Goal: Transaction & Acquisition: Purchase product/service

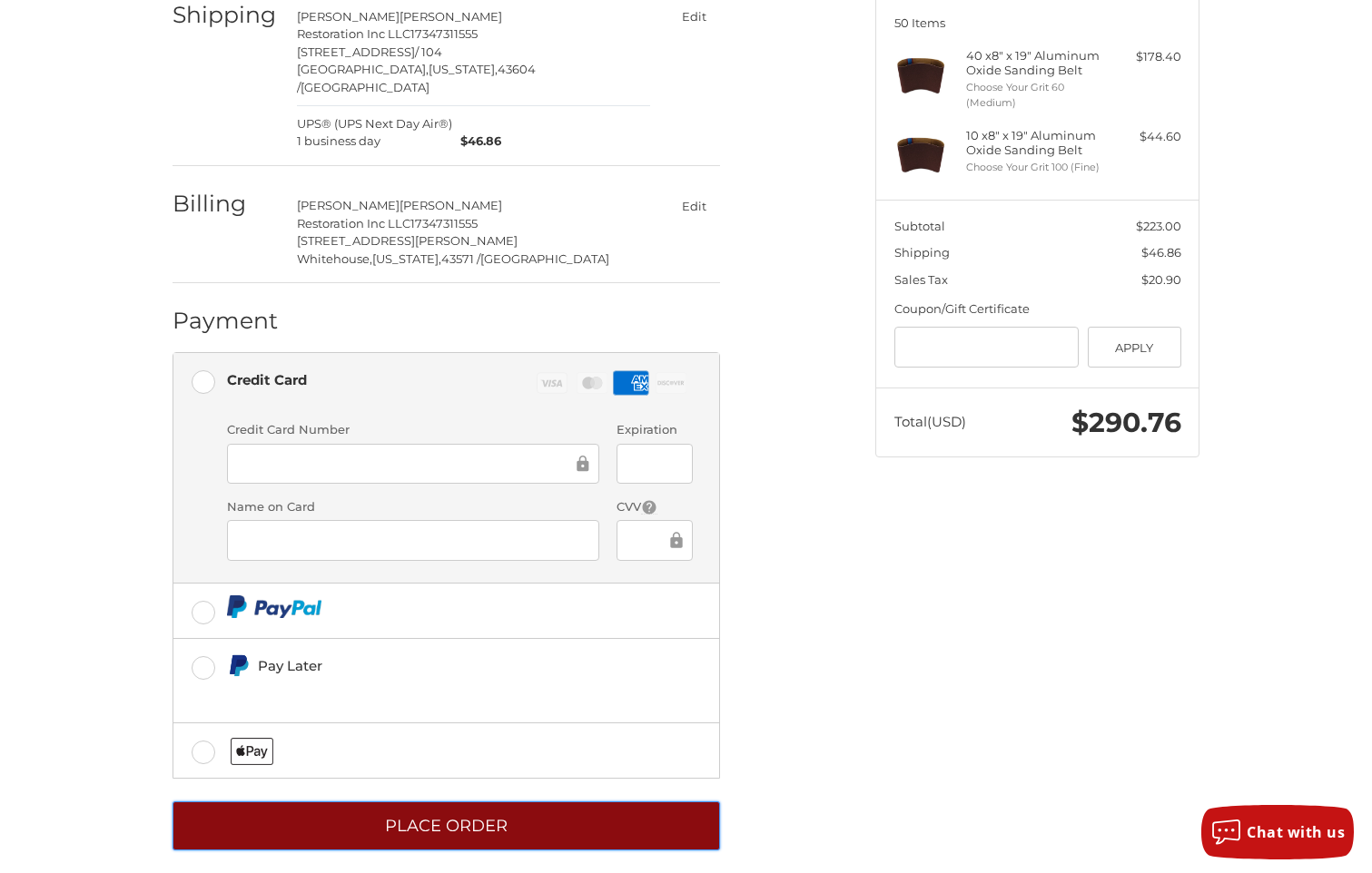
click at [461, 816] on button "Place Order" at bounding box center [446, 826] width 547 height 50
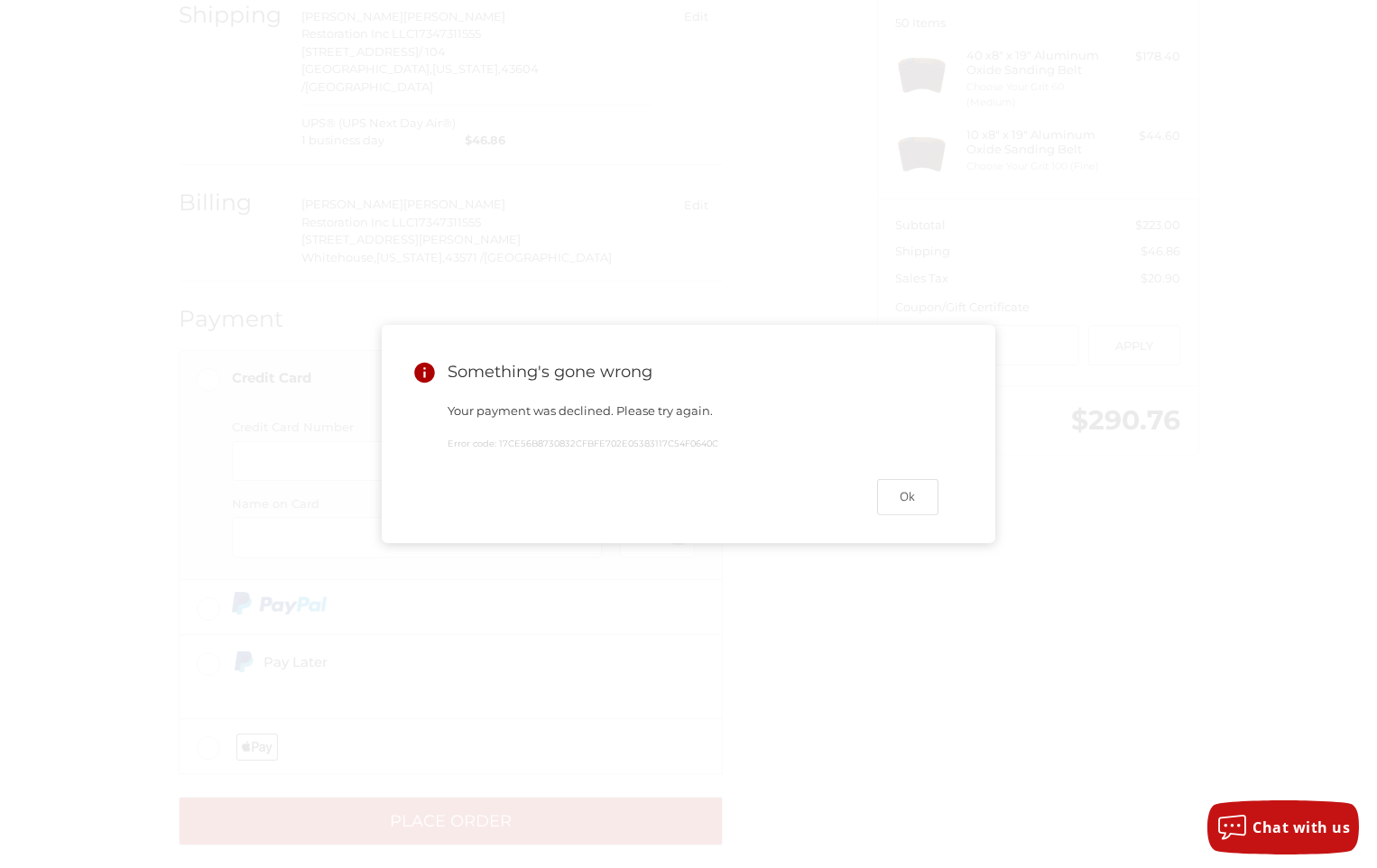
click at [872, 666] on div "Something's gone wrong Your payment was declined. Please try again. Error code:…" at bounding box center [688, 434] width 1377 height 868
click at [906, 498] on button "Ok" at bounding box center [907, 497] width 61 height 35
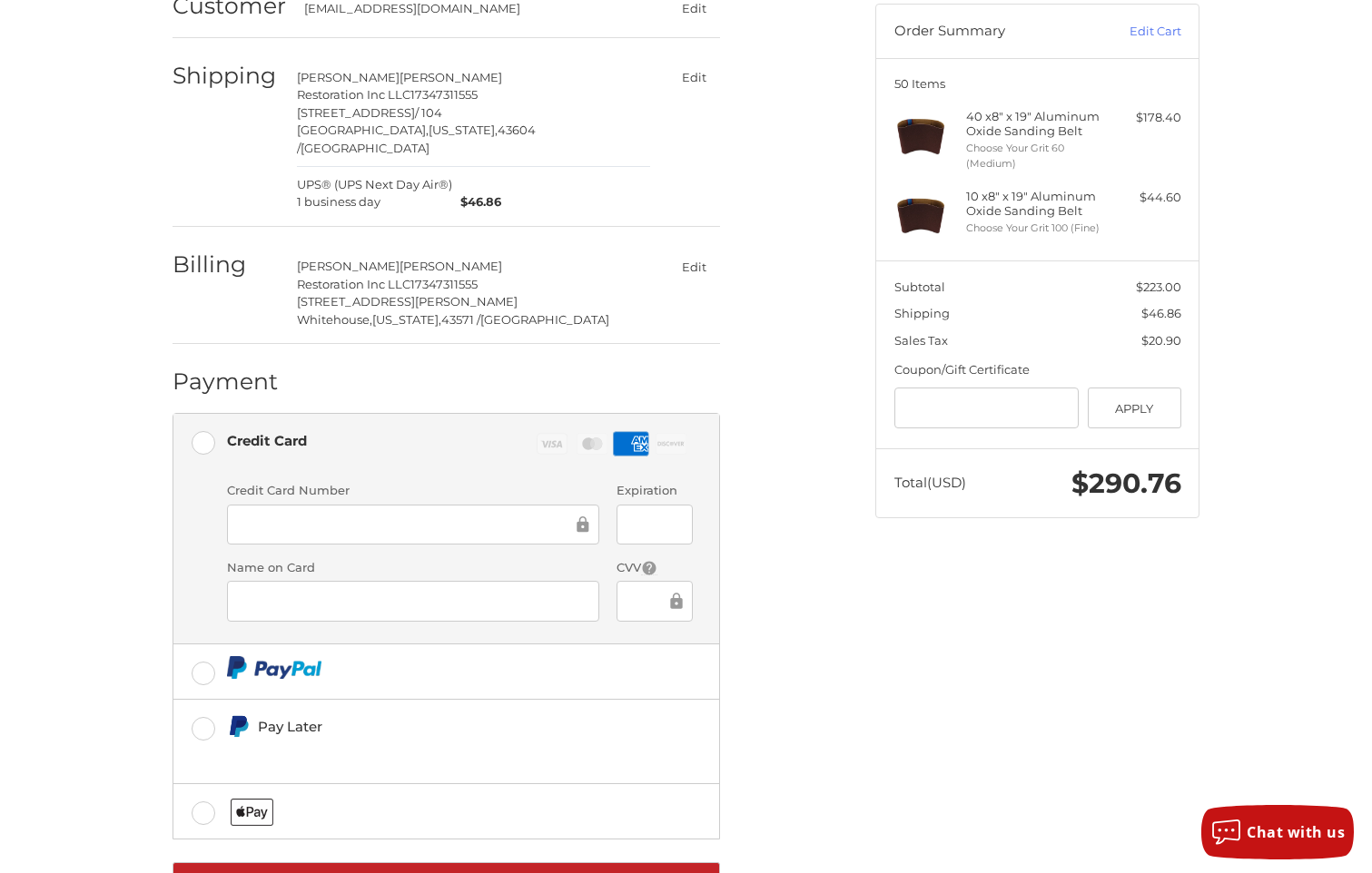
scroll to position [181, 0]
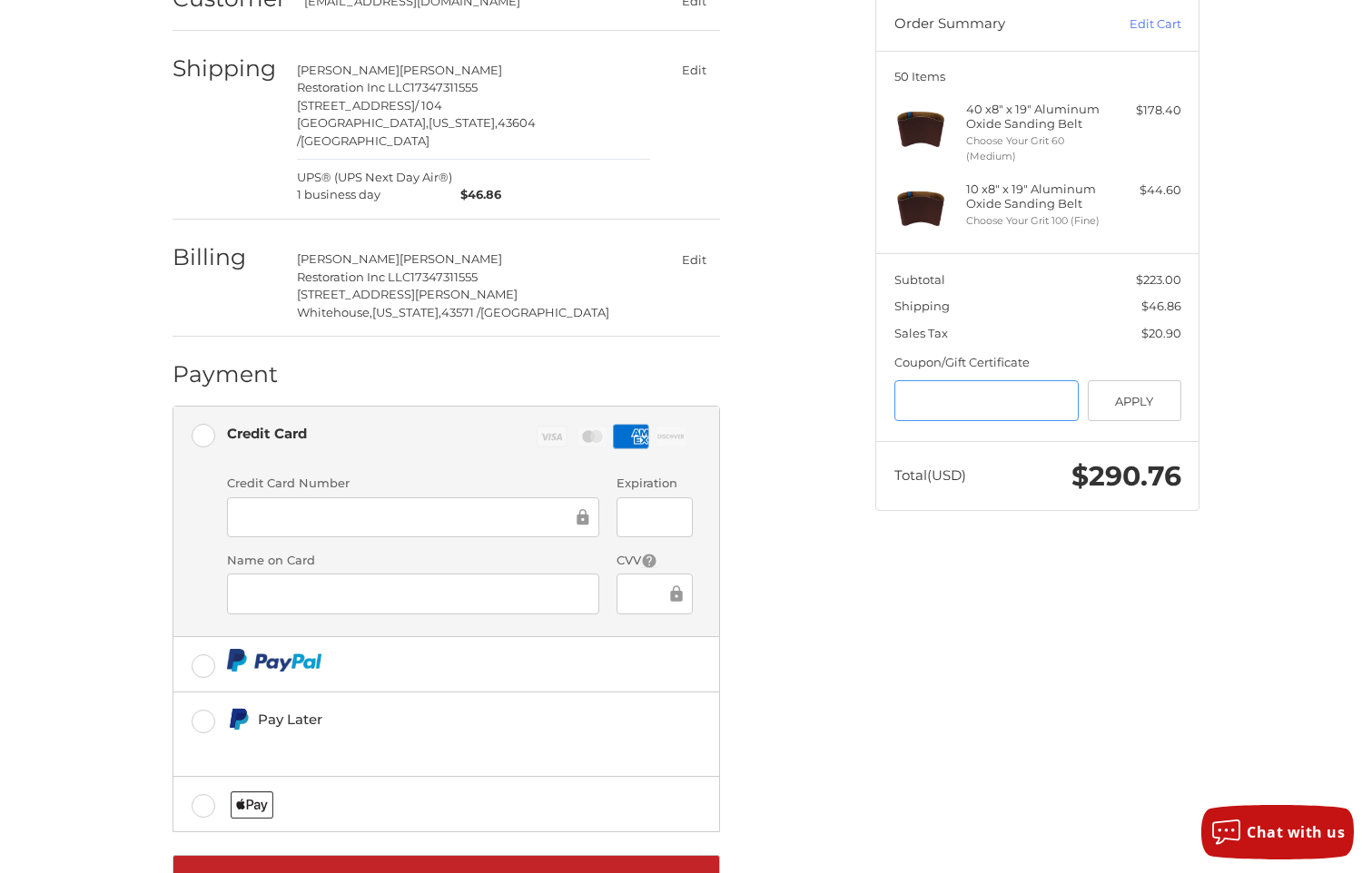
click at [986, 415] on input "Gift Certificate or Coupon Code" at bounding box center [987, 401] width 185 height 41
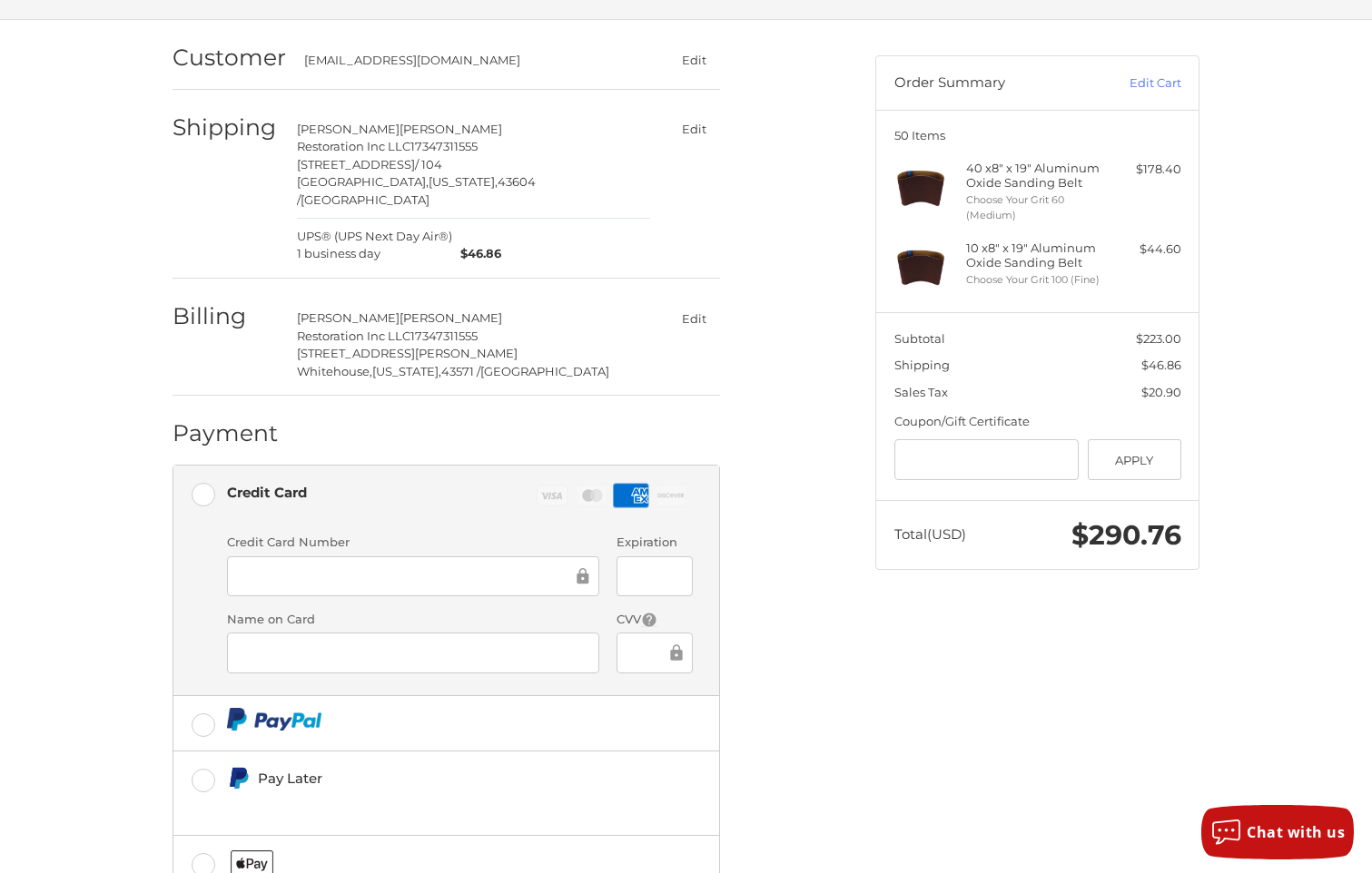
scroll to position [235, 0]
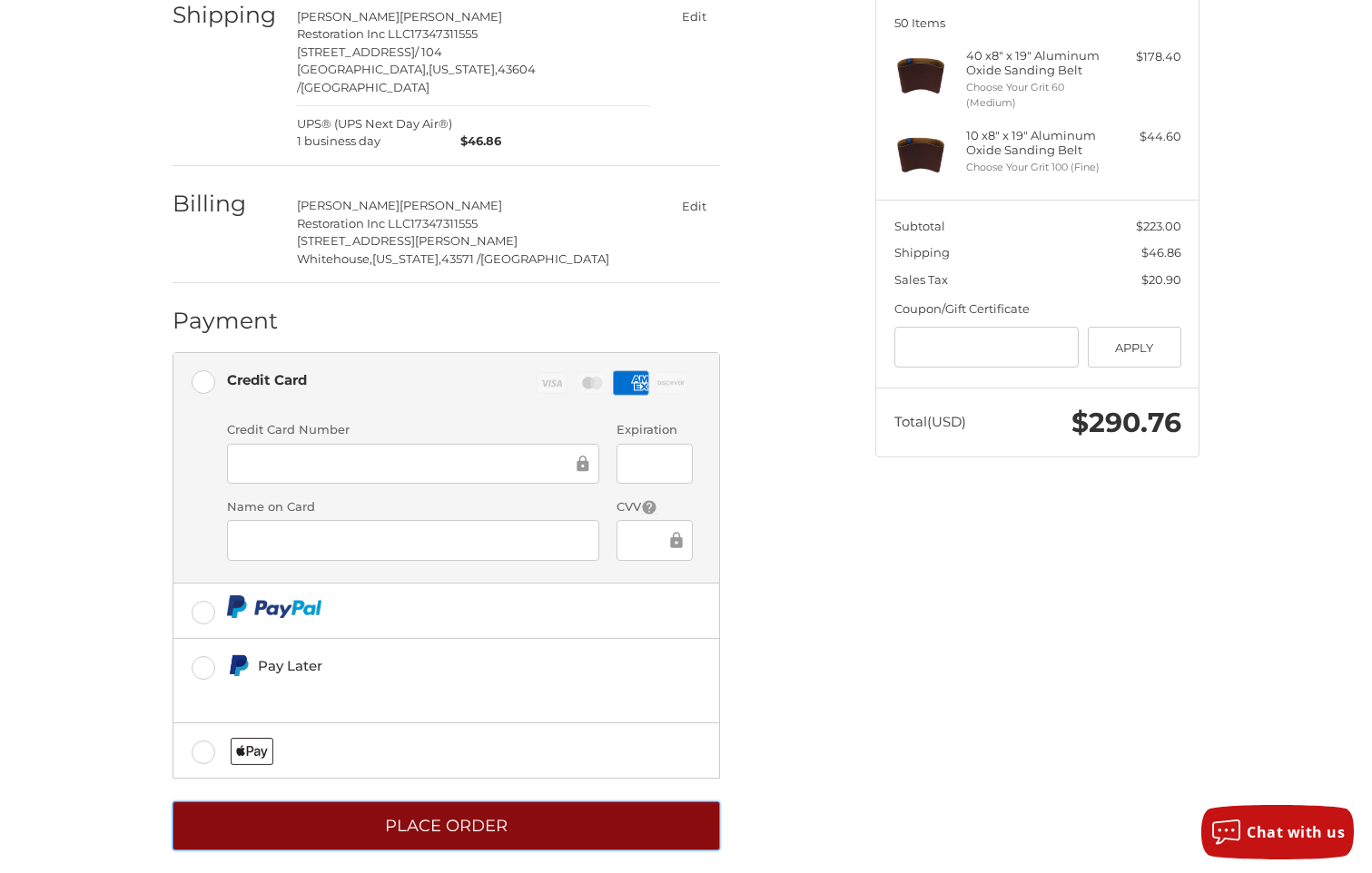
click at [445, 808] on button "Place Order" at bounding box center [446, 826] width 547 height 50
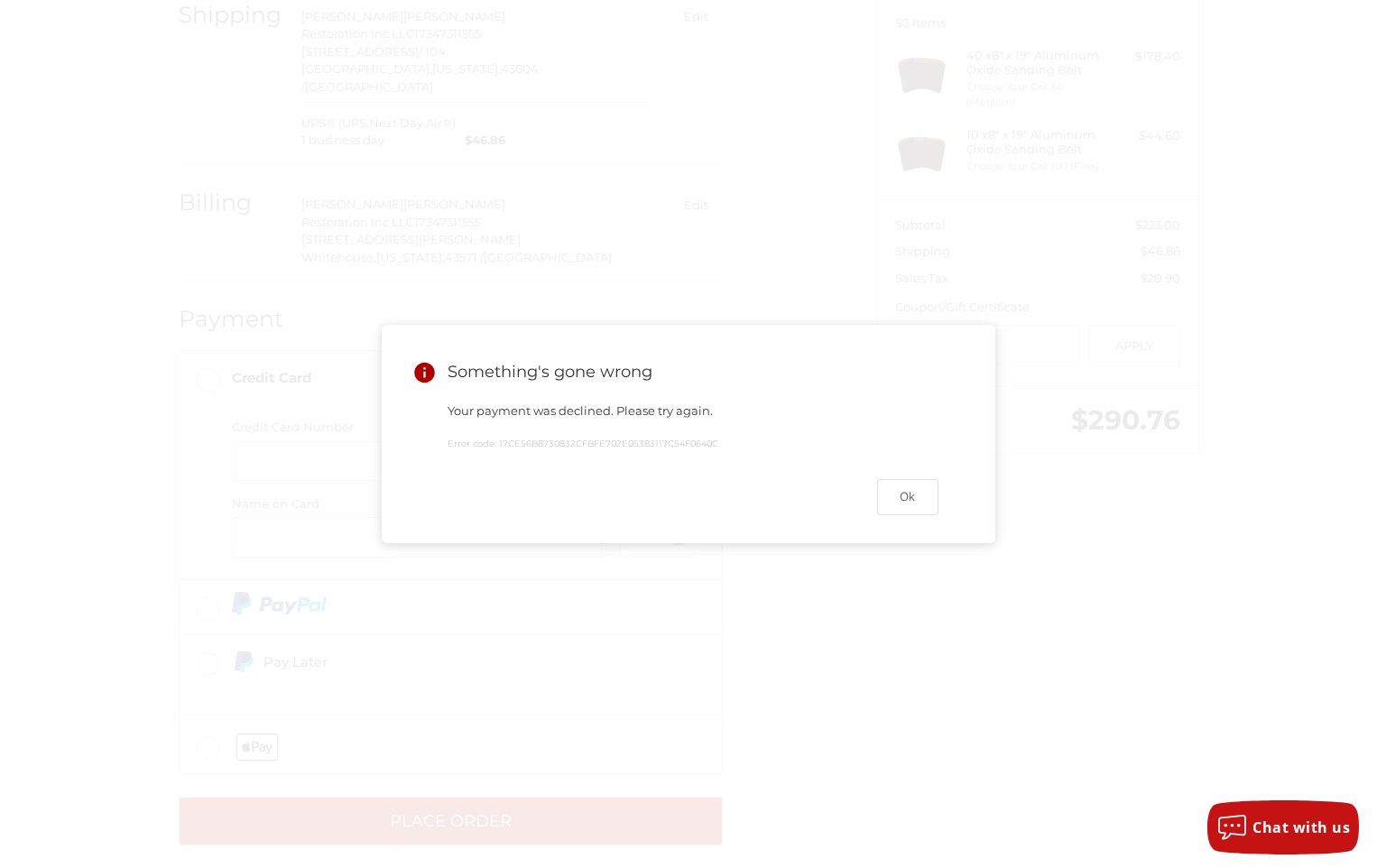
click at [849, 616] on div "Something's gone wrong Your payment was declined. Please try again. Error code:…" at bounding box center [688, 434] width 1377 height 868
click at [913, 514] on button "Ok" at bounding box center [907, 497] width 61 height 35
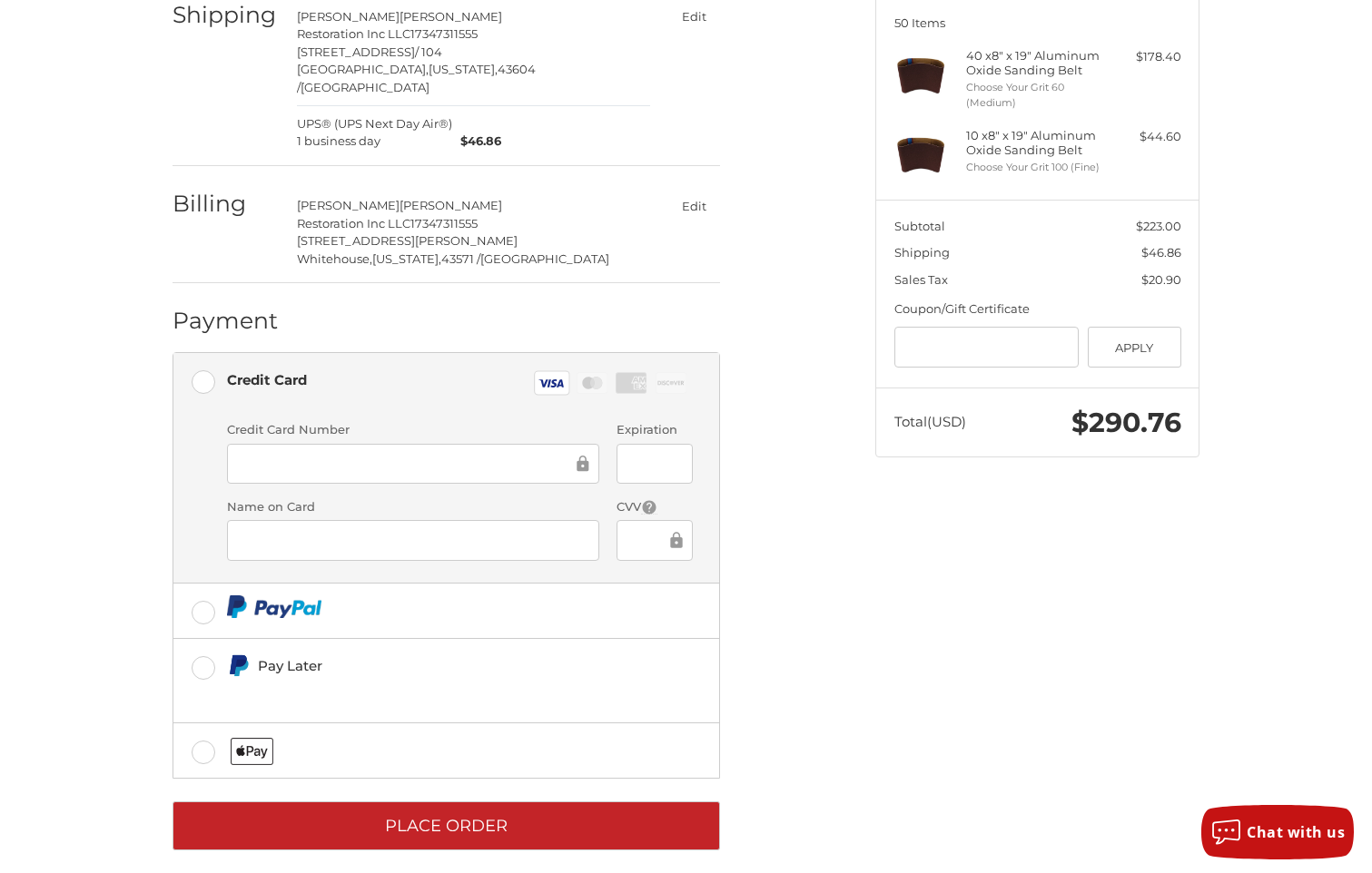
click at [772, 502] on ol "Customer [EMAIL_ADDRESS][DOMAIN_NAME] Edit Shipping [PERSON_NAME] Restoration I…" at bounding box center [482, 378] width 619 height 943
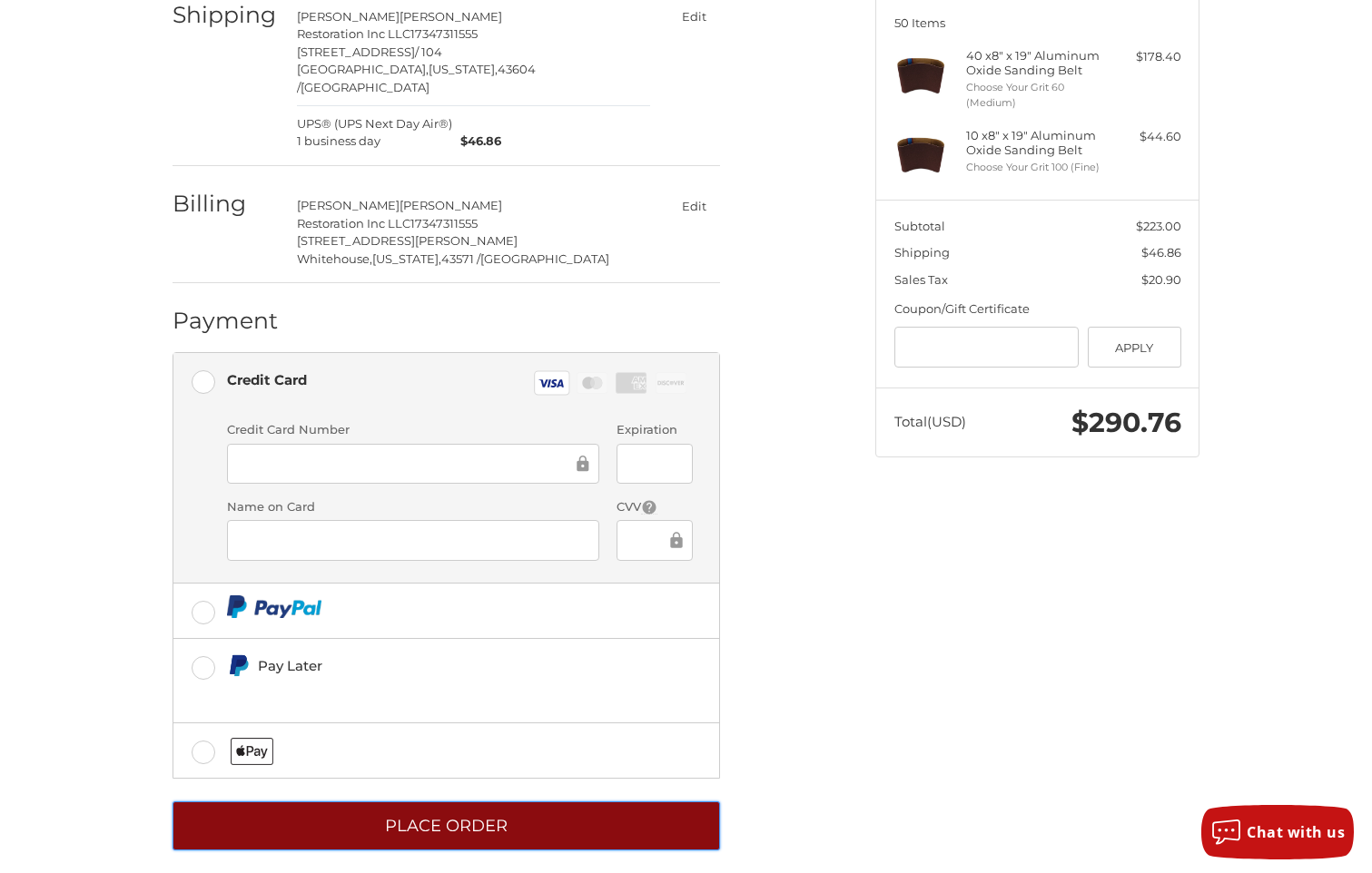
click at [453, 811] on button "Place Order" at bounding box center [446, 826] width 547 height 50
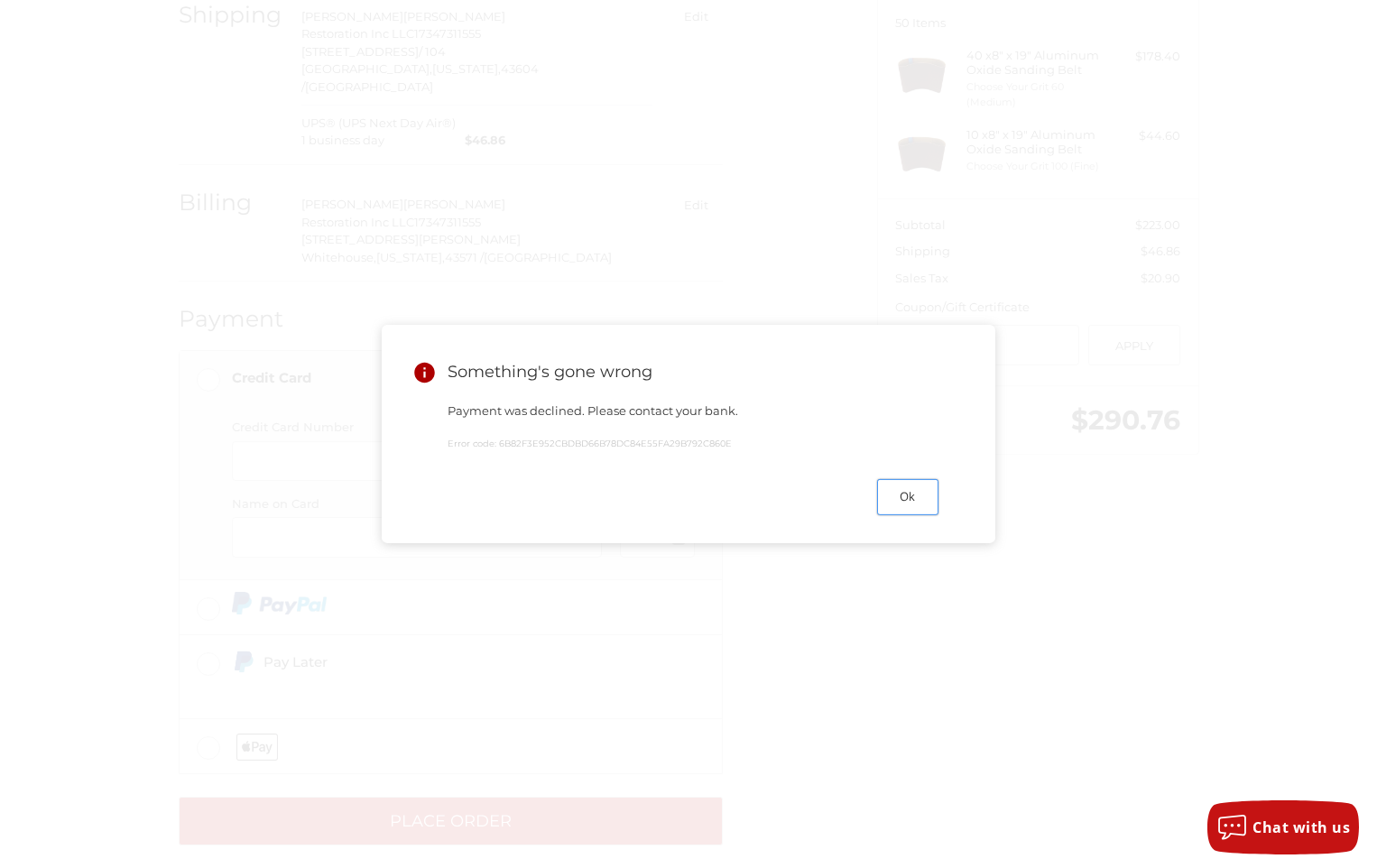
click at [905, 503] on button "Ok" at bounding box center [907, 497] width 61 height 35
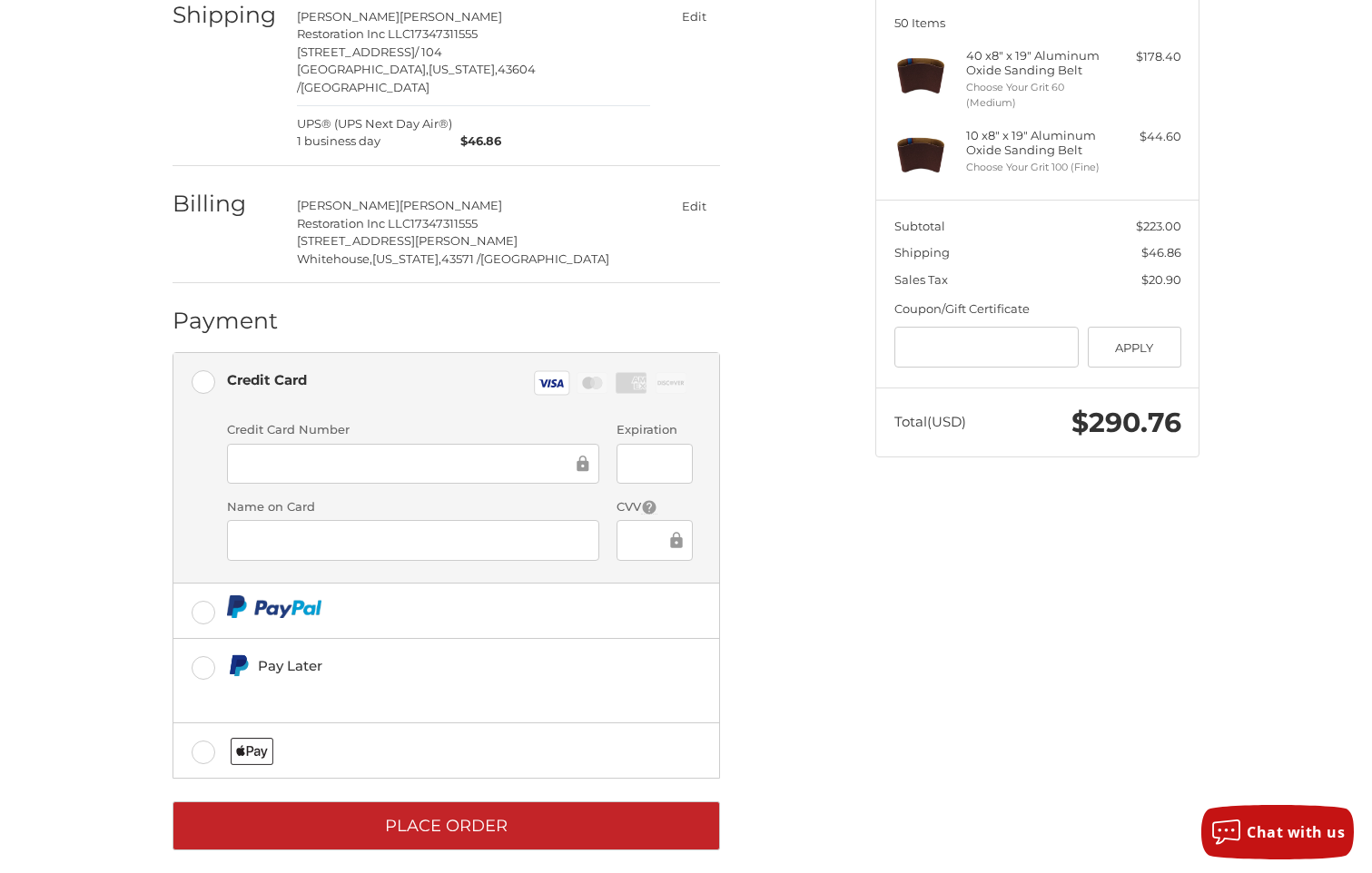
click at [863, 681] on div "Customer [EMAIL_ADDRESS][DOMAIN_NAME] Edit Shipping [PERSON_NAME] Restoration I…" at bounding box center [686, 399] width 1090 height 983
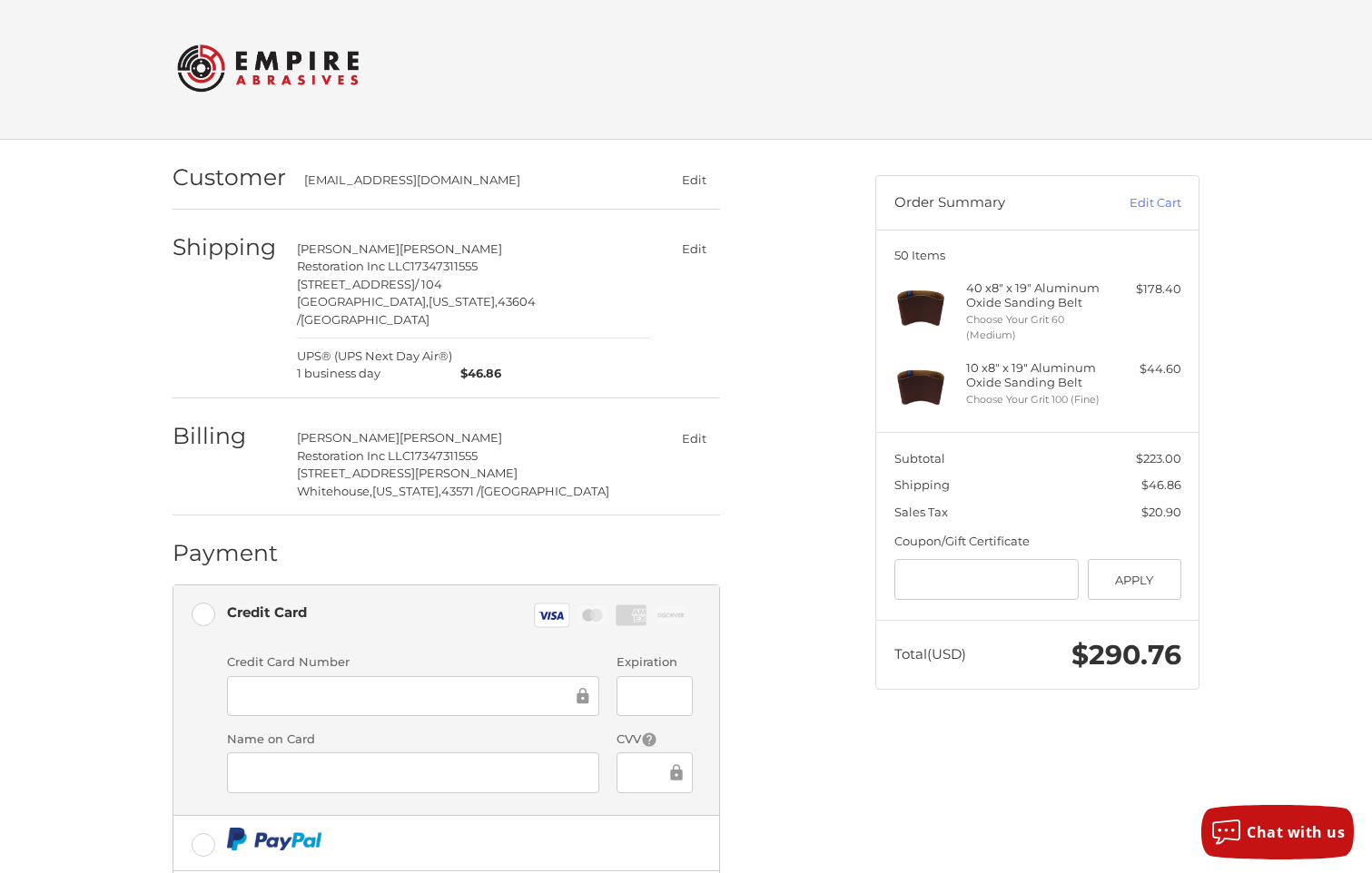
scroll to position [0, 0]
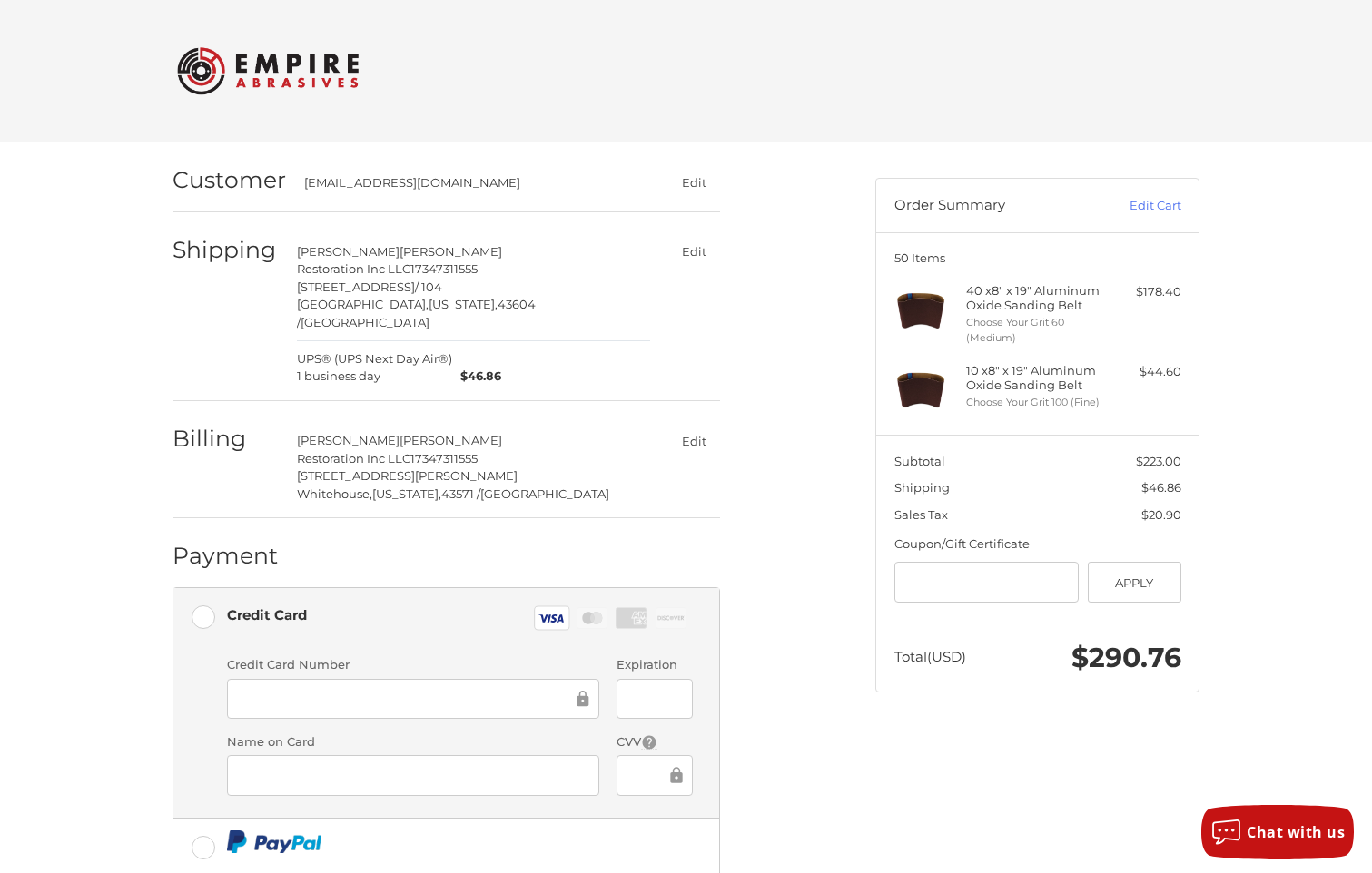
click at [582, 150] on div "Customer [EMAIL_ADDRESS][DOMAIN_NAME] Edit" at bounding box center [446, 180] width 547 height 61
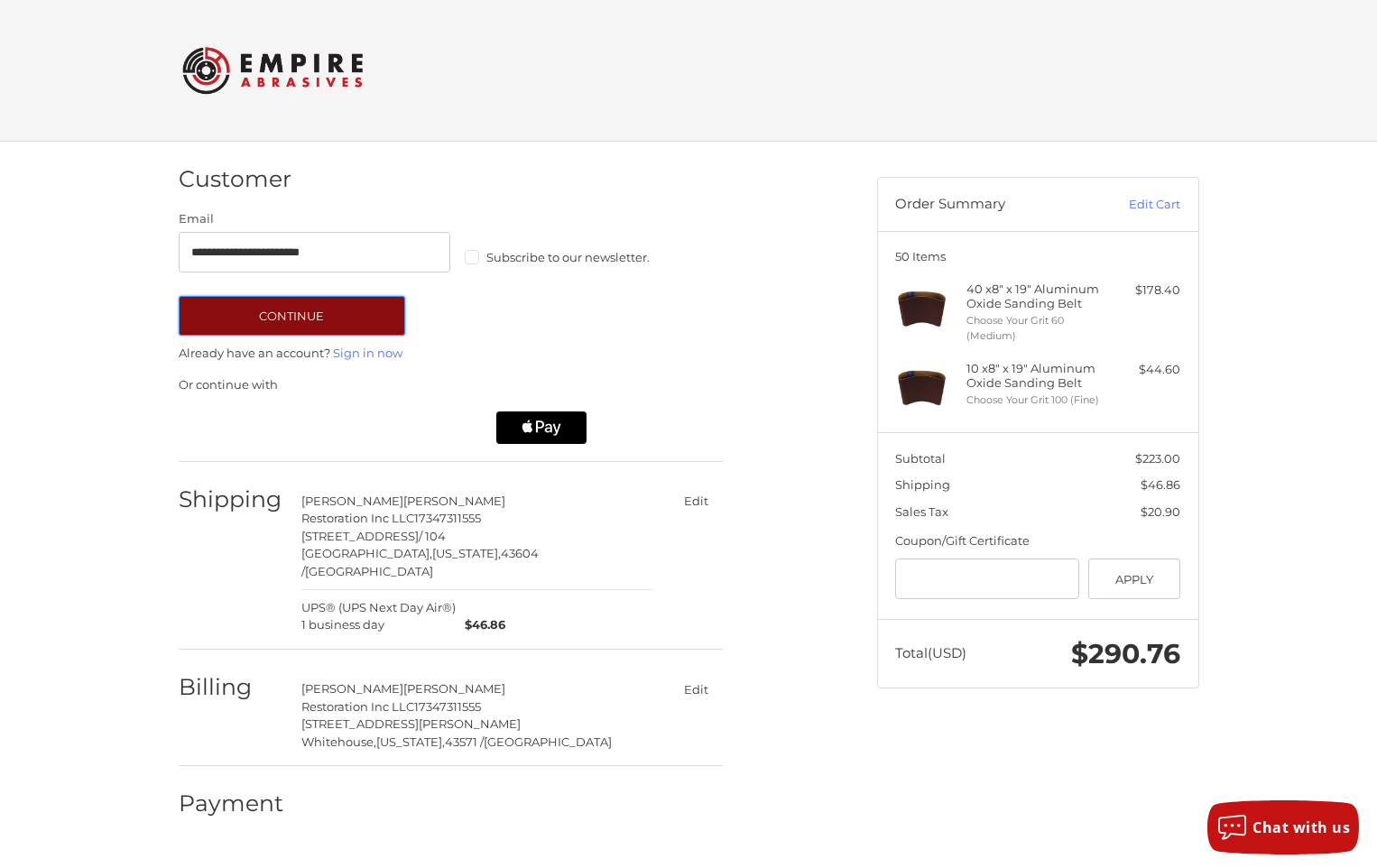
click at [314, 306] on button "Continue" at bounding box center [292, 315] width 227 height 40
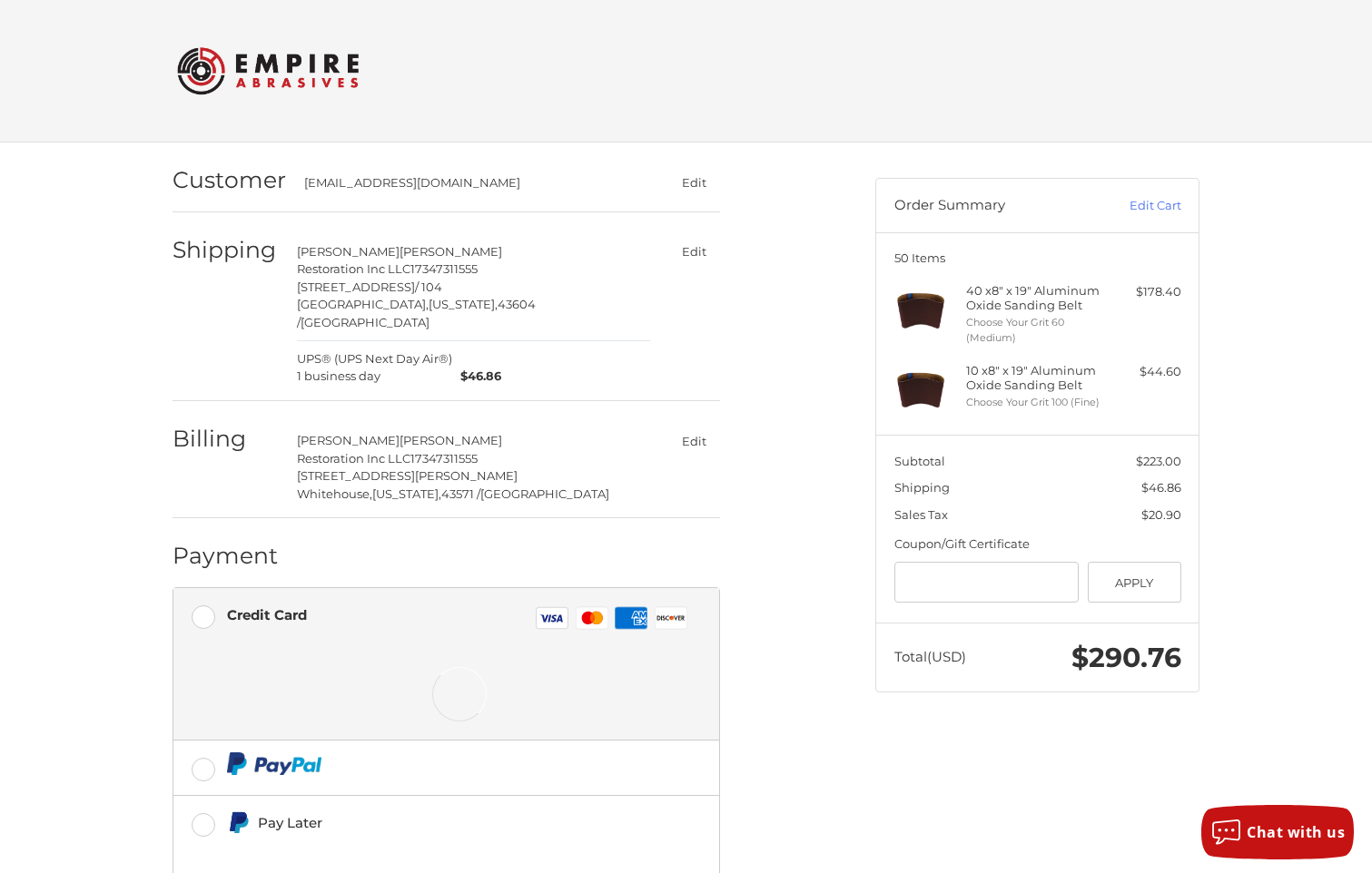
scroll to position [156, 0]
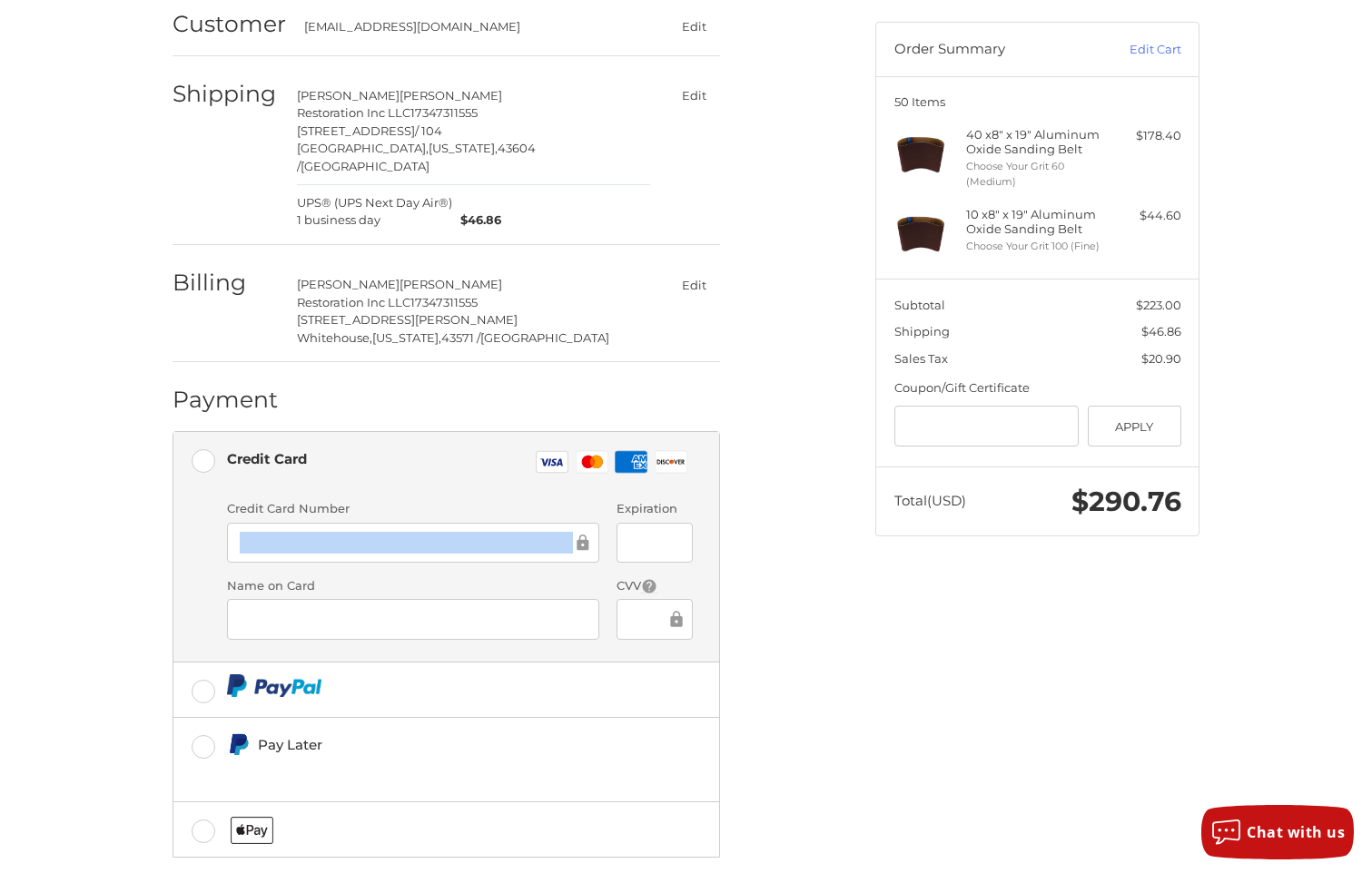
click at [372, 523] on div at bounding box center [413, 543] width 372 height 41
drag, startPoint x: 372, startPoint y: 514, endPoint x: 581, endPoint y: 530, distance: 209.6
click at [581, 535] on icon at bounding box center [583, 542] width 12 height 17
click at [401, 500] on label "Credit Card Number" at bounding box center [413, 509] width 372 height 19
click at [397, 523] on div at bounding box center [413, 543] width 372 height 41
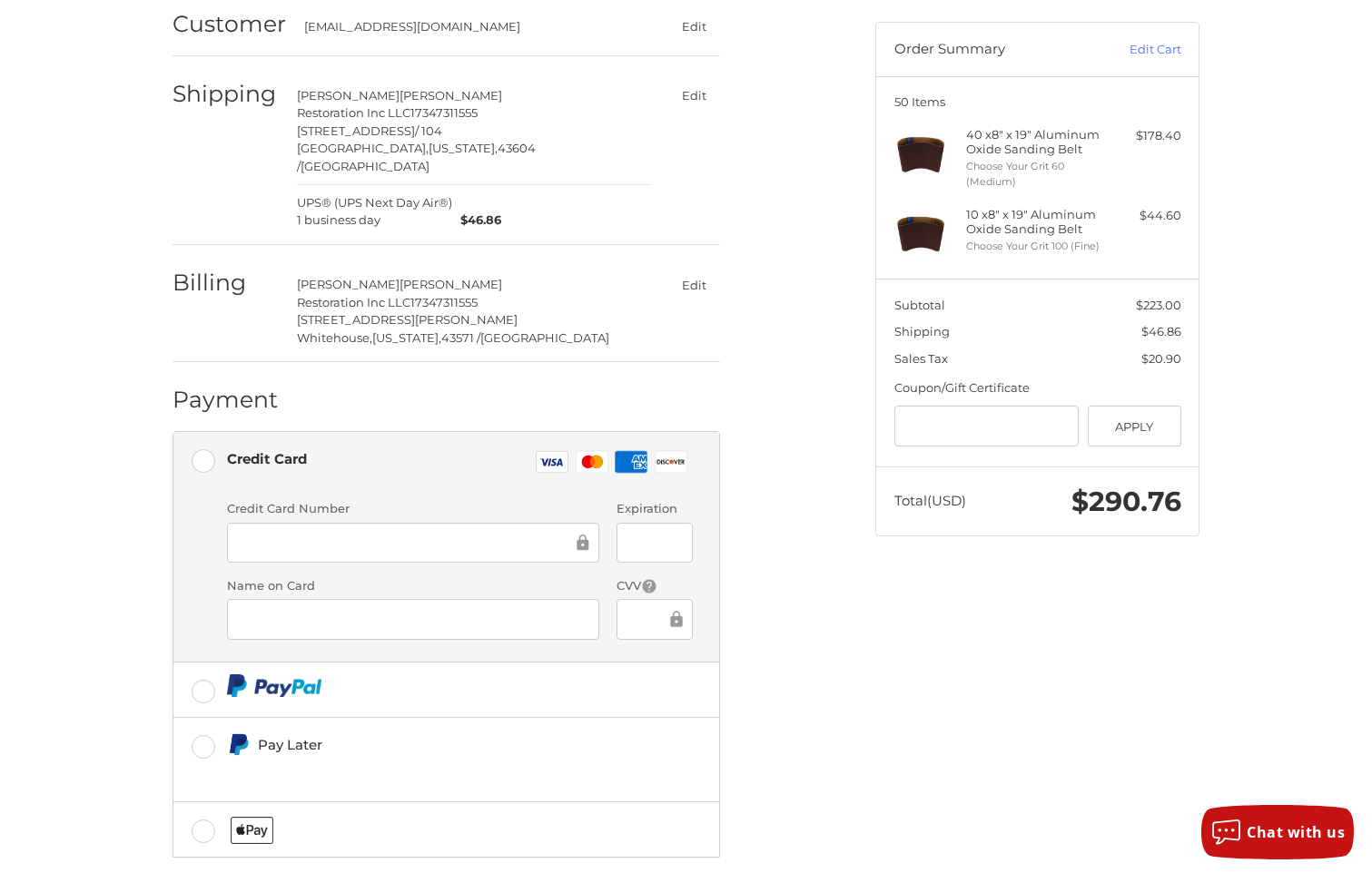
click at [396, 523] on div at bounding box center [413, 543] width 372 height 41
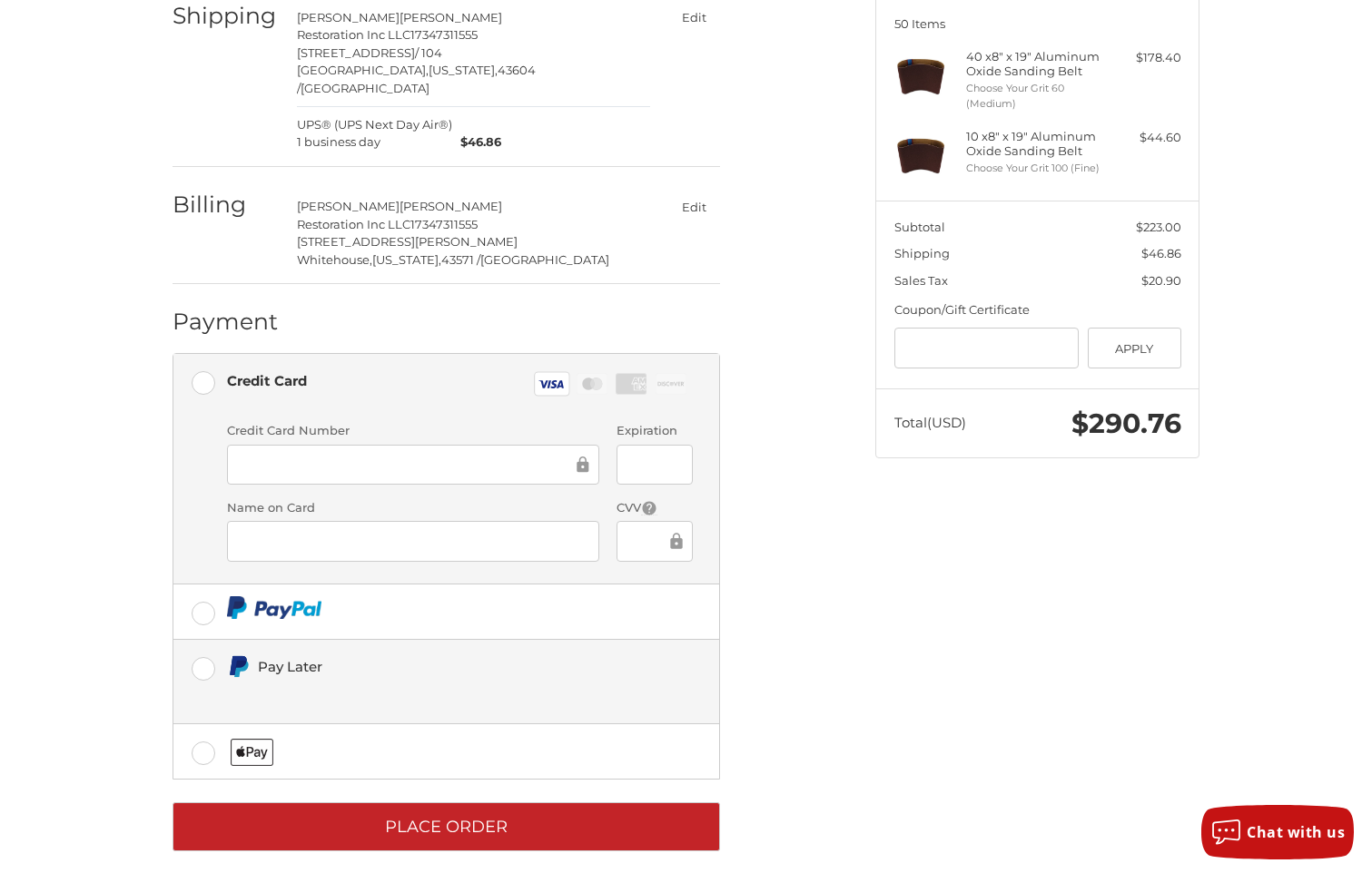
scroll to position [235, 0]
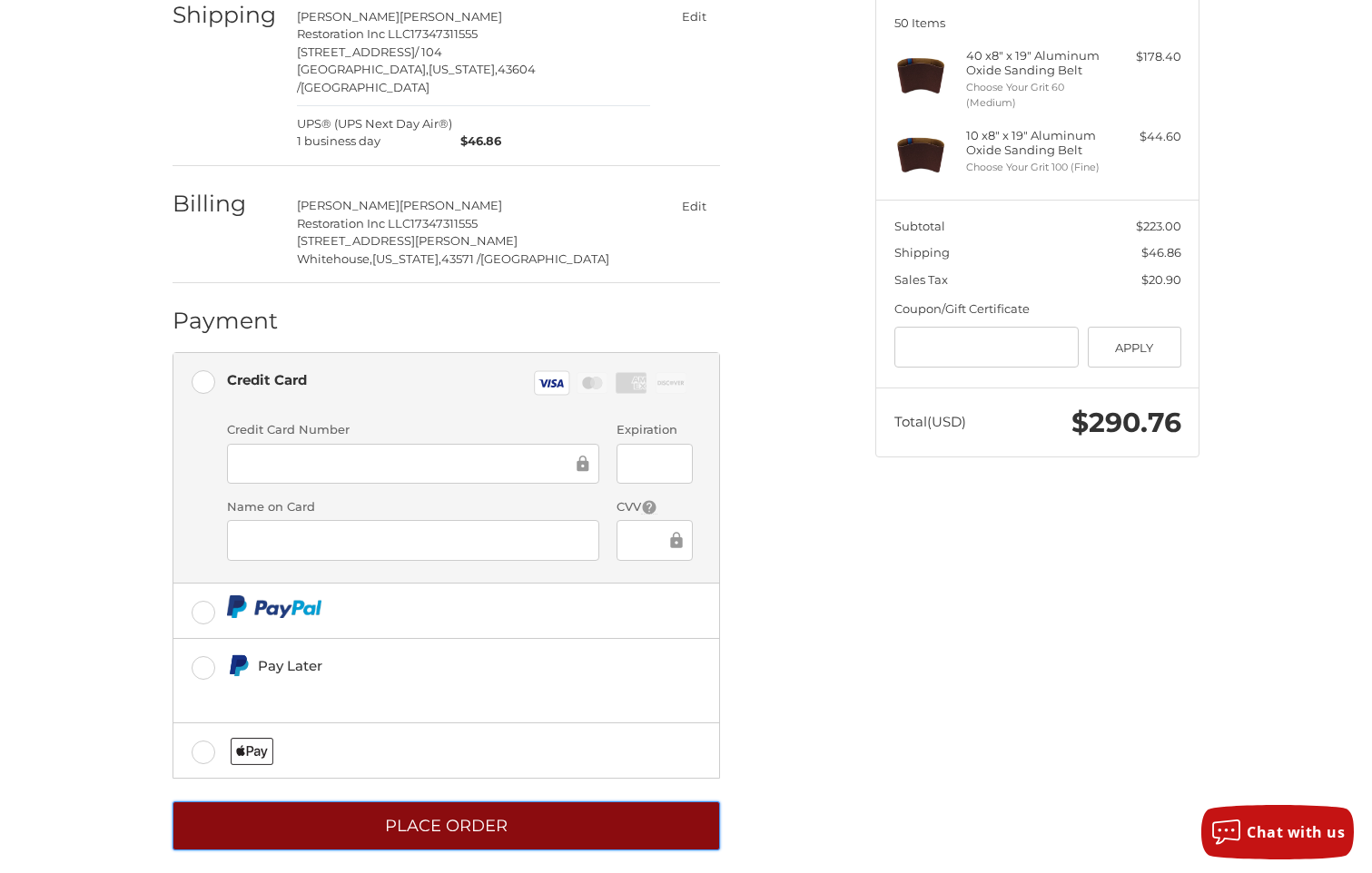
click at [464, 813] on button "Place Order" at bounding box center [446, 826] width 547 height 50
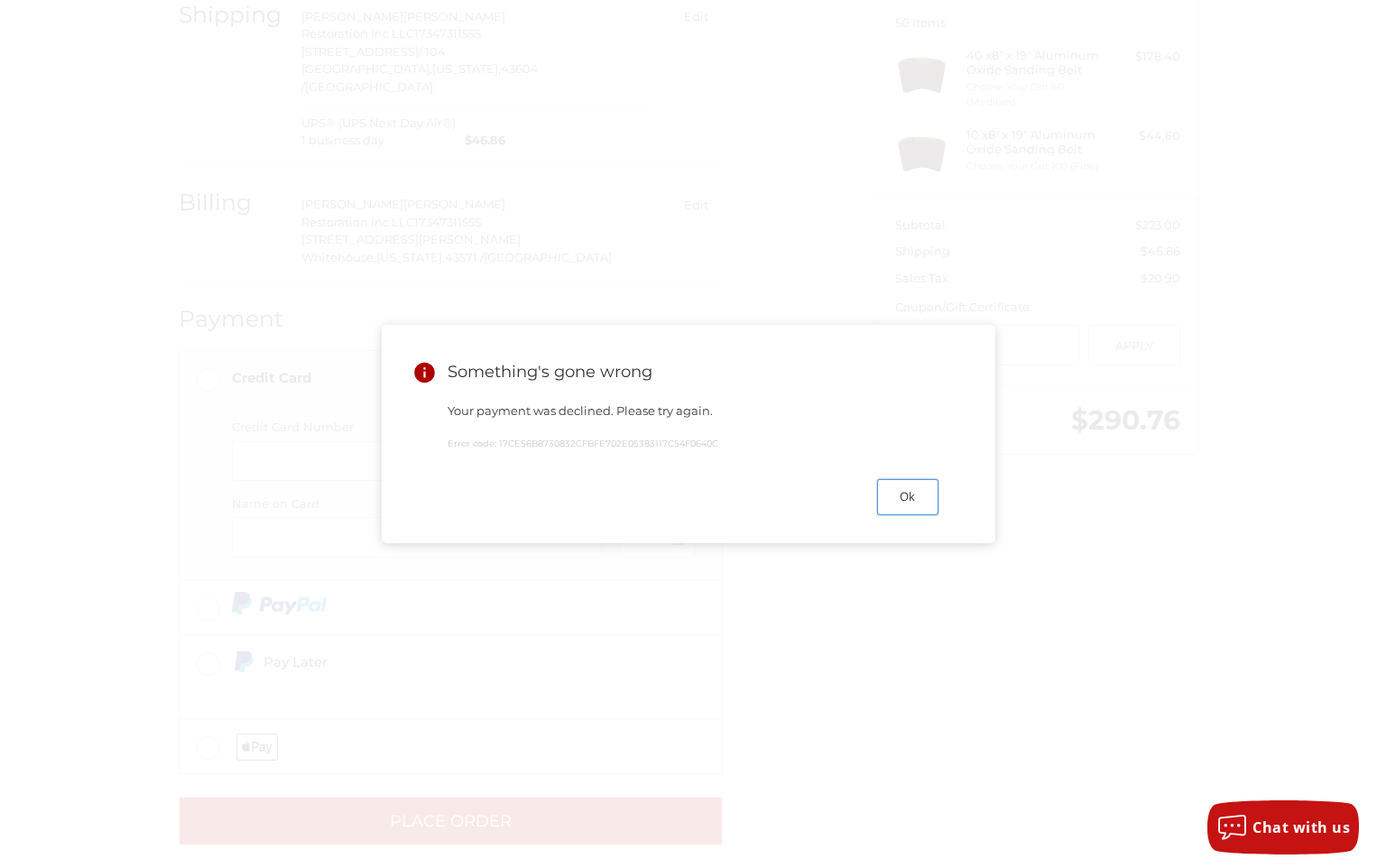
click at [898, 514] on button "Ok" at bounding box center [907, 497] width 61 height 35
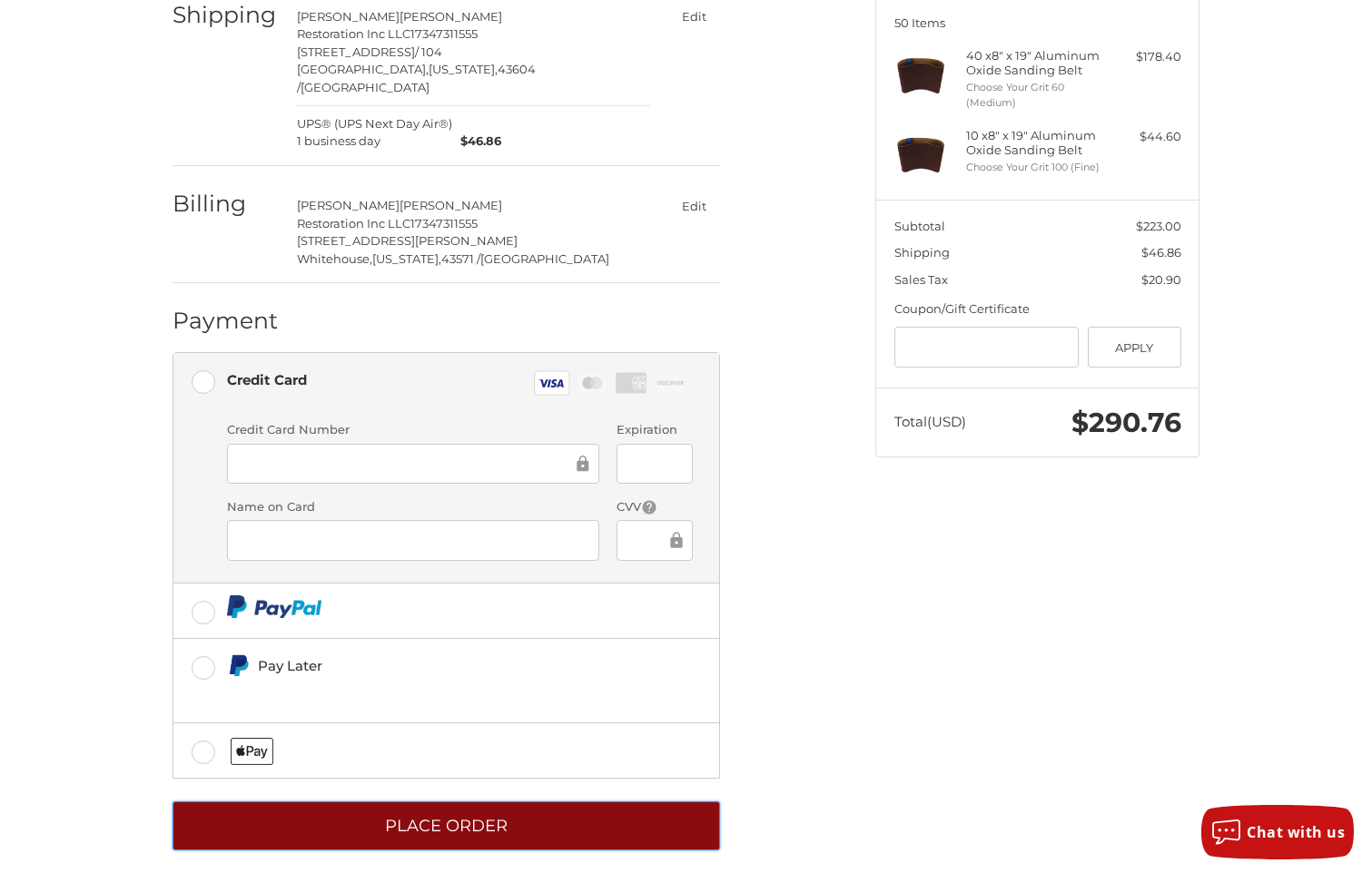
click at [450, 815] on button "Place Order" at bounding box center [446, 826] width 547 height 50
click at [523, 812] on button "Place Order" at bounding box center [446, 826] width 547 height 50
click at [494, 810] on button "Place Order" at bounding box center [446, 826] width 547 height 50
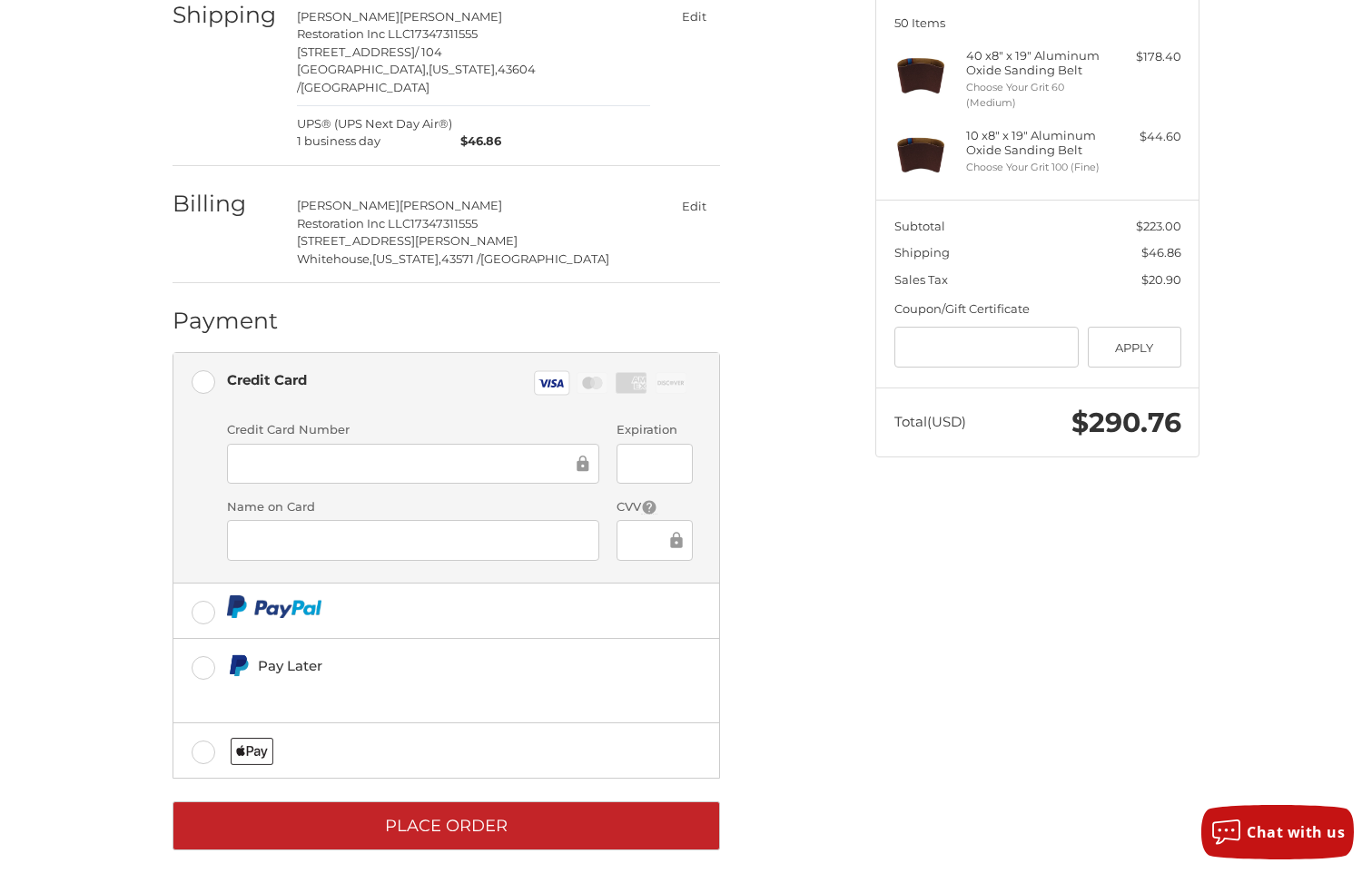
click at [1023, 525] on div "Customer [EMAIL_ADDRESS][DOMAIN_NAME] Edit Shipping [PERSON_NAME] Restoration I…" at bounding box center [686, 399] width 1090 height 983
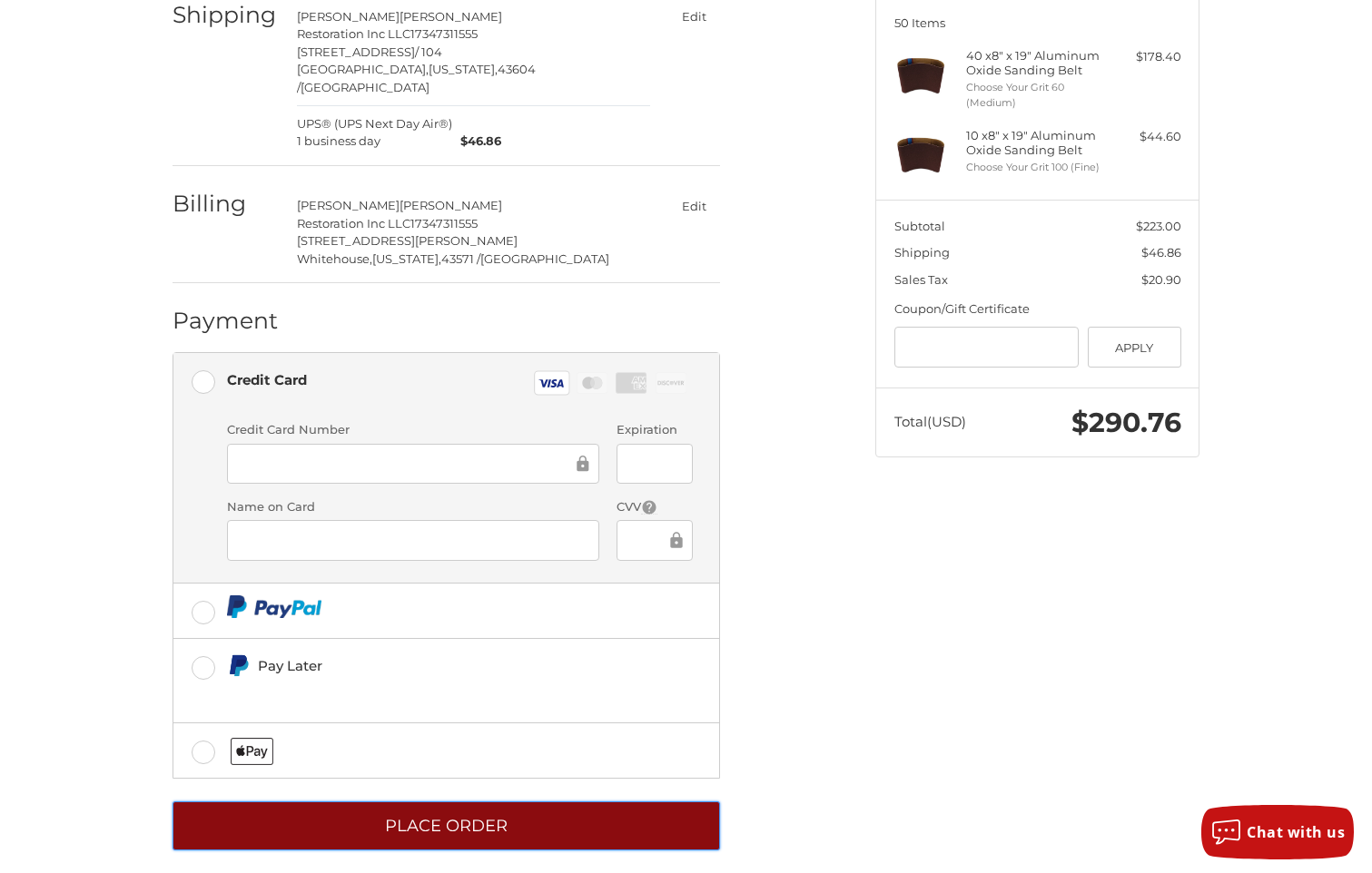
click at [644, 809] on button "Place Order" at bounding box center [446, 826] width 547 height 50
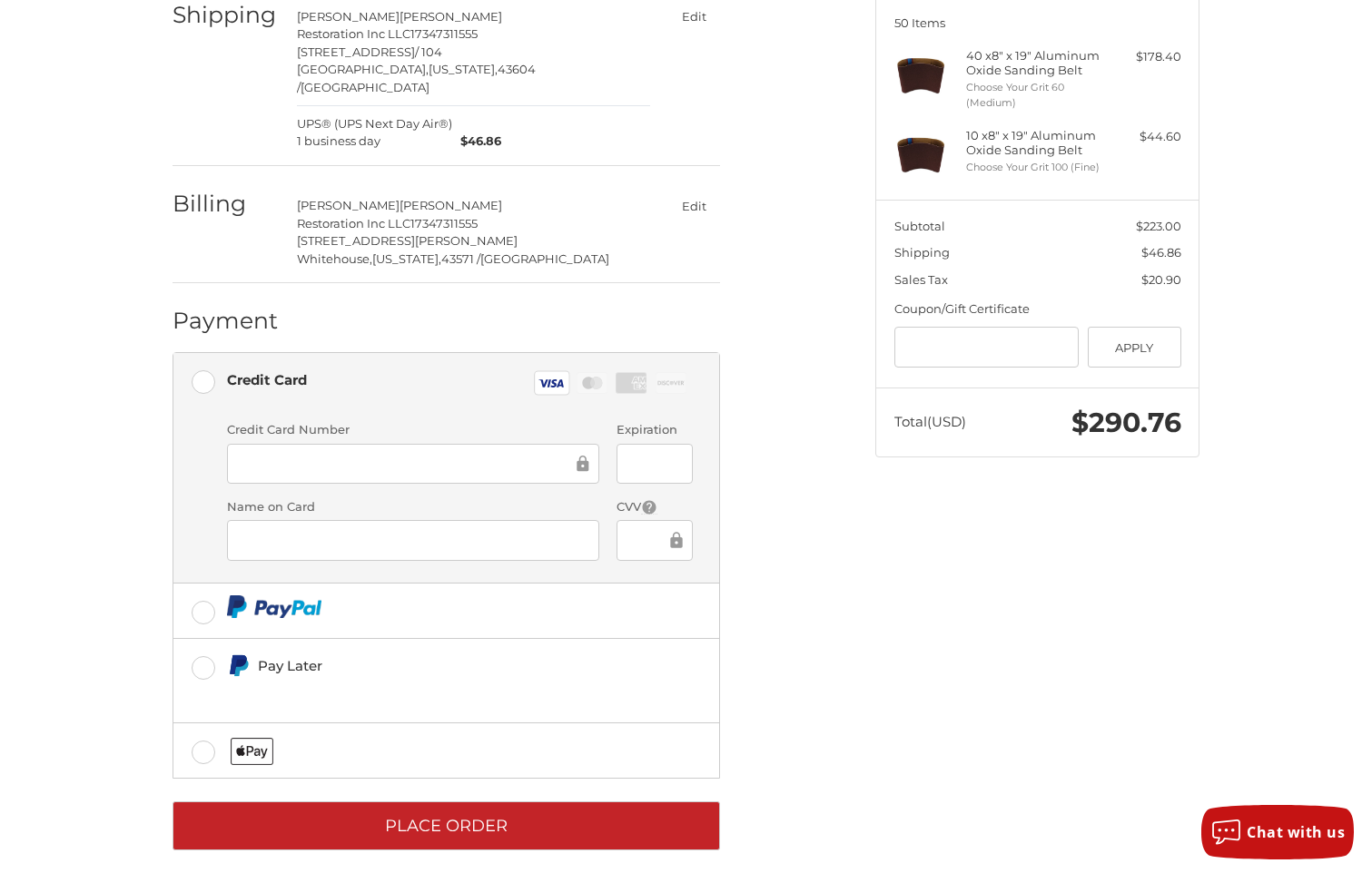
click at [966, 689] on div "Customer [EMAIL_ADDRESS][DOMAIN_NAME] Edit Shipping [PERSON_NAME] Restoration I…" at bounding box center [686, 399] width 1090 height 983
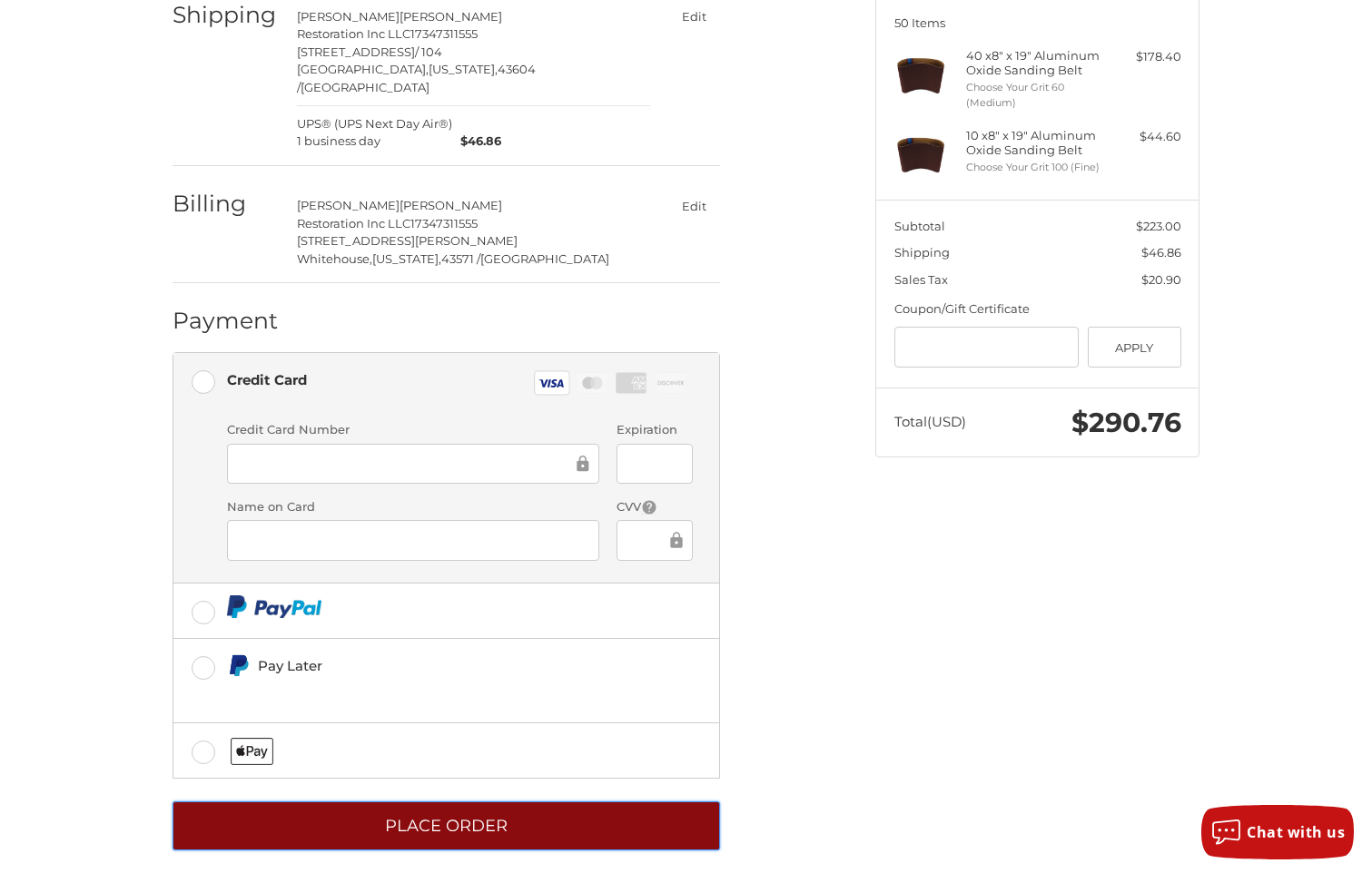
click at [413, 813] on button "Place Order" at bounding box center [446, 826] width 547 height 50
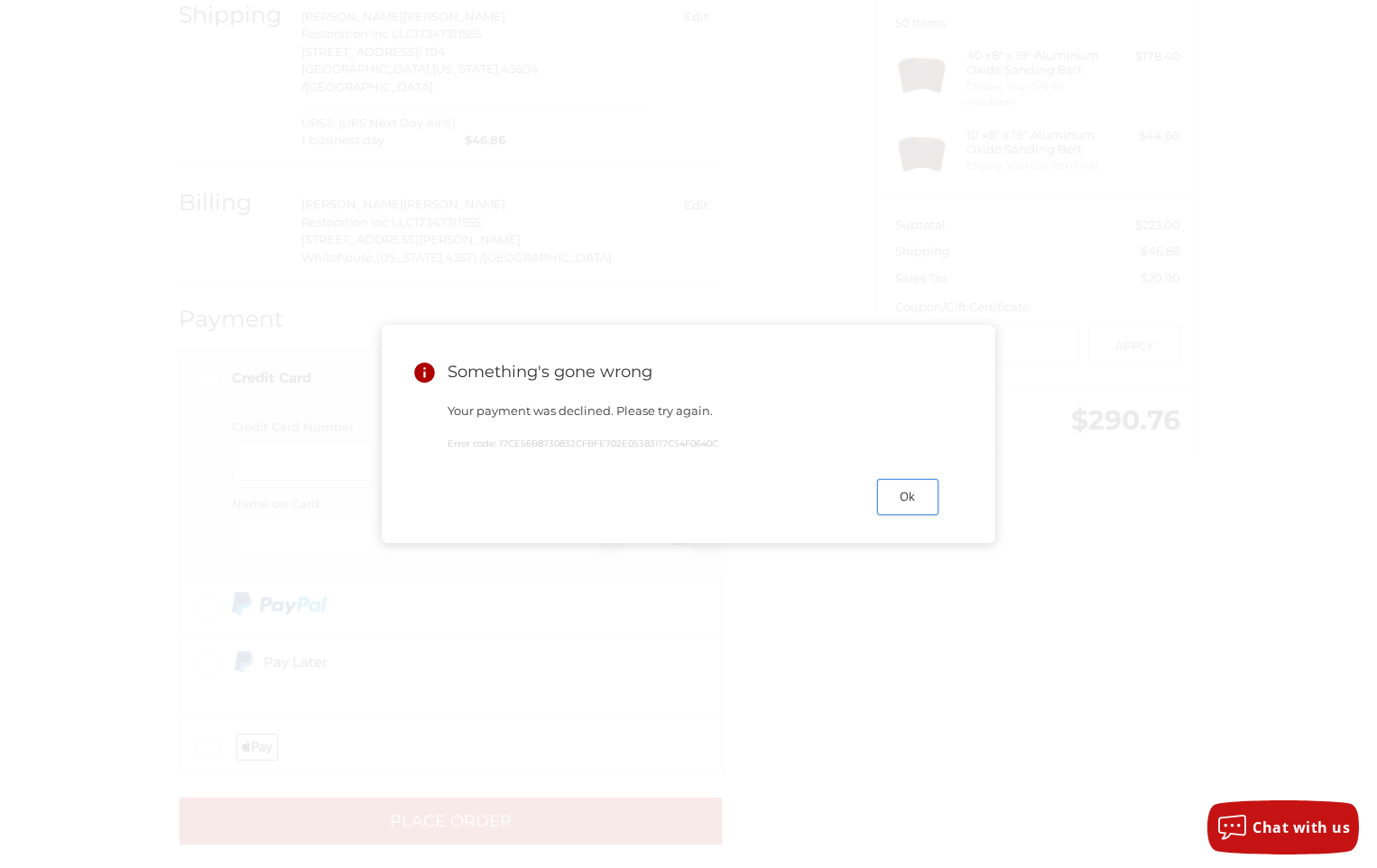
click at [881, 498] on button "Ok" at bounding box center [907, 497] width 61 height 35
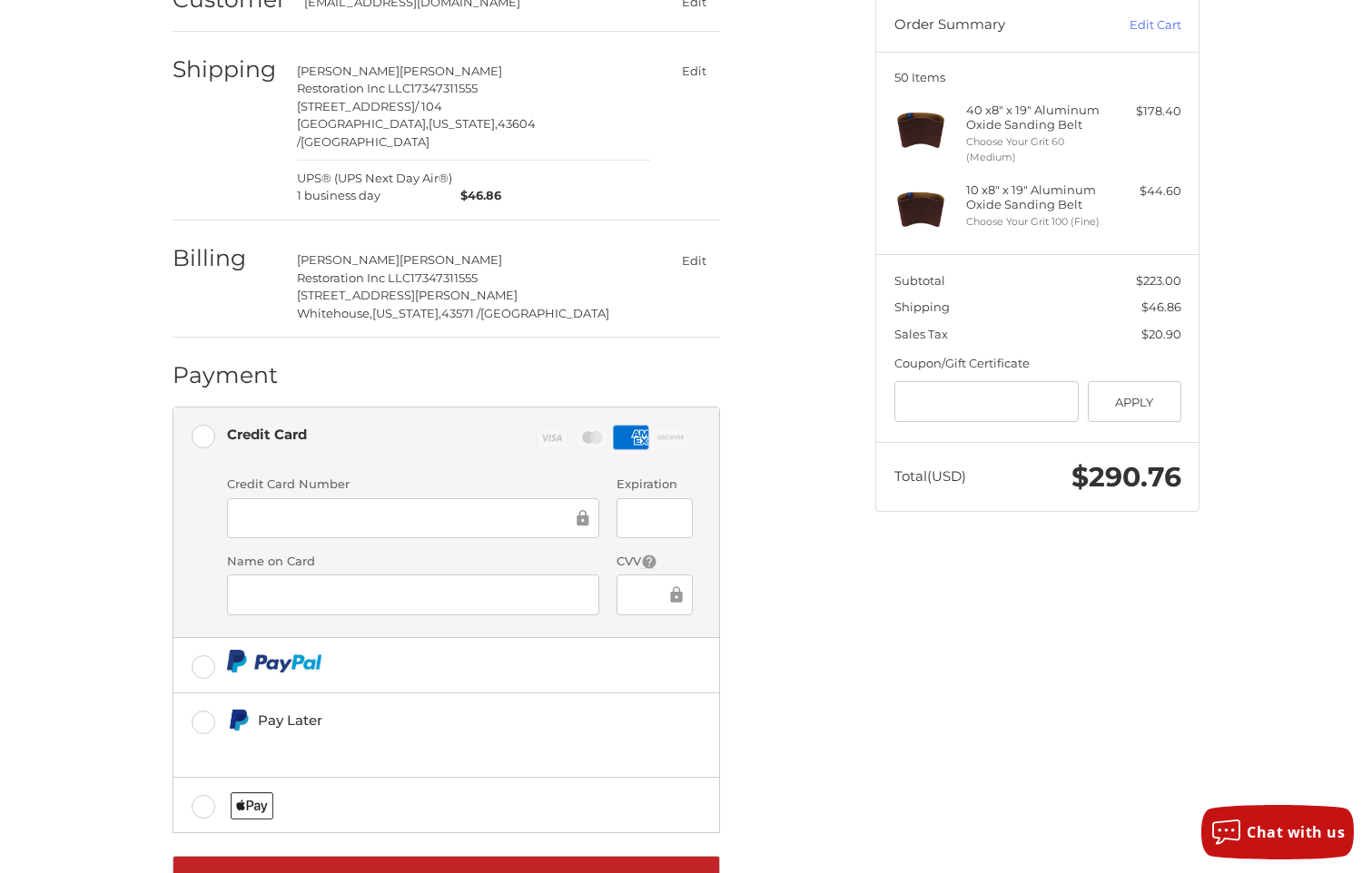
scroll to position [181, 0]
click at [693, 246] on button "Edit" at bounding box center [694, 258] width 53 height 26
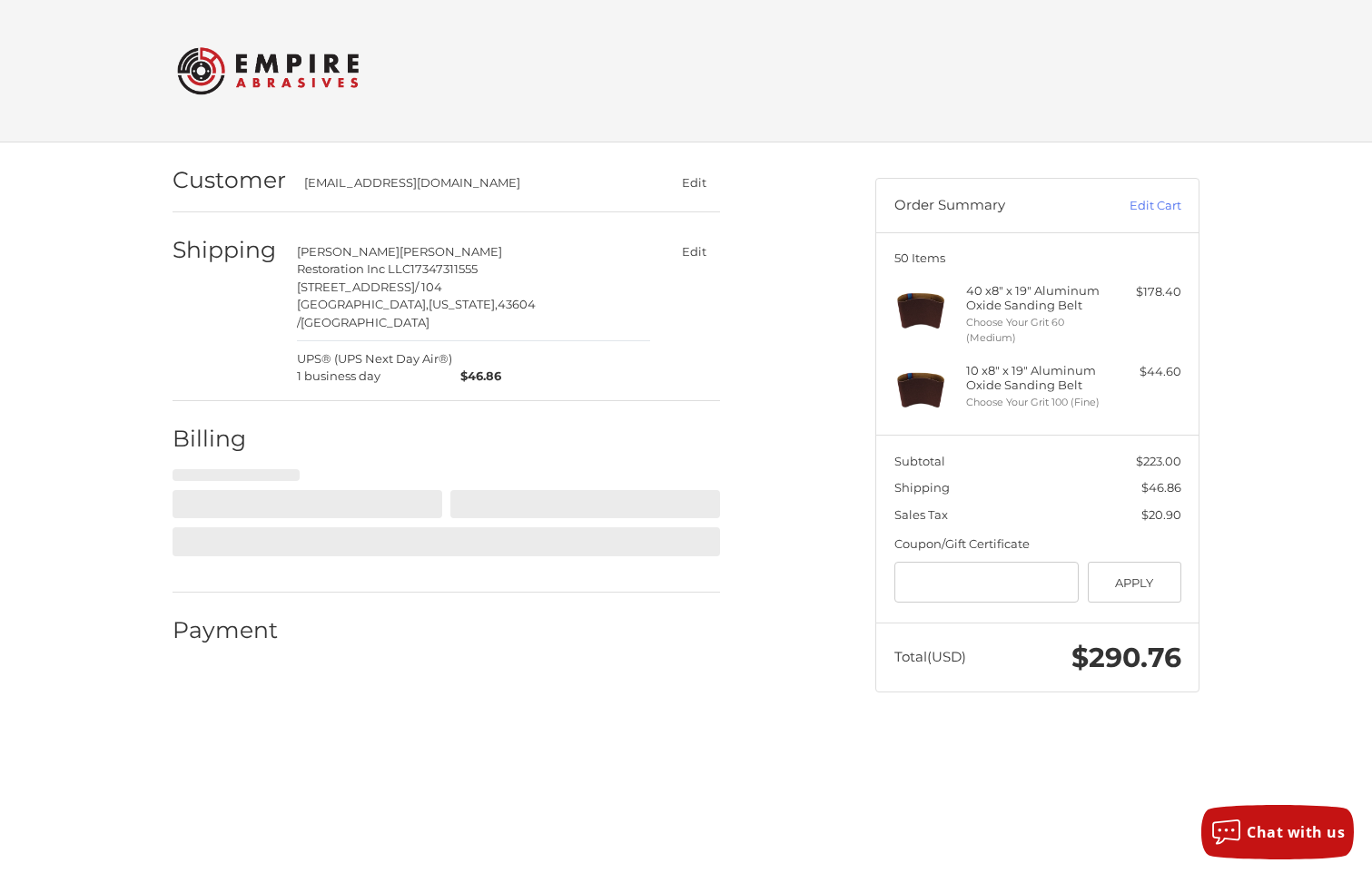
scroll to position [0, 0]
select select "**"
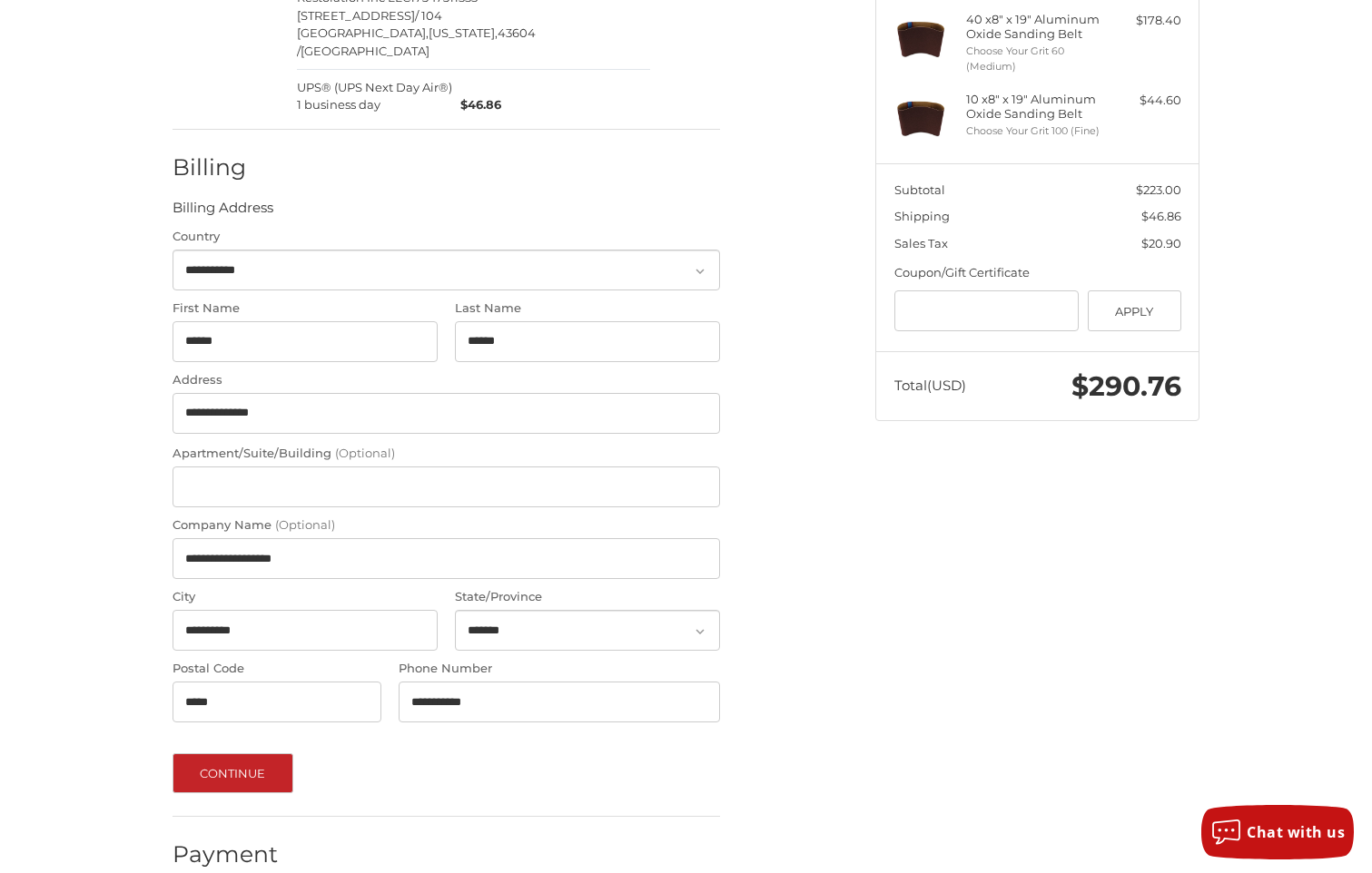
scroll to position [272, 0]
drag, startPoint x: 327, startPoint y: 543, endPoint x: 172, endPoint y: 537, distance: 155.1
click at [172, 537] on div "**********" at bounding box center [446, 546] width 566 height 62
type input "*"
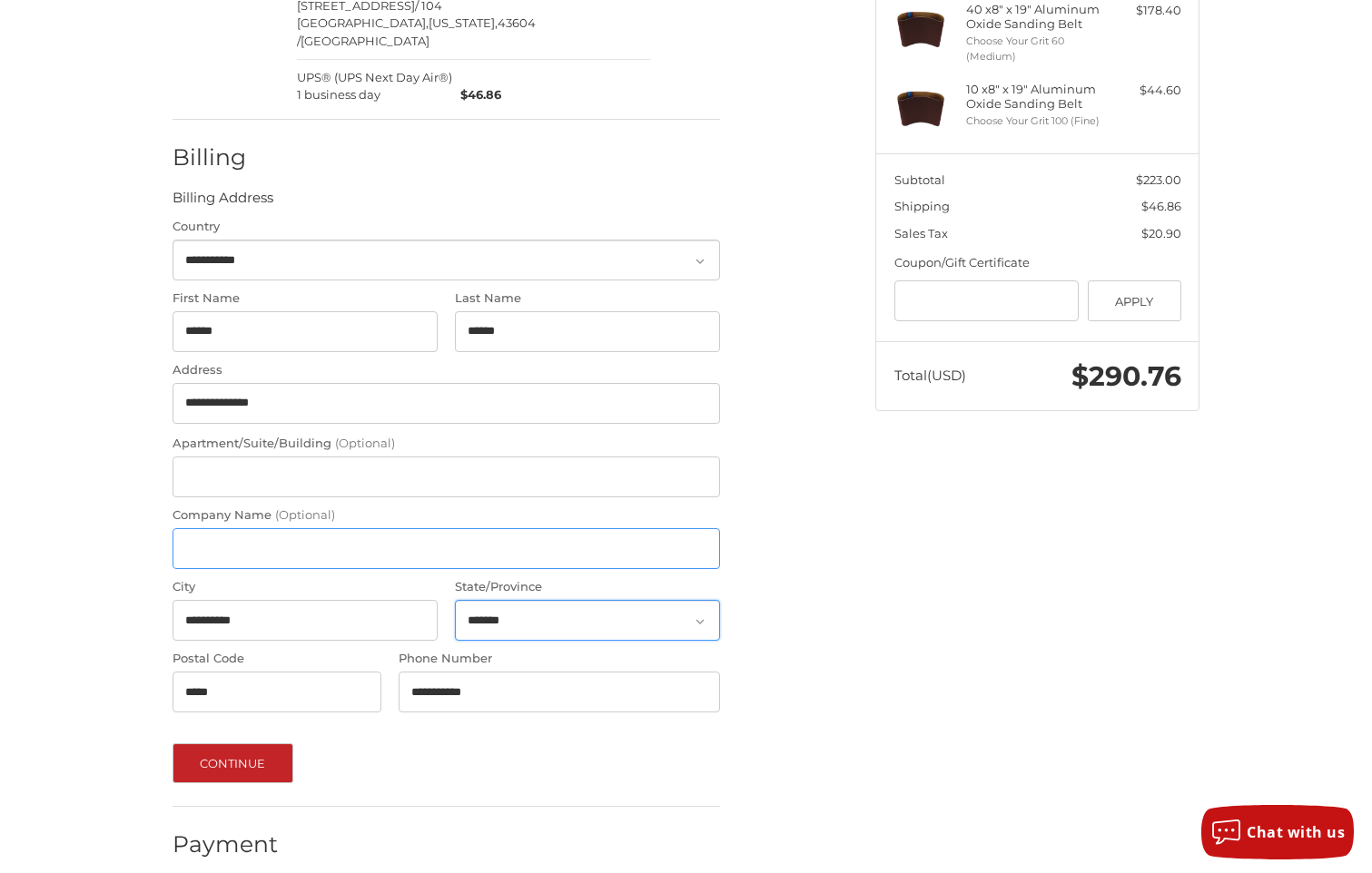
scroll to position [283, 0]
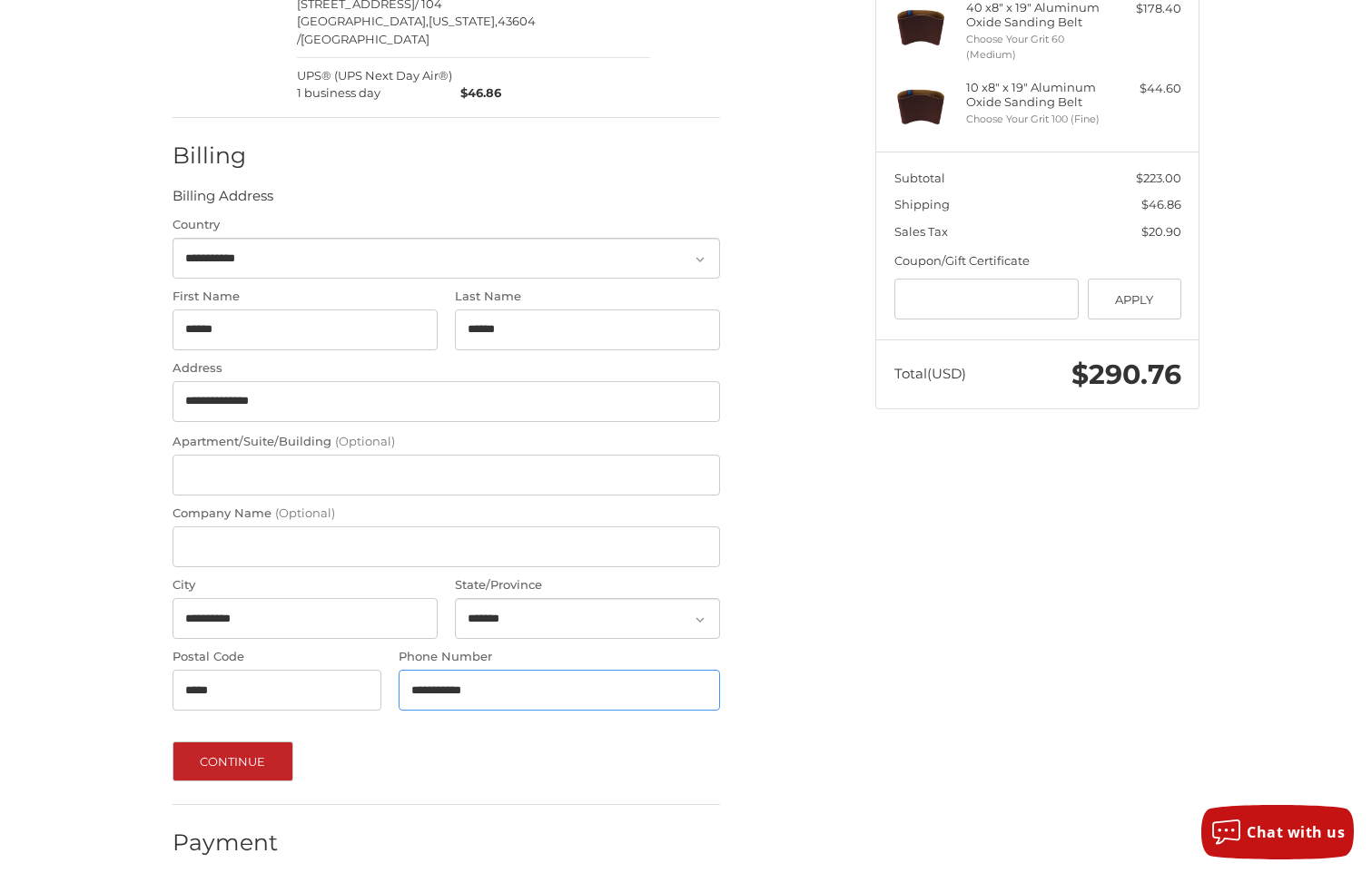
drag, startPoint x: 522, startPoint y: 677, endPoint x: 338, endPoint y: 672, distance: 184.1
click at [338, 672] on div "**********" at bounding box center [446, 467] width 566 height 503
type input "**********"
click at [827, 663] on div "**********" at bounding box center [510, 366] width 703 height 1012
click at [216, 748] on button "Continue" at bounding box center [233, 761] width 121 height 40
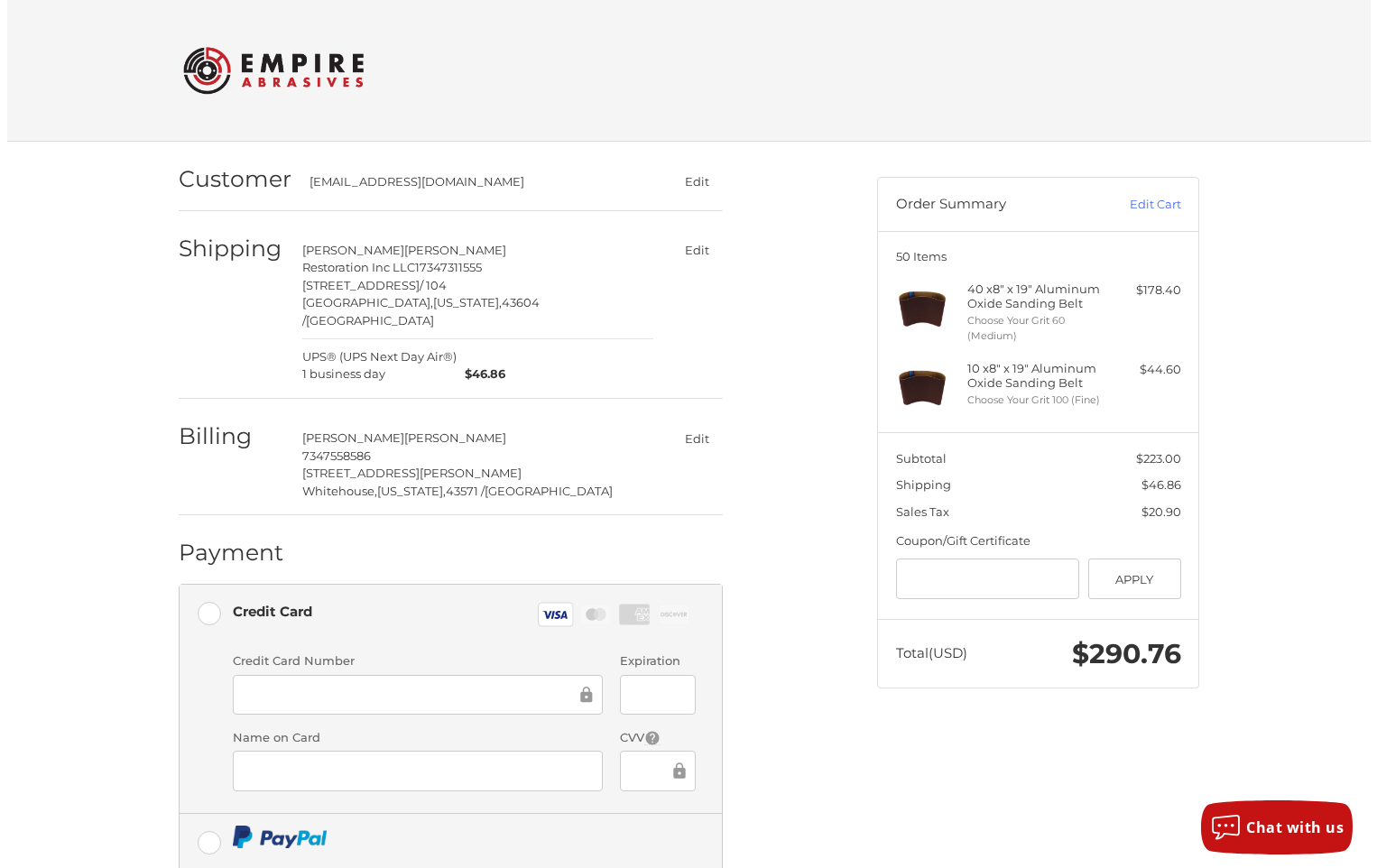
scroll to position [234, 0]
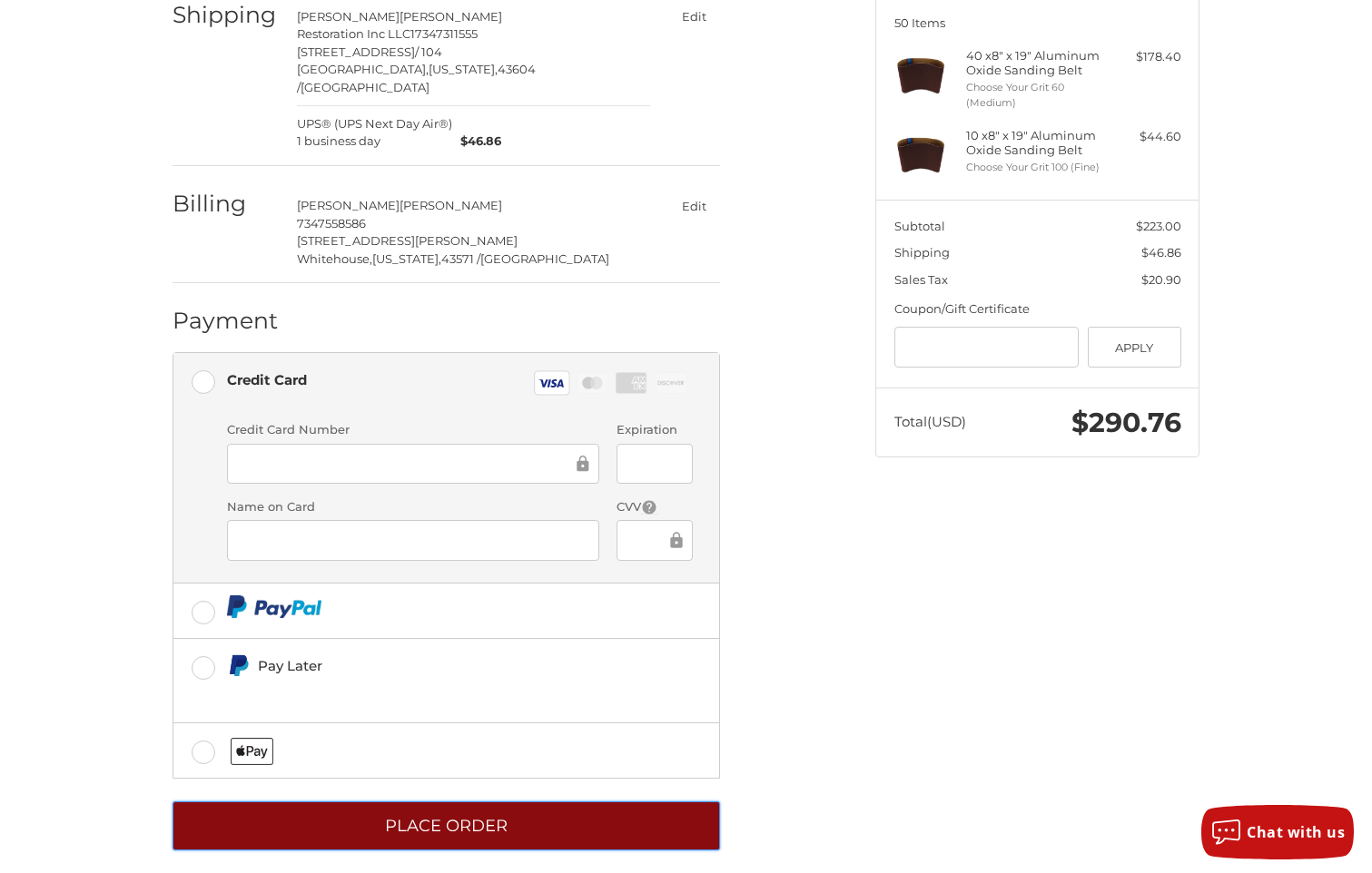
click at [443, 804] on button "Place Order" at bounding box center [446, 826] width 547 height 50
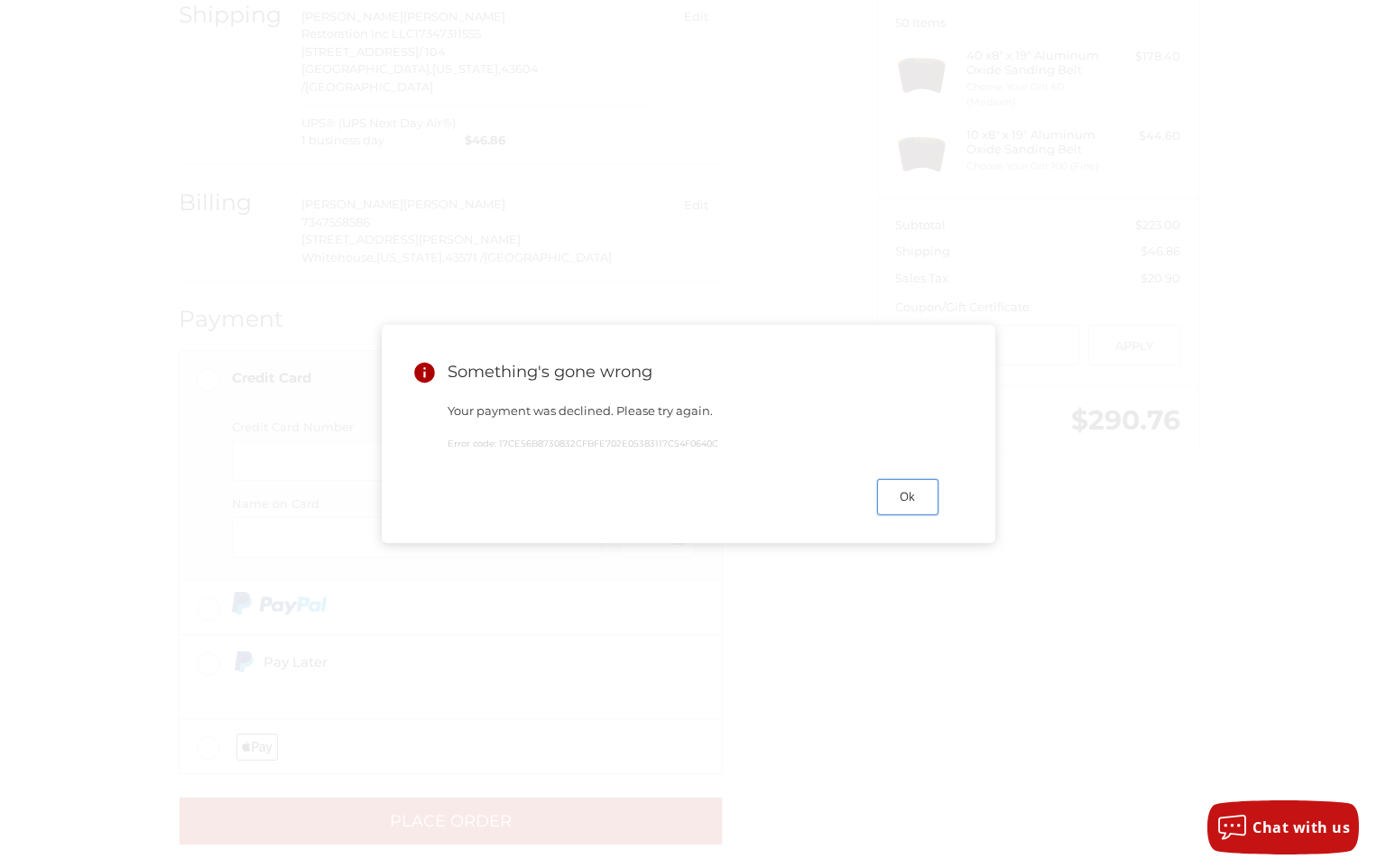
click at [891, 500] on button "Ok" at bounding box center [907, 497] width 61 height 35
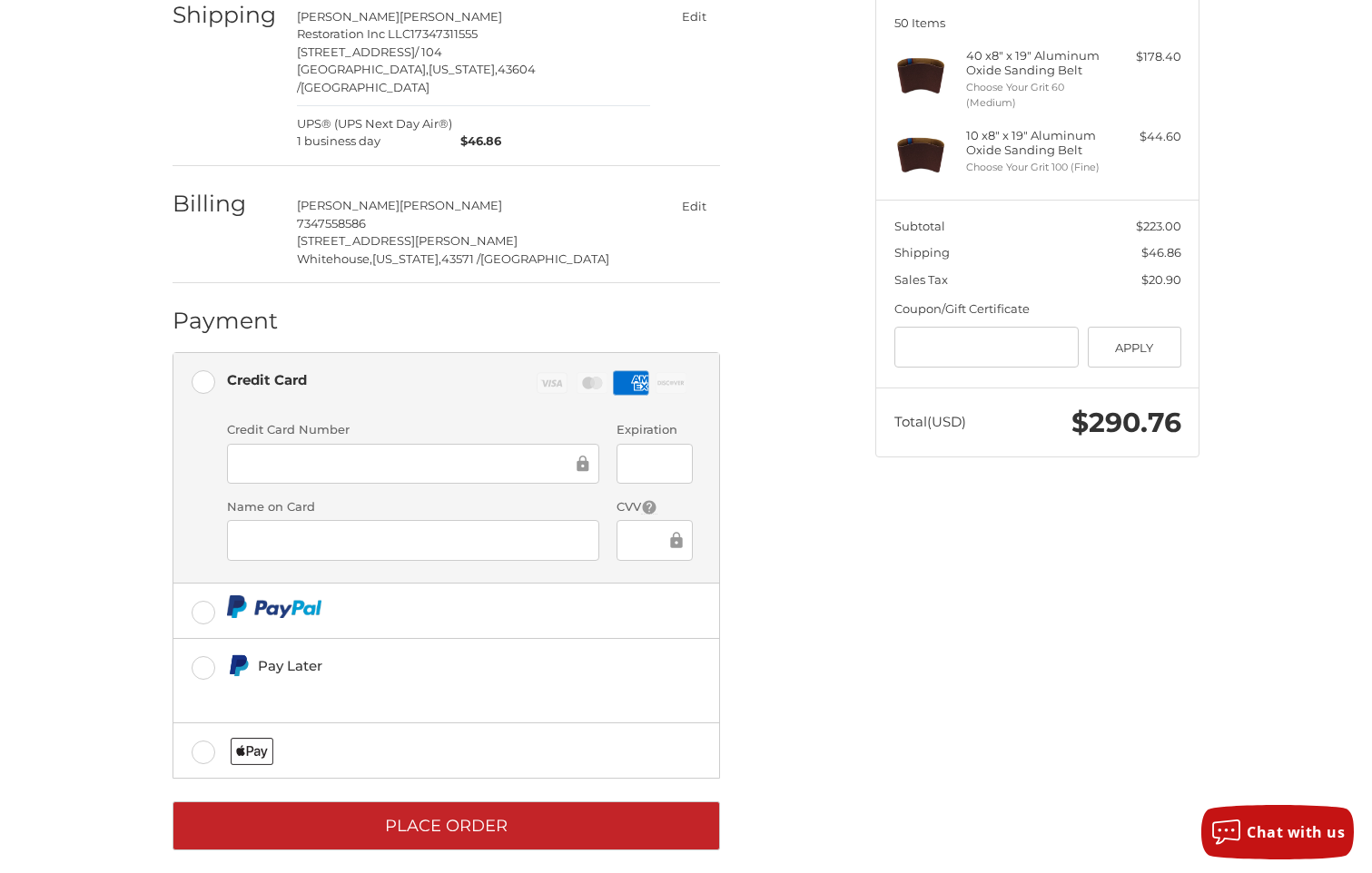
click at [854, 504] on div "Customer [EMAIL_ADDRESS][DOMAIN_NAME] Edit Shipping [PERSON_NAME] Restoration I…" at bounding box center [510, 389] width 703 height 965
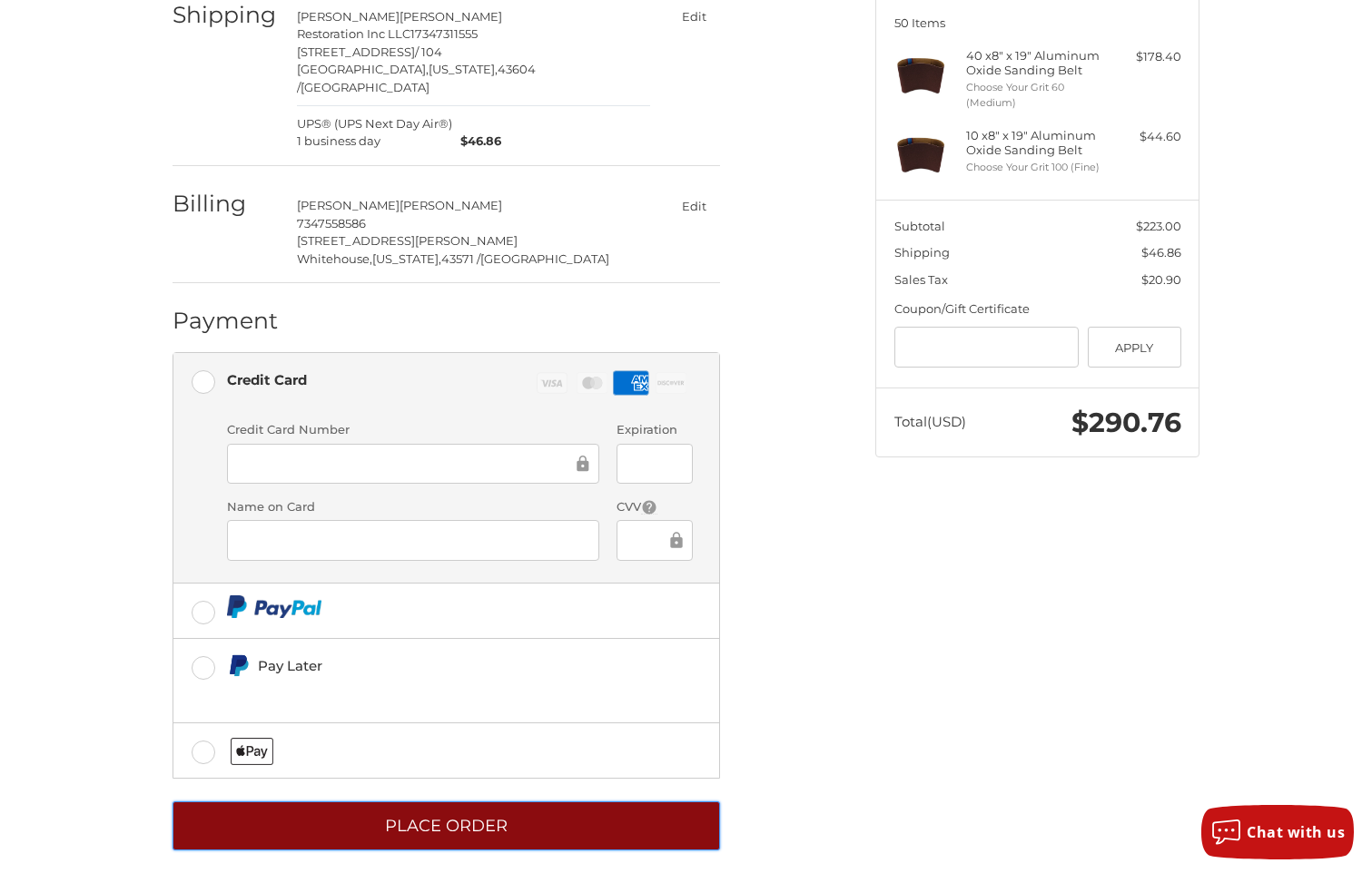
click at [376, 803] on button "Place Order" at bounding box center [446, 826] width 547 height 50
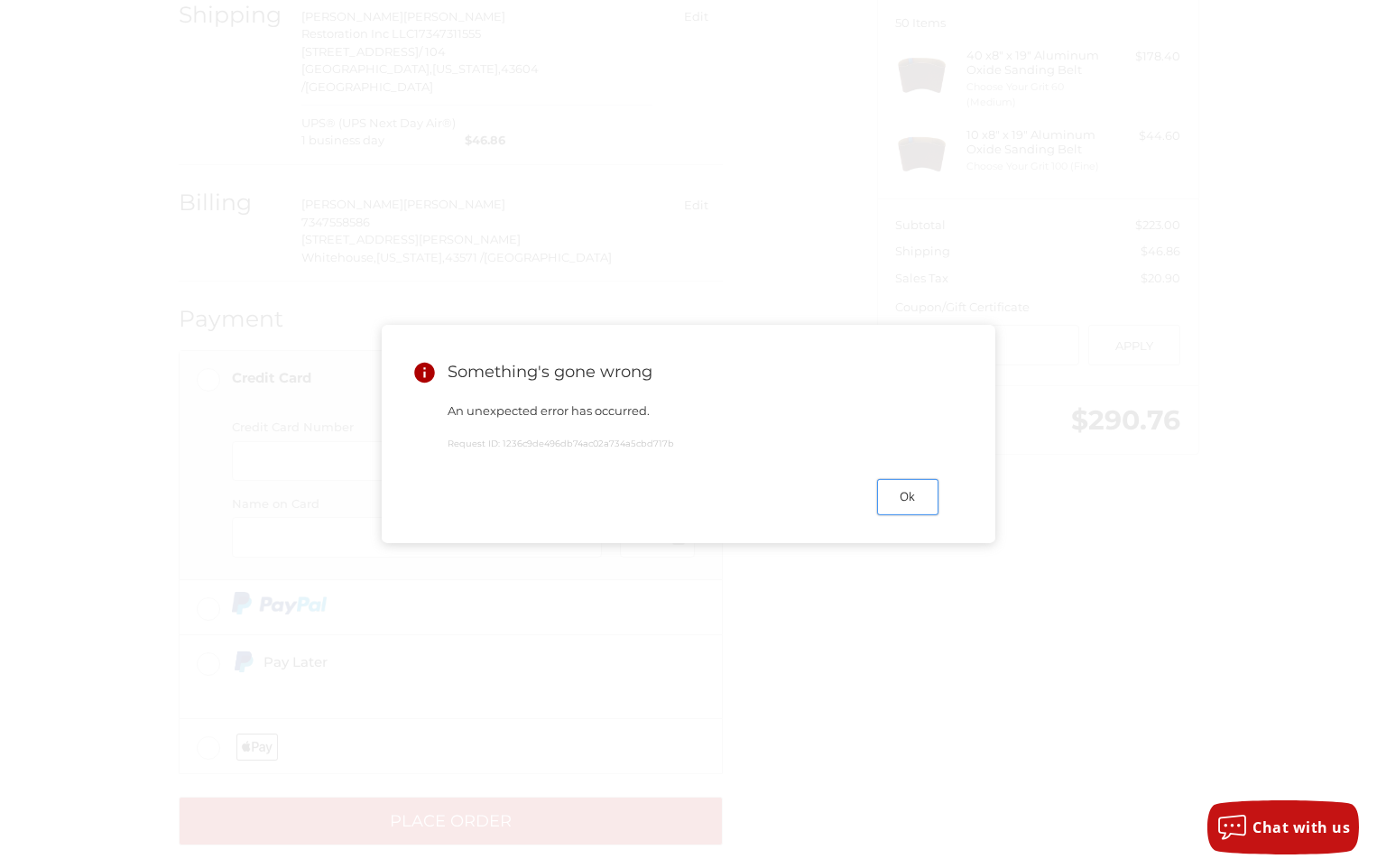
click at [909, 497] on button "Ok" at bounding box center [907, 497] width 61 height 35
click at [909, 506] on button "Ok" at bounding box center [907, 497] width 61 height 35
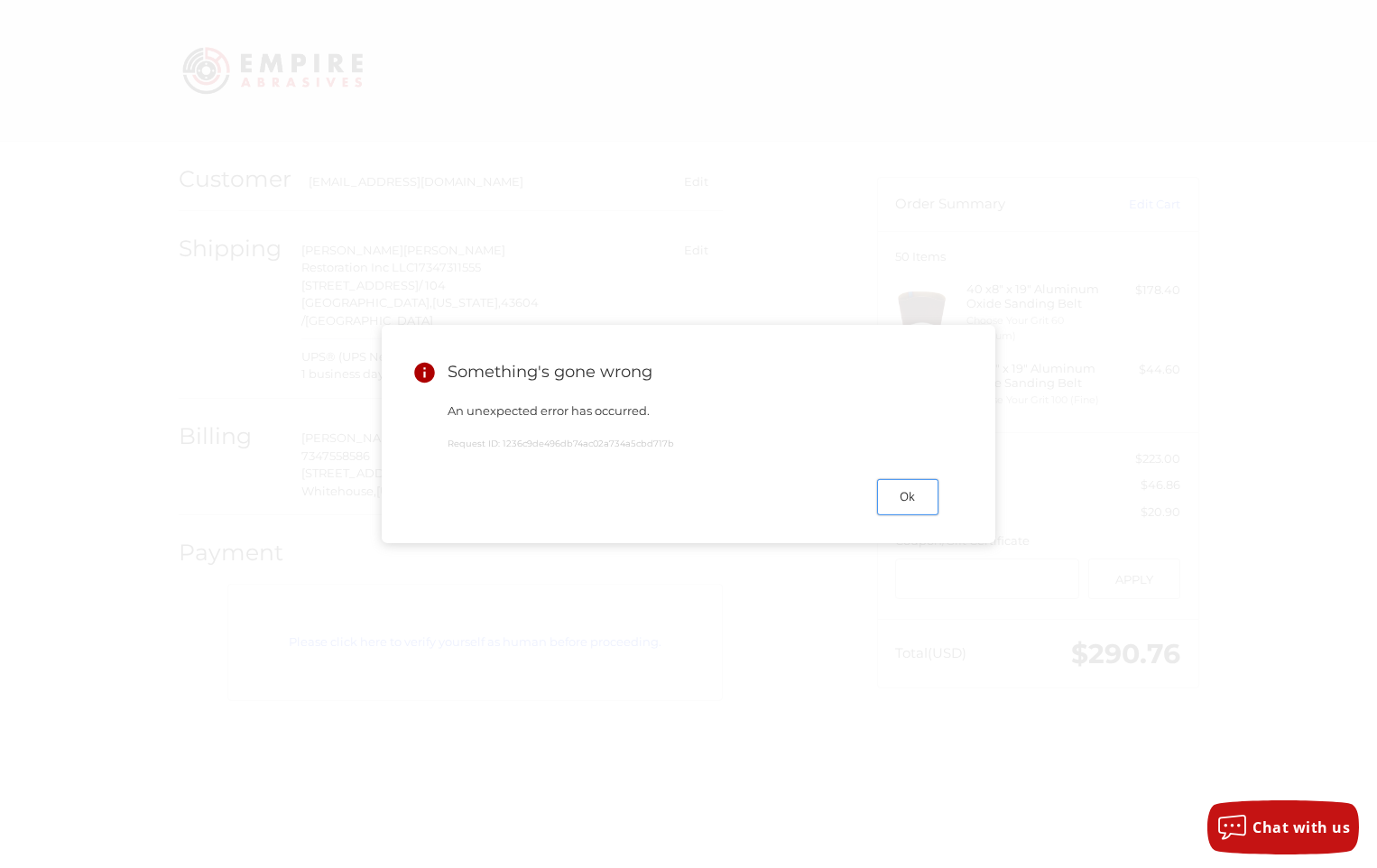
click at [611, 680] on div "Something's gone wrong An unexpected error has occurred. Request ID: 1236c9de49…" at bounding box center [688, 434] width 1377 height 868
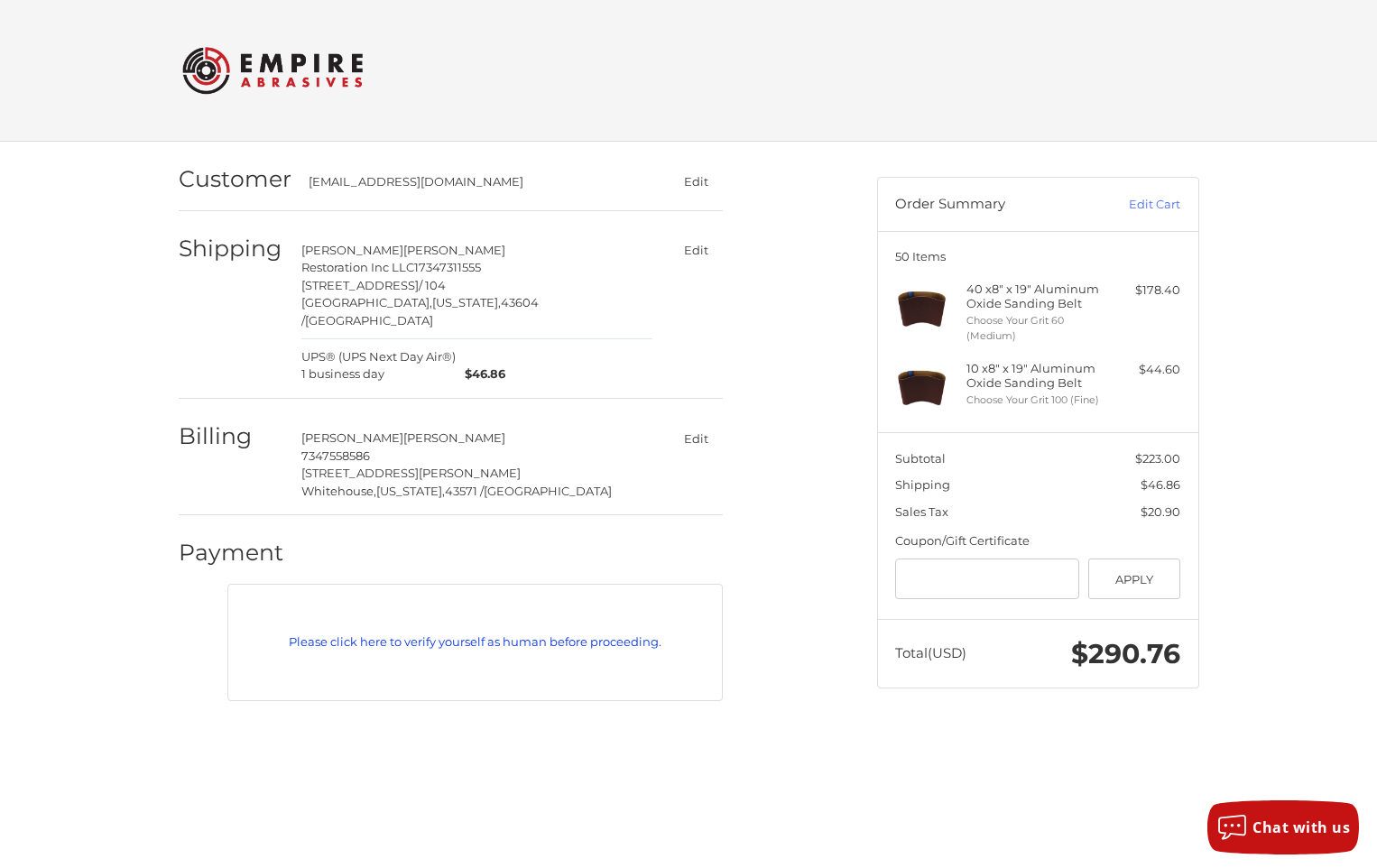
click at [482, 633] on link "Please click here to verify yourself as human before proceeding." at bounding box center [475, 642] width 475 height 18
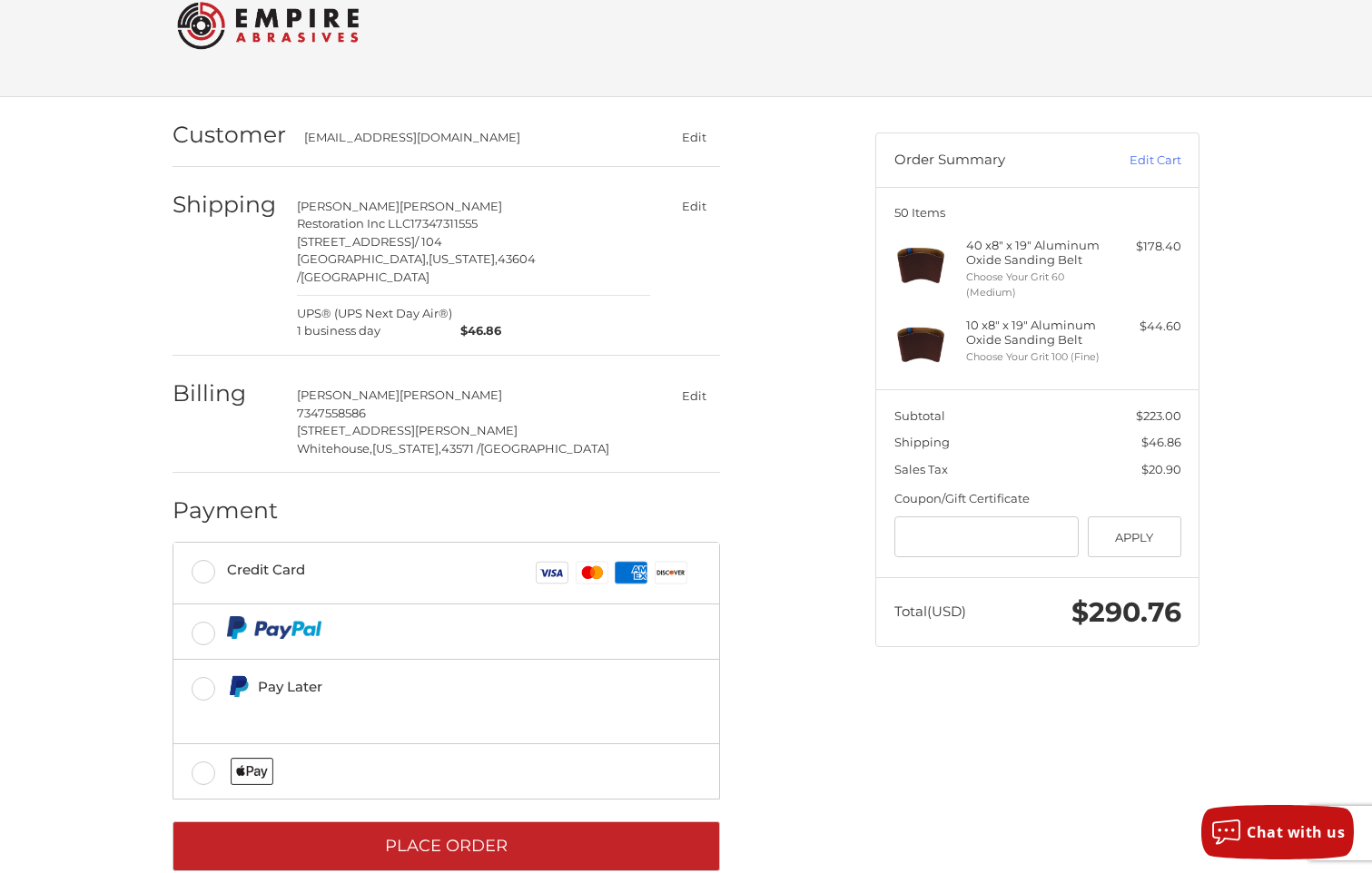
scroll to position [65, 0]
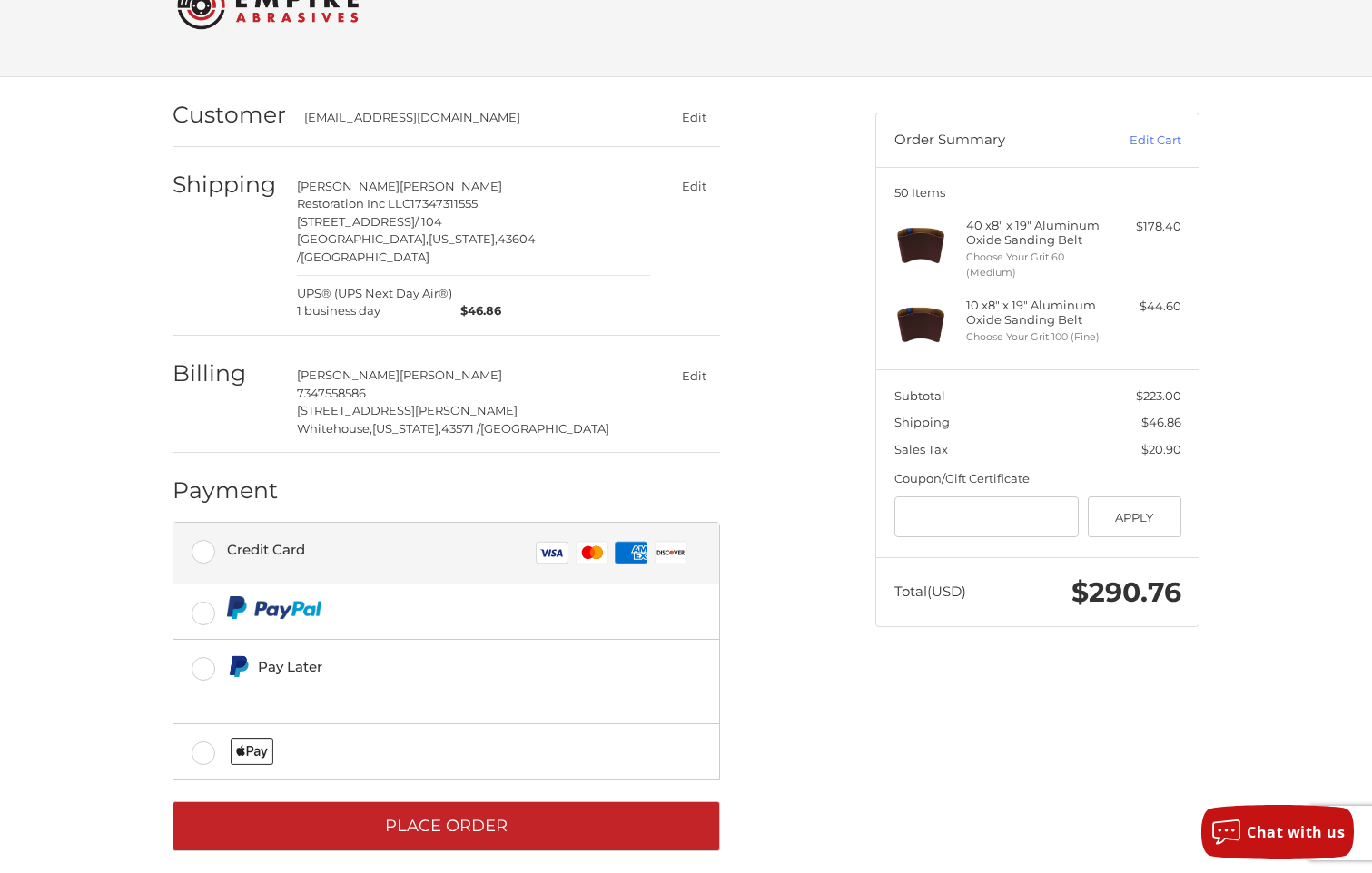
click at [206, 538] on label "Credit Card Visa Master Amex Discover" at bounding box center [446, 553] width 545 height 60
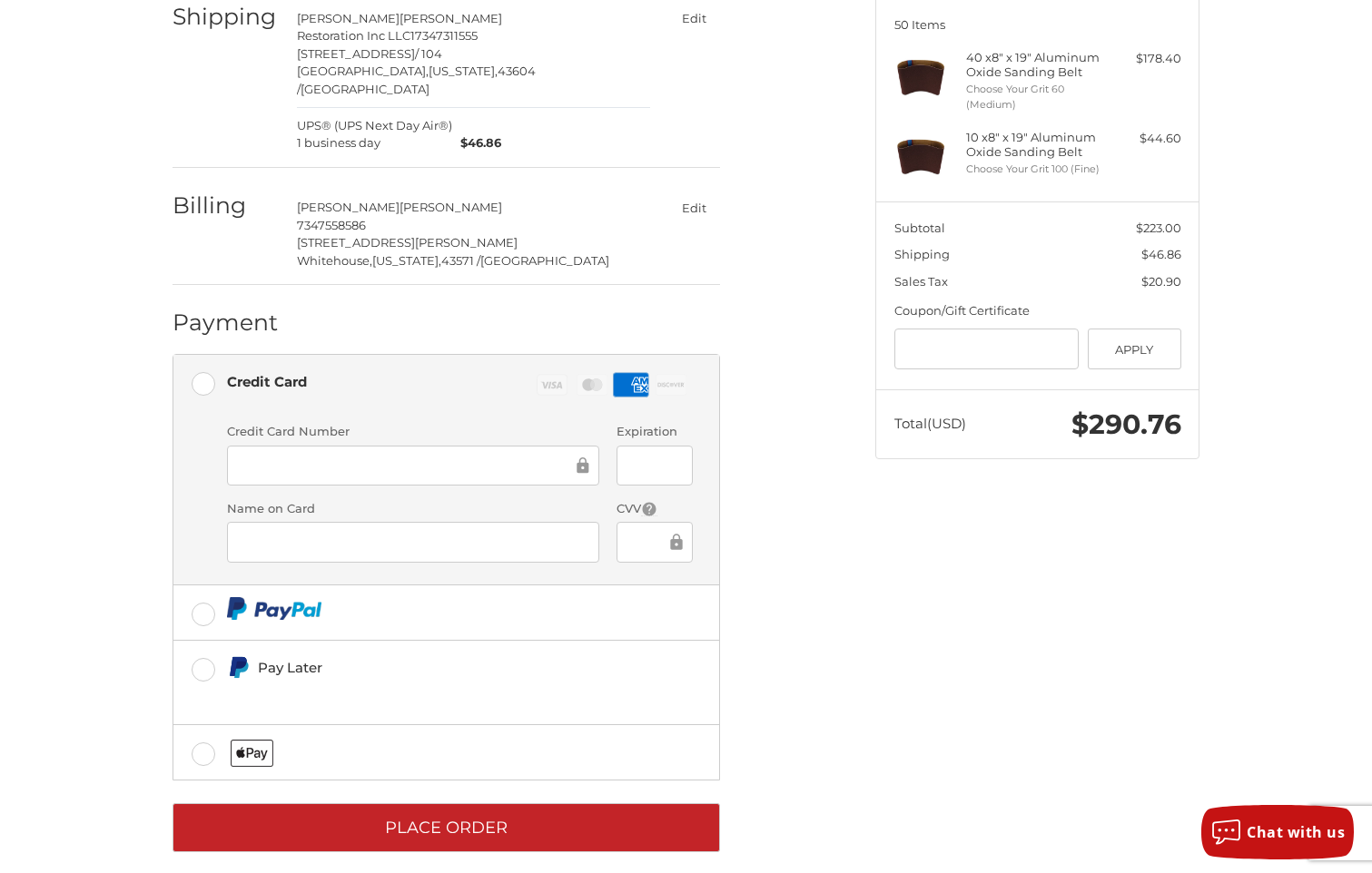
scroll to position [235, 0]
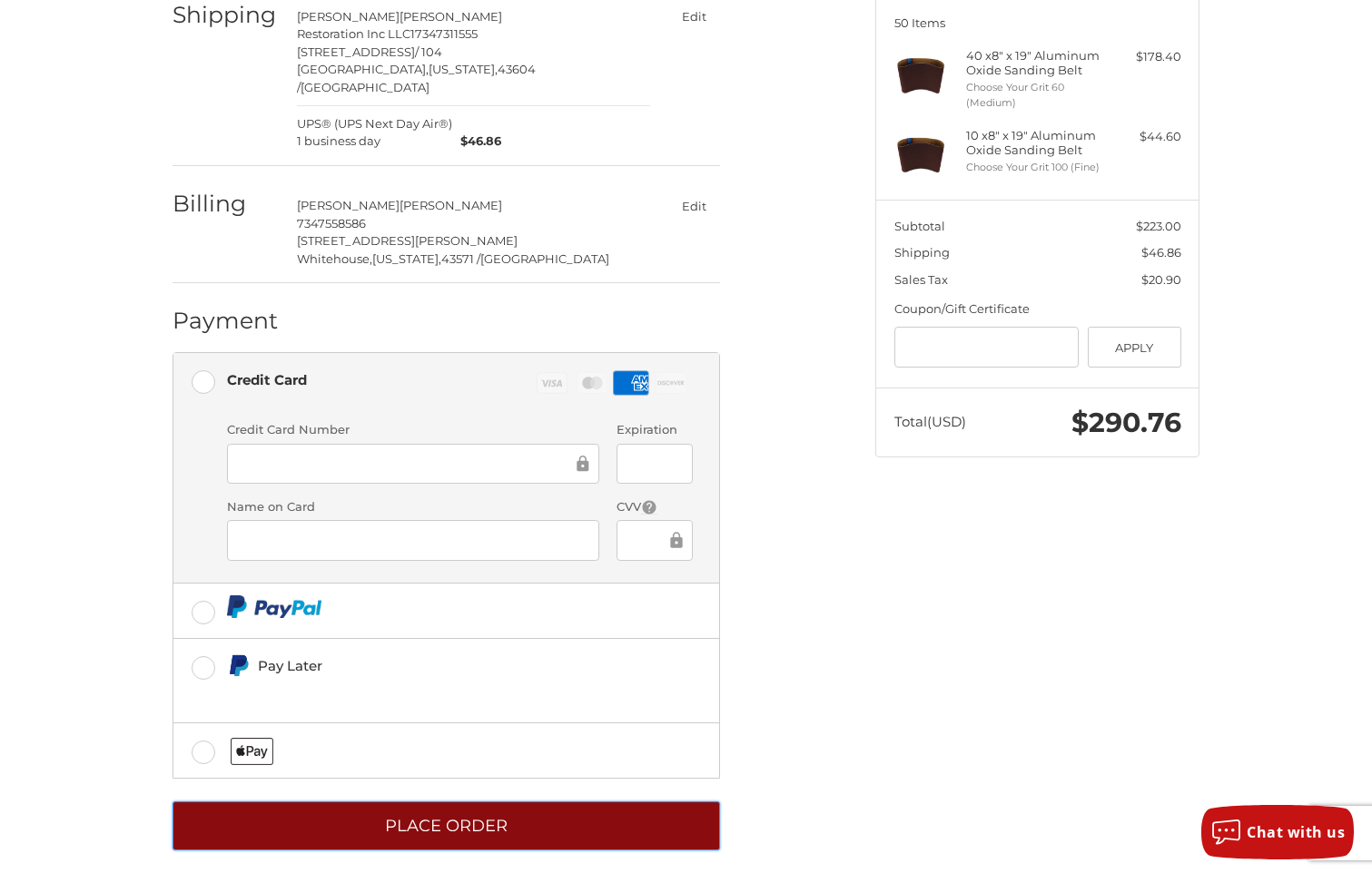
click at [503, 819] on button "Place Order" at bounding box center [446, 826] width 547 height 50
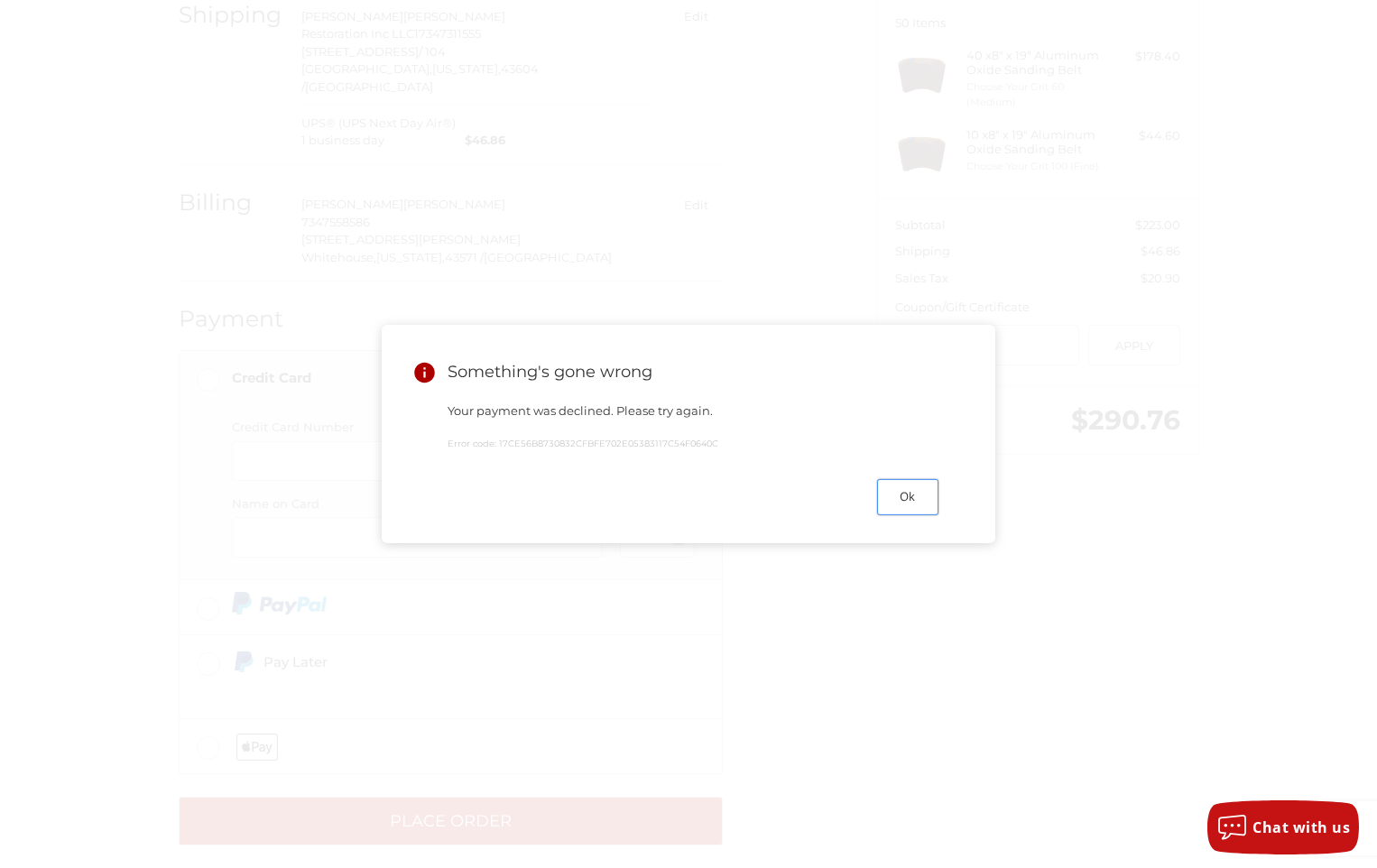
click at [908, 507] on button "Ok" at bounding box center [907, 497] width 61 height 35
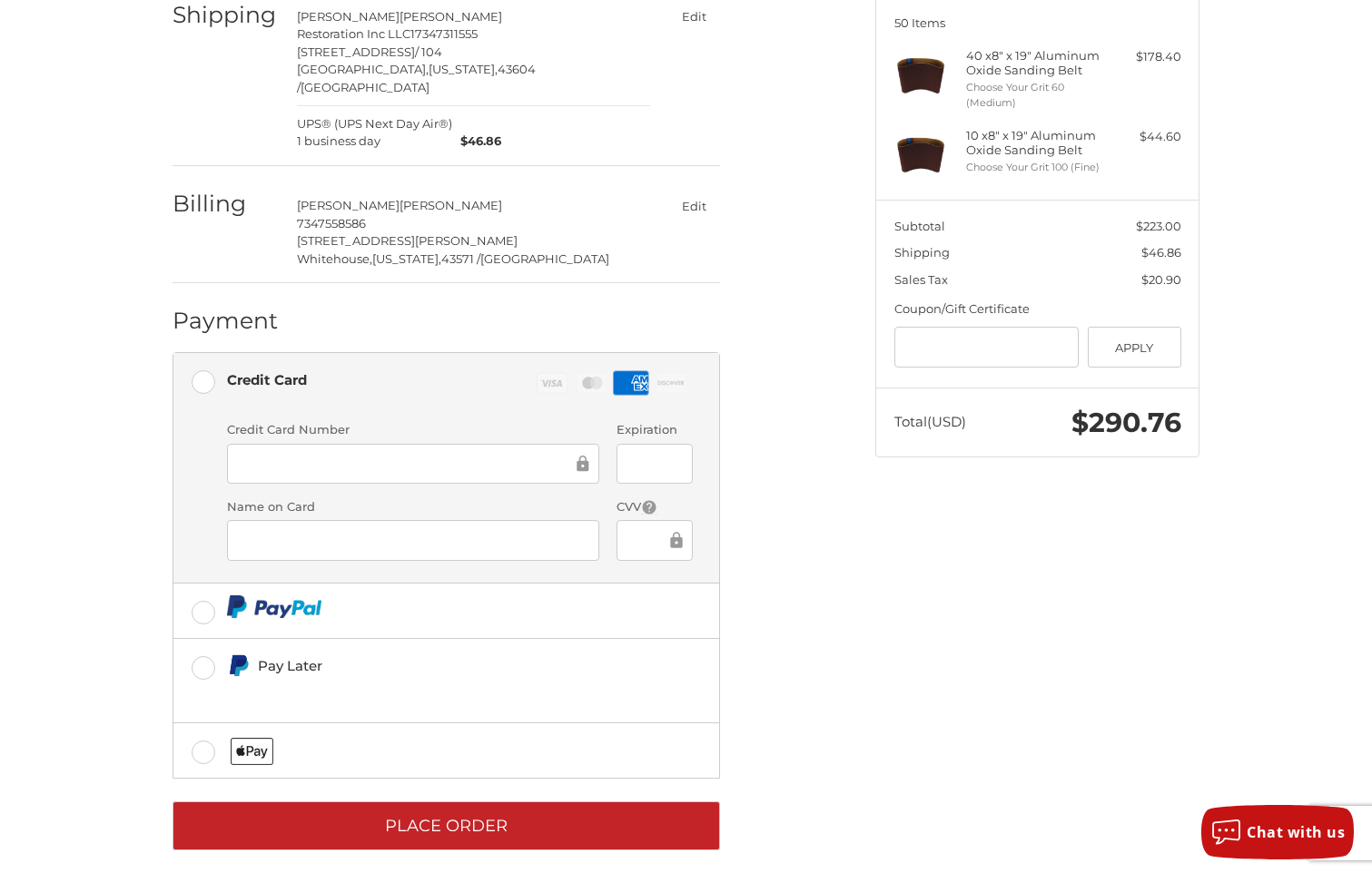
click at [593, 374] on rect at bounding box center [592, 382] width 31 height 20
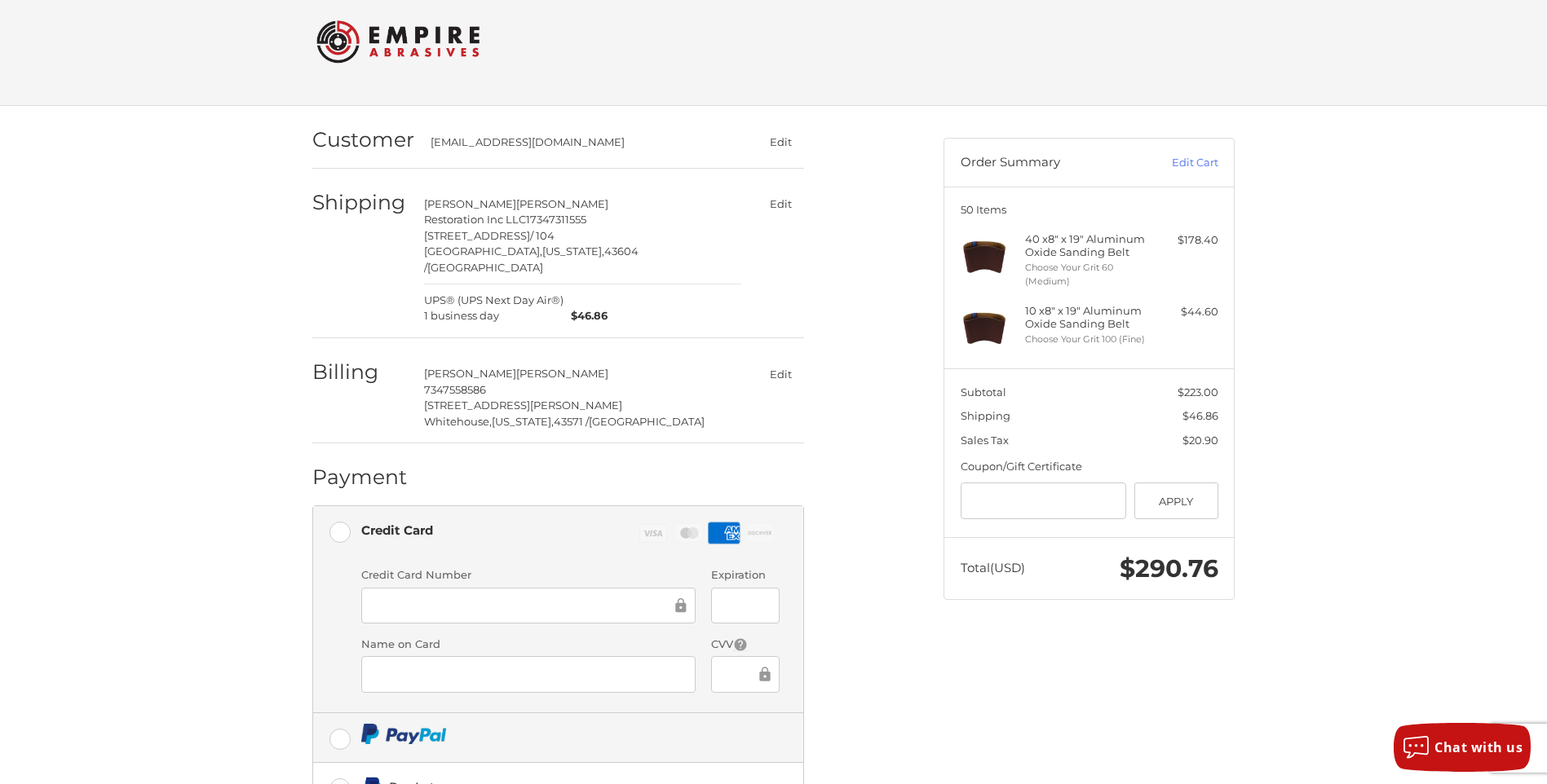
scroll to position [163, 0]
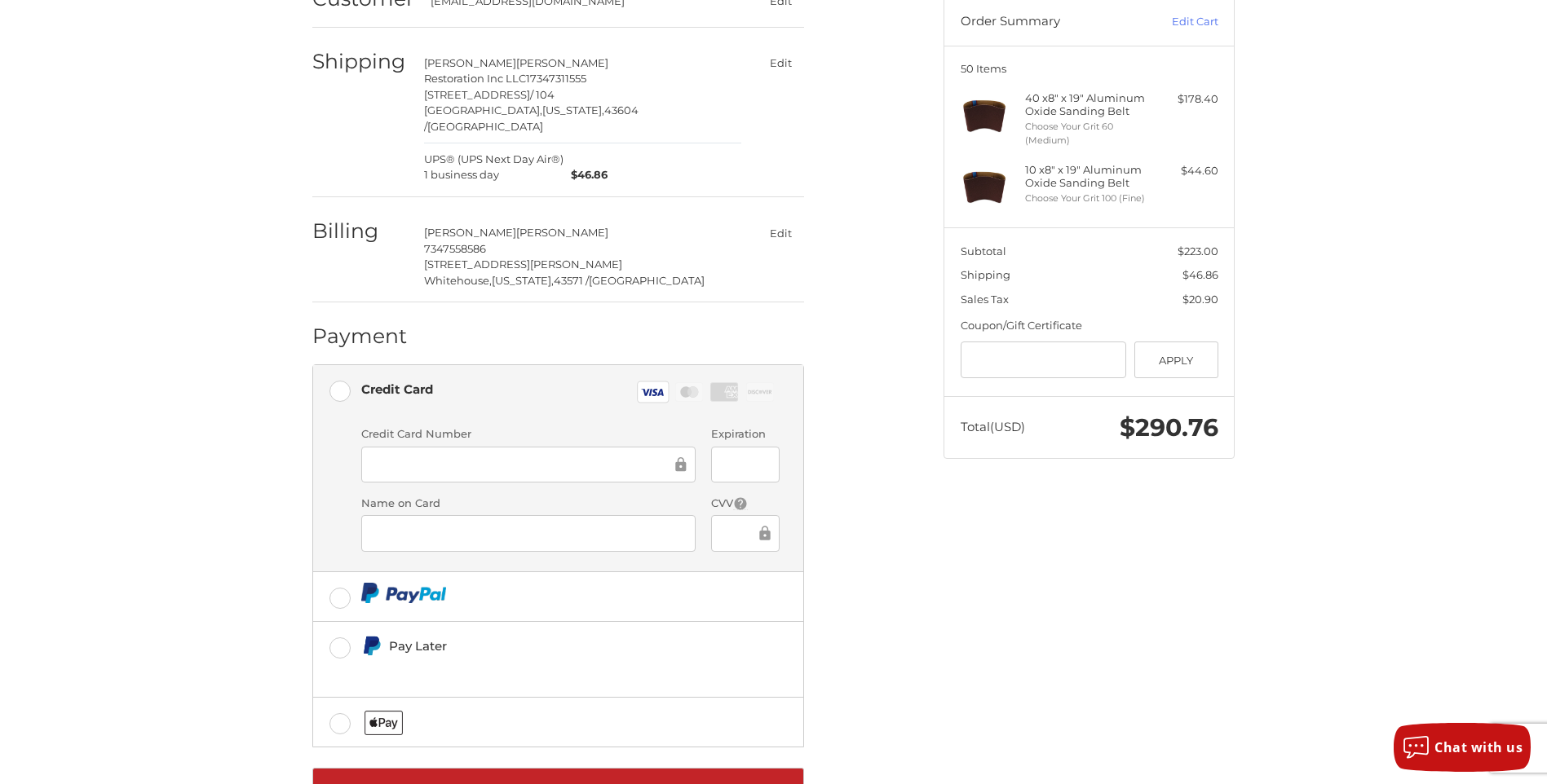
click at [926, 490] on div "Customer [EMAIL_ADDRESS][DOMAIN_NAME] Edit Shipping [PERSON_NAME] Restoration I…" at bounding box center [615, 398] width 631 height 866
click at [967, 641] on div "Customer [EMAIL_ADDRESS][DOMAIN_NAME] Edit Shipping [PERSON_NAME] Restoration I…" at bounding box center [774, 406] width 979 height 883
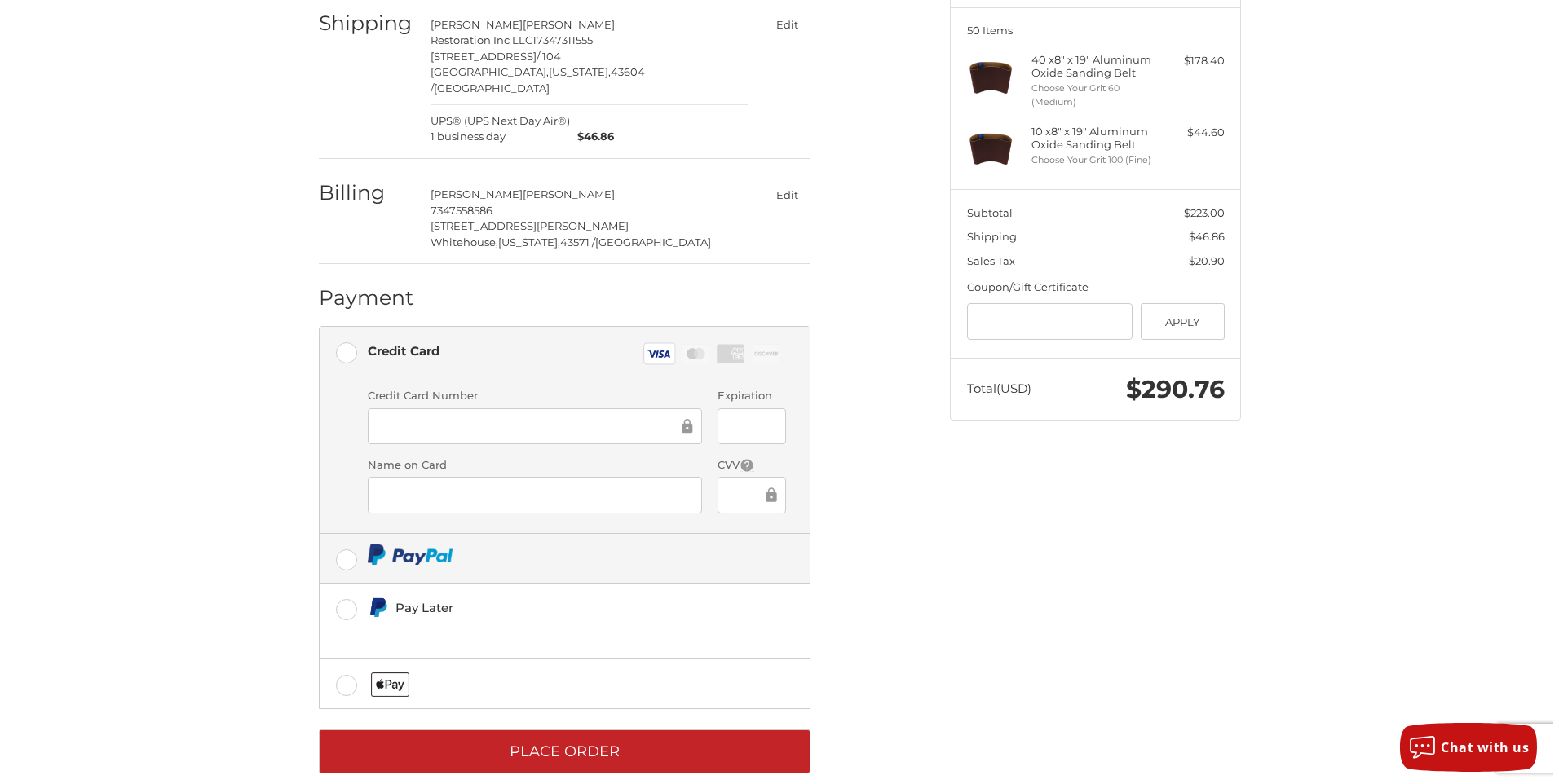
scroll to position [211, 0]
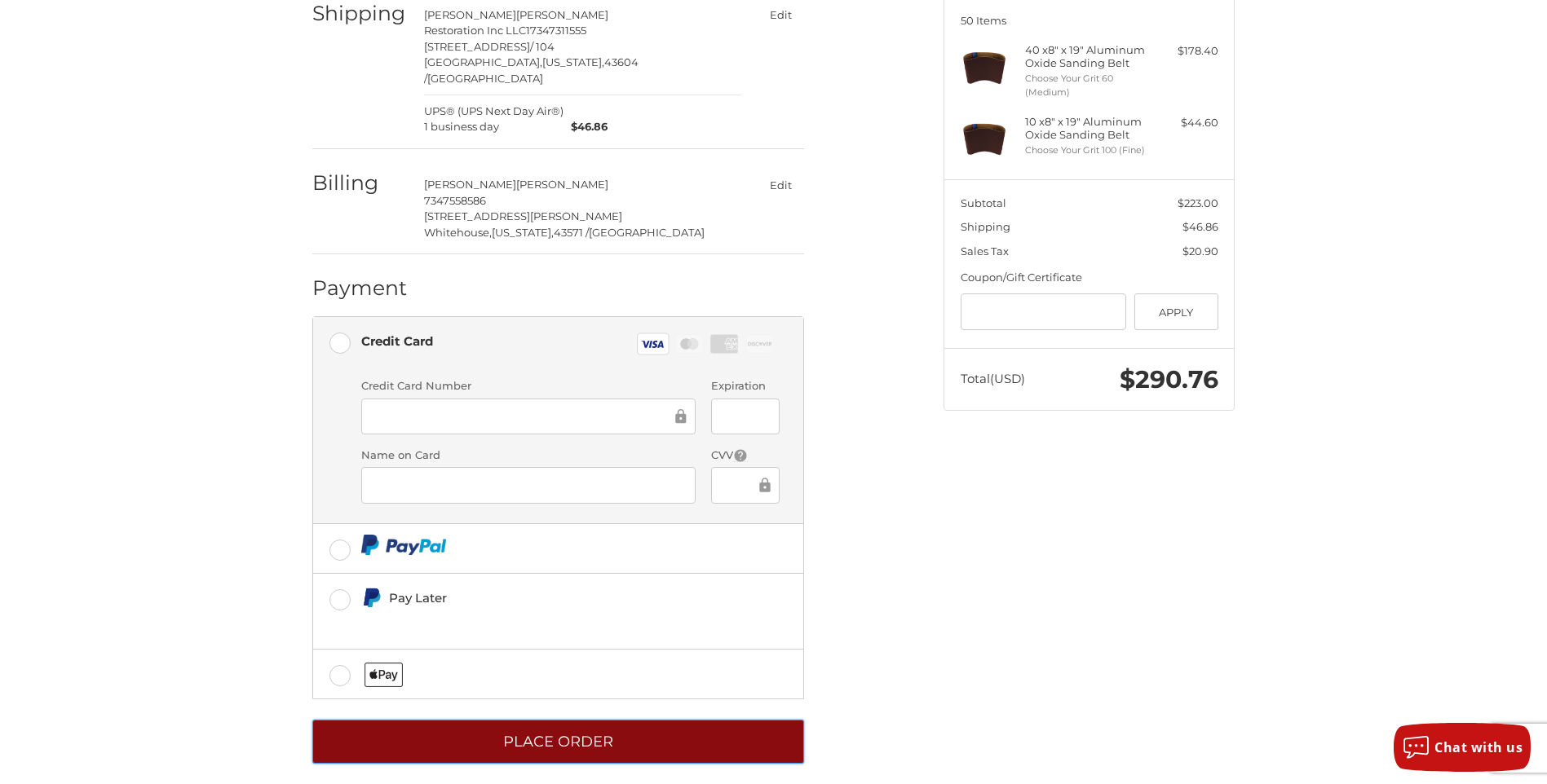
click at [557, 731] on button "Place Order" at bounding box center [557, 742] width 492 height 45
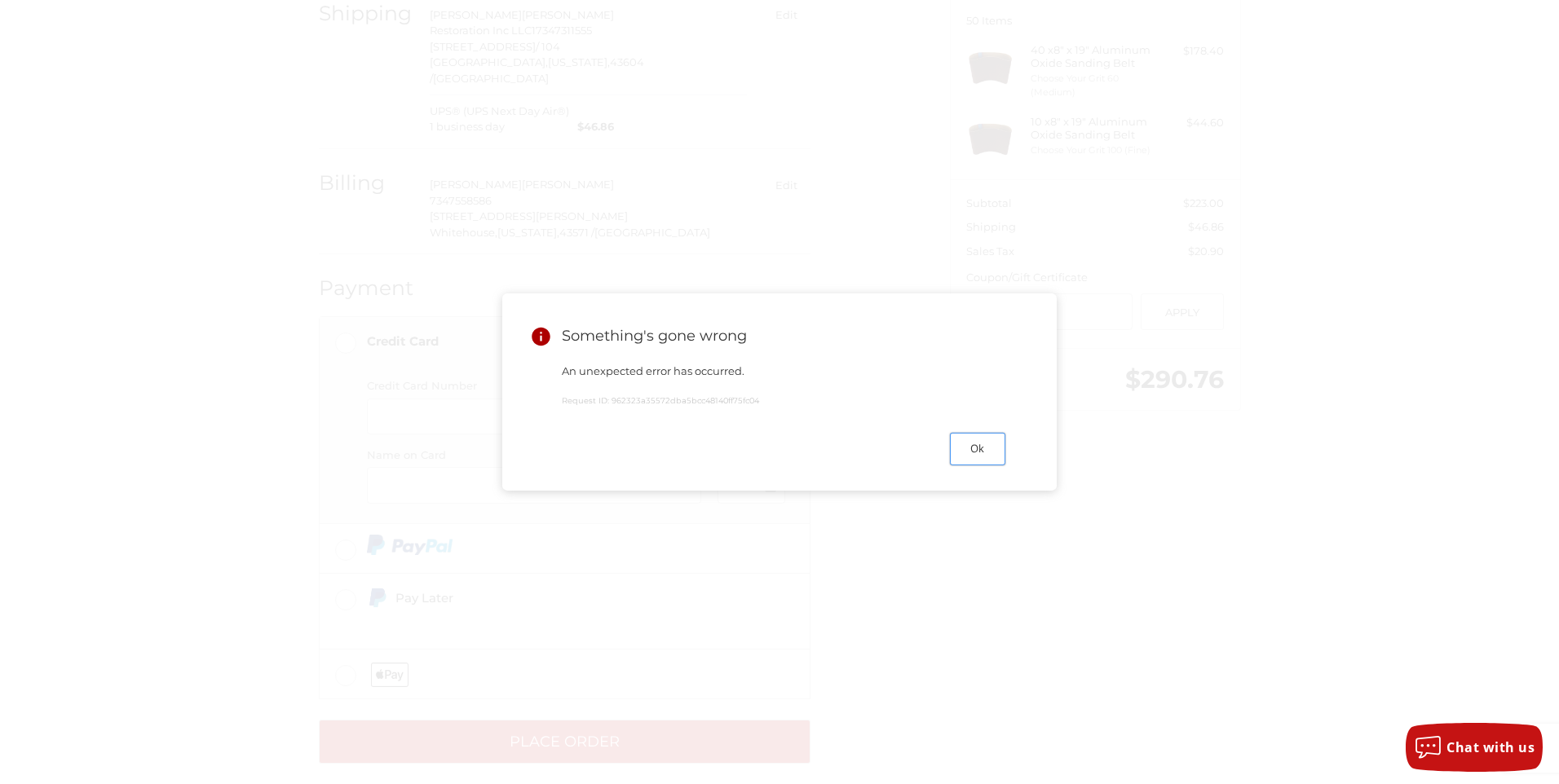
click at [986, 462] on button "Ok" at bounding box center [977, 449] width 55 height 32
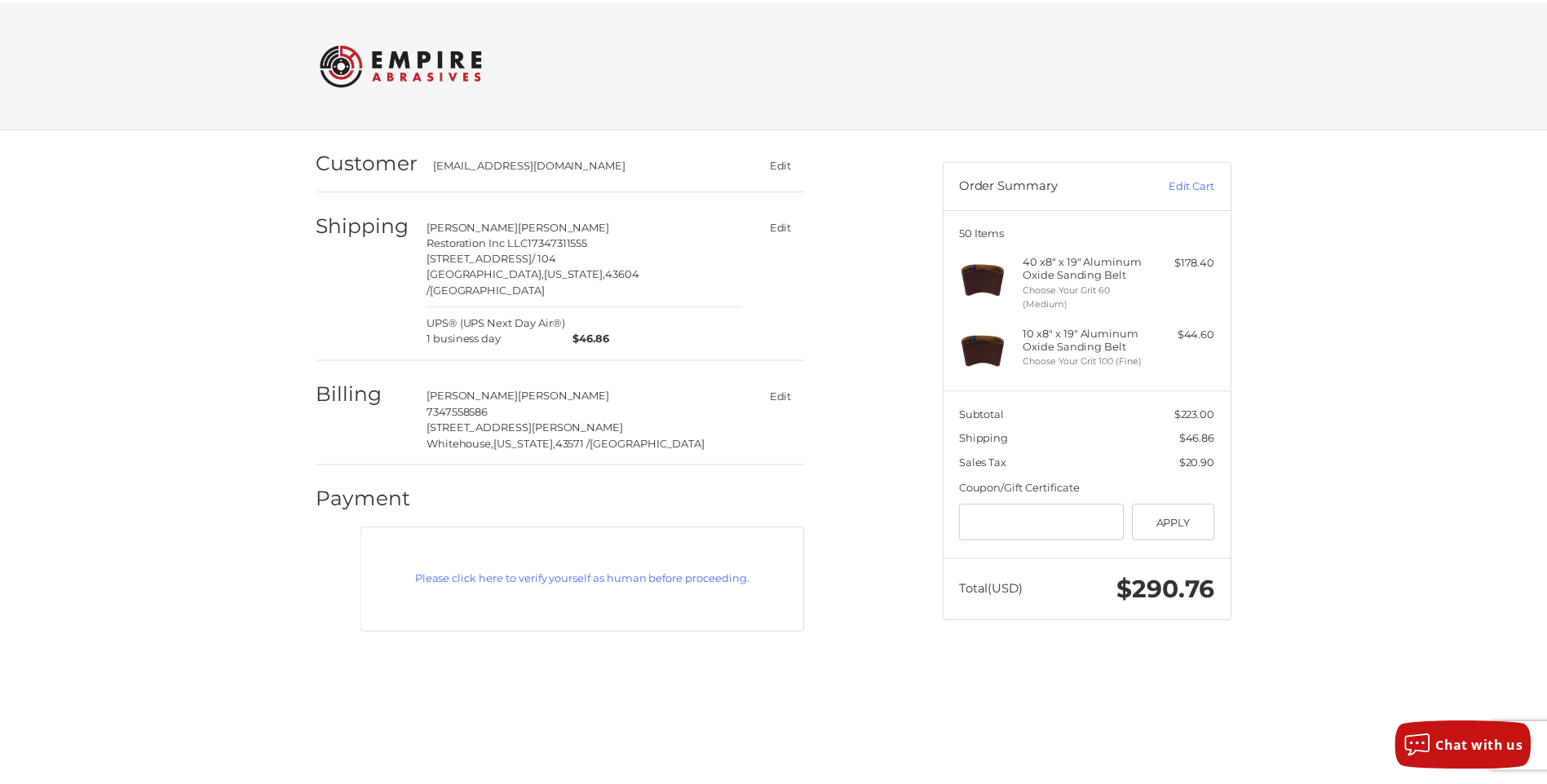
scroll to position [0, 0]
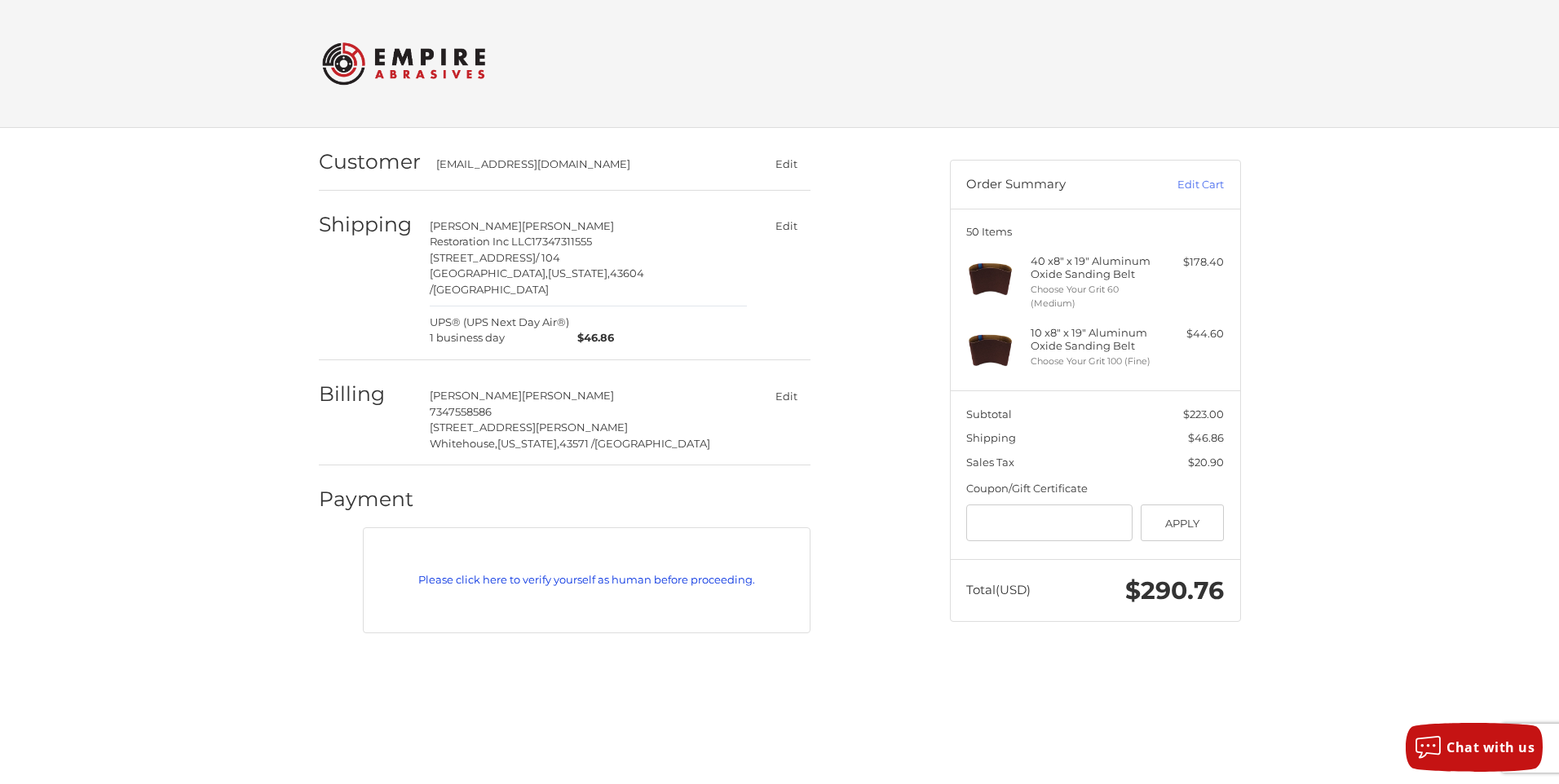
click at [561, 572] on link "Please click here to verify yourself as human before proceeding." at bounding box center [586, 580] width 429 height 17
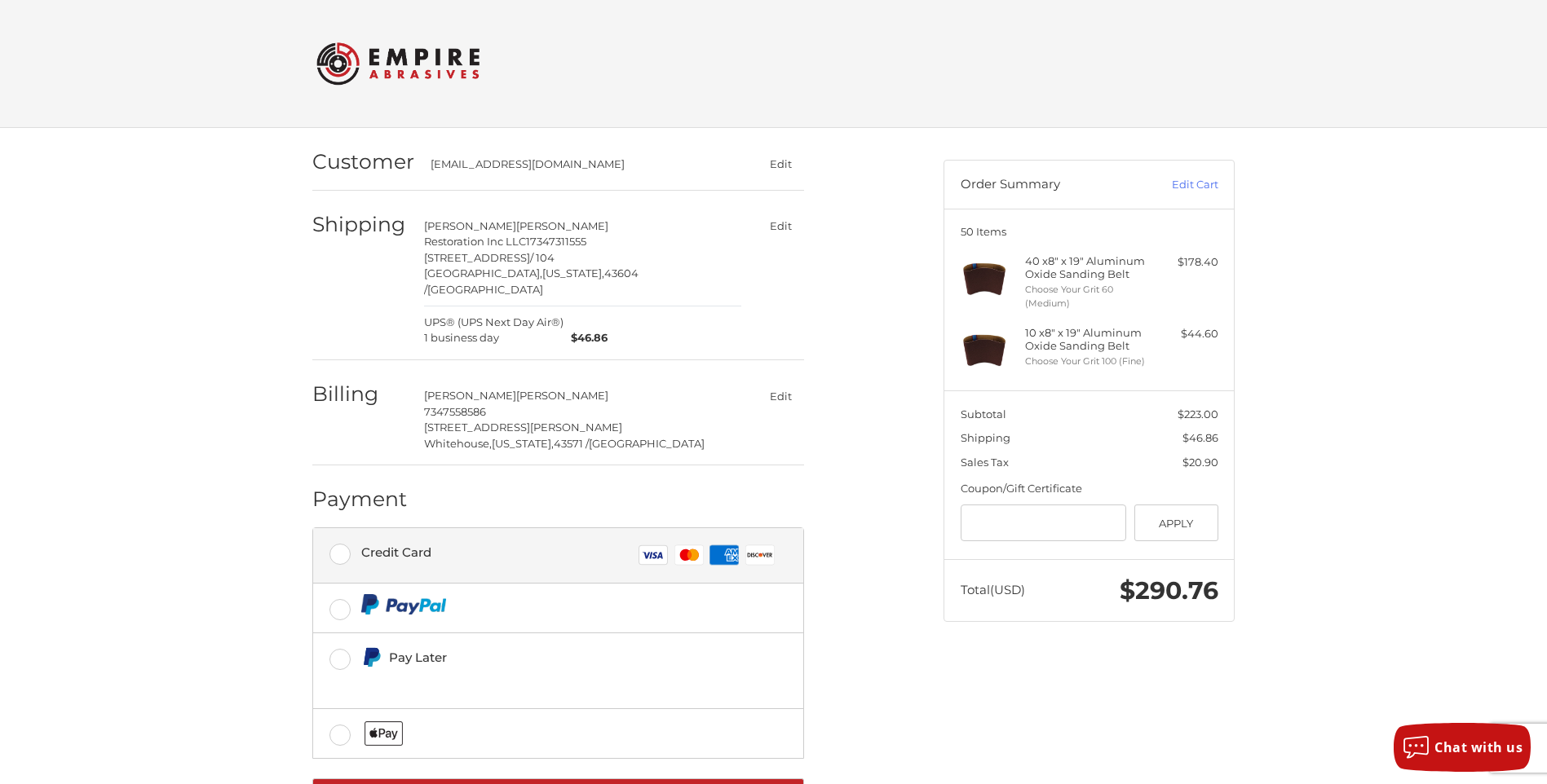
scroll to position [59, 0]
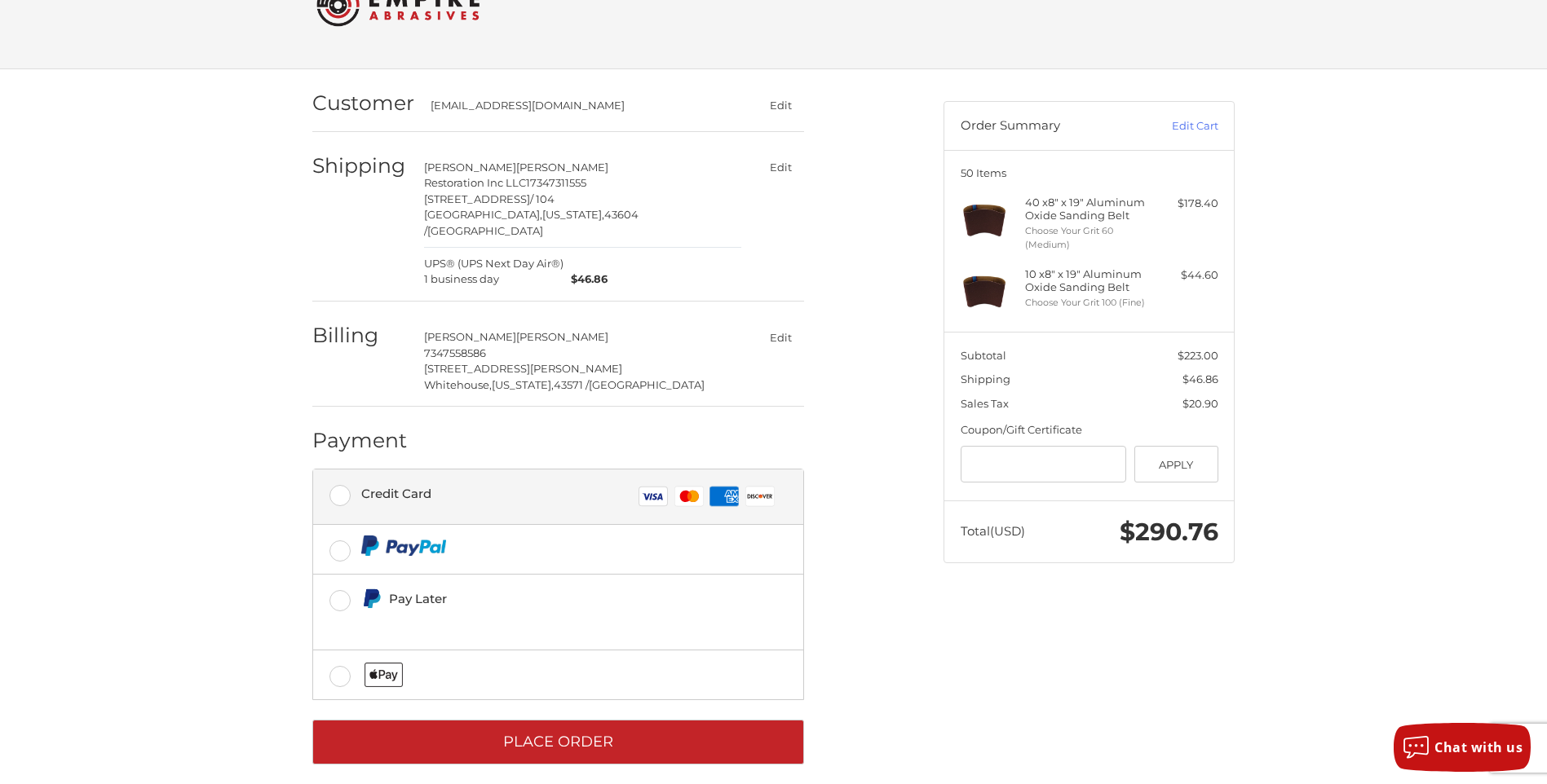
click at [346, 472] on label "Credit Card Visa Master Amex Discover" at bounding box center [557, 497] width 490 height 54
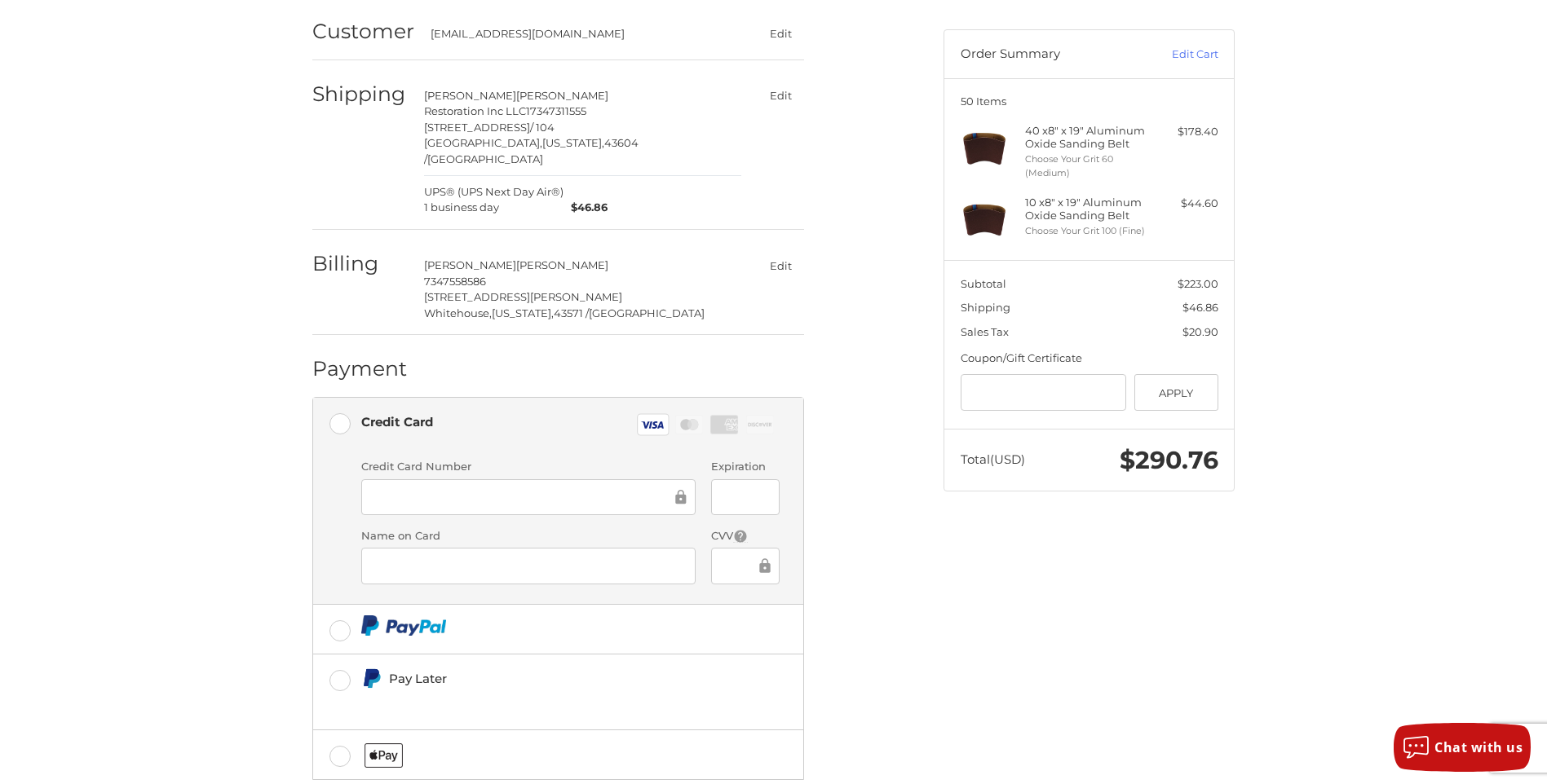
scroll to position [211, 0]
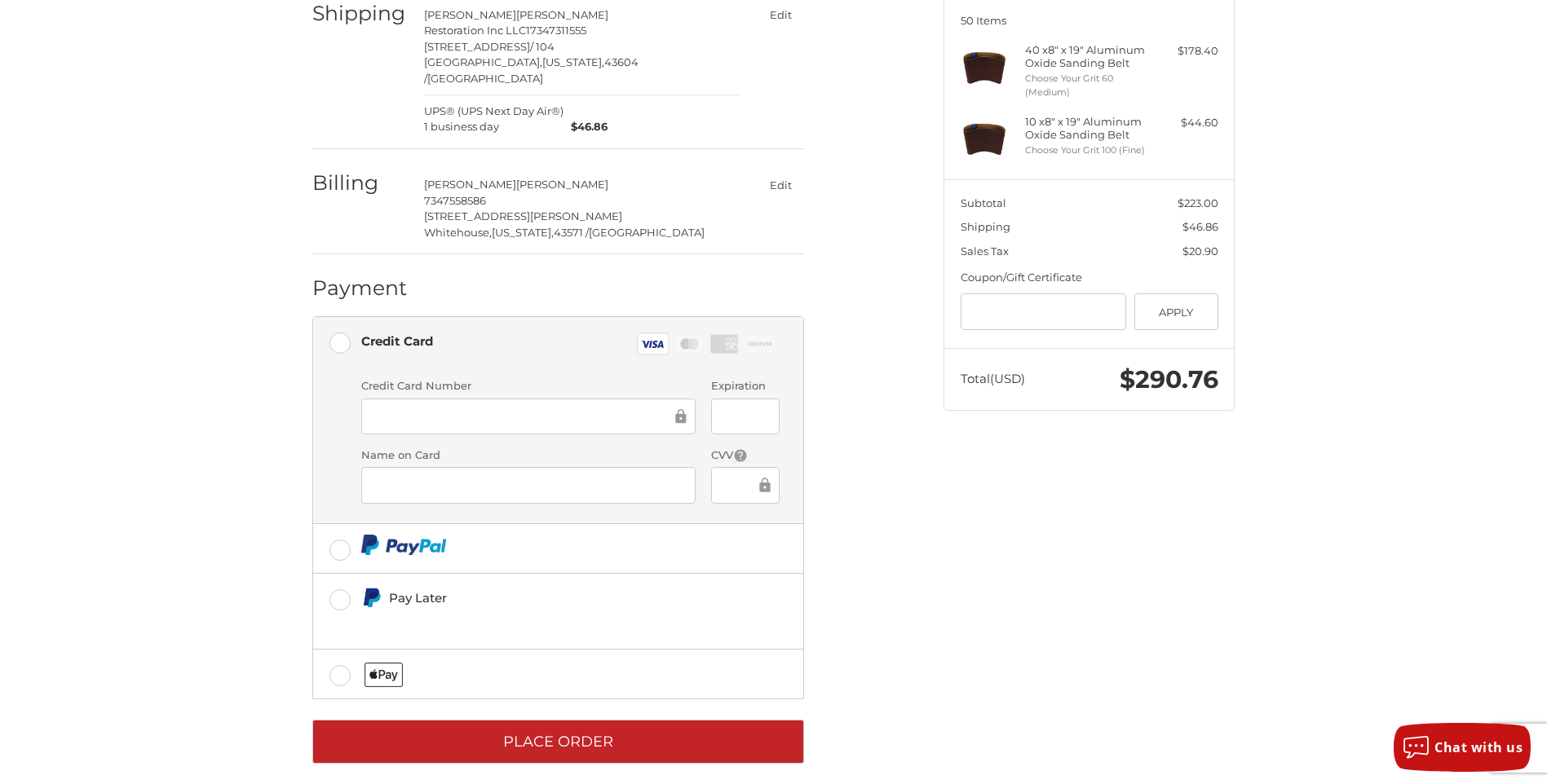
click at [1128, 694] on div "Customer [EMAIL_ADDRESS][DOMAIN_NAME] Edit Shipping [PERSON_NAME] Restoration I…" at bounding box center [774, 358] width 979 height 883
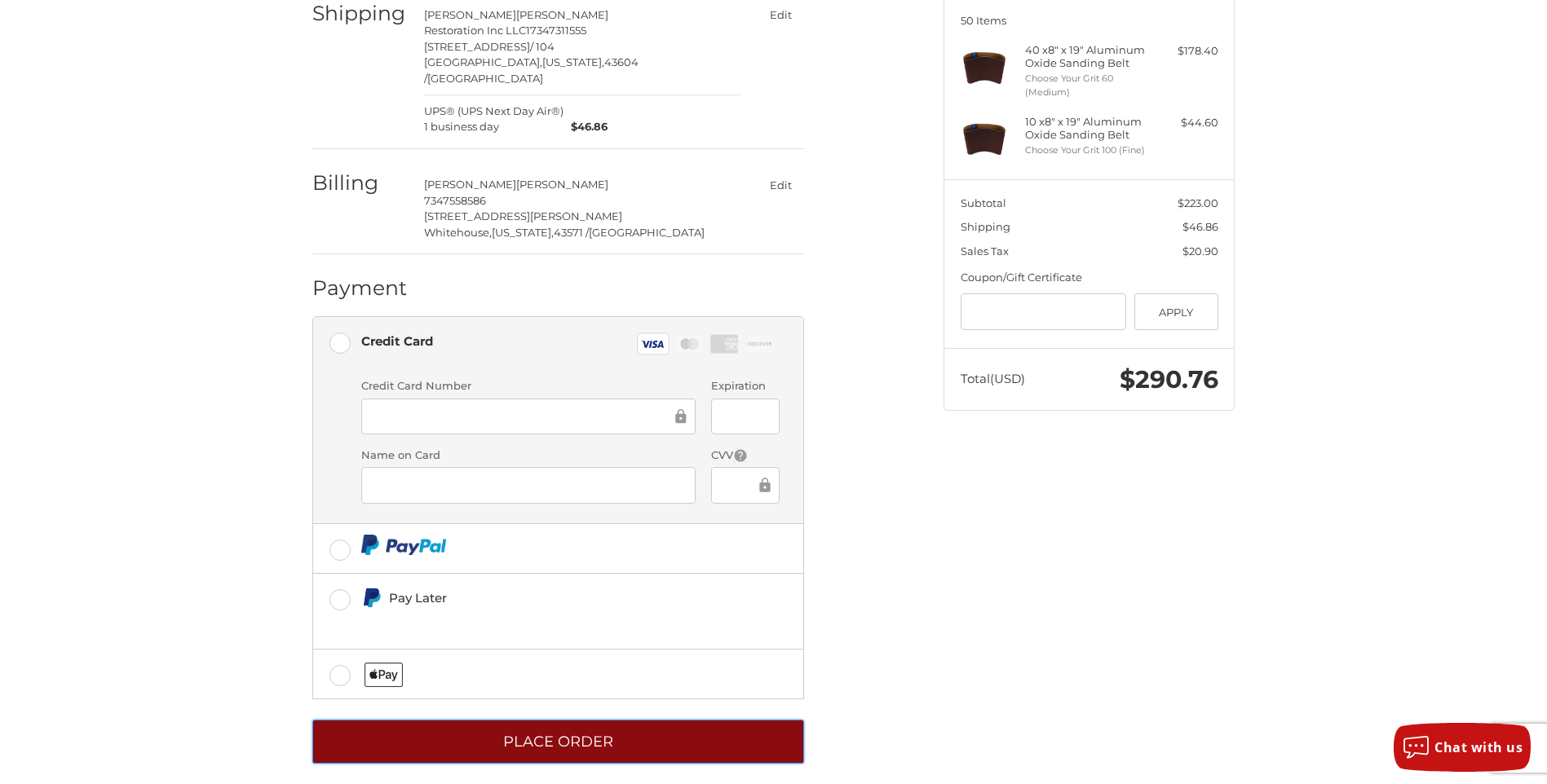
click at [588, 721] on button "Place Order" at bounding box center [557, 742] width 492 height 45
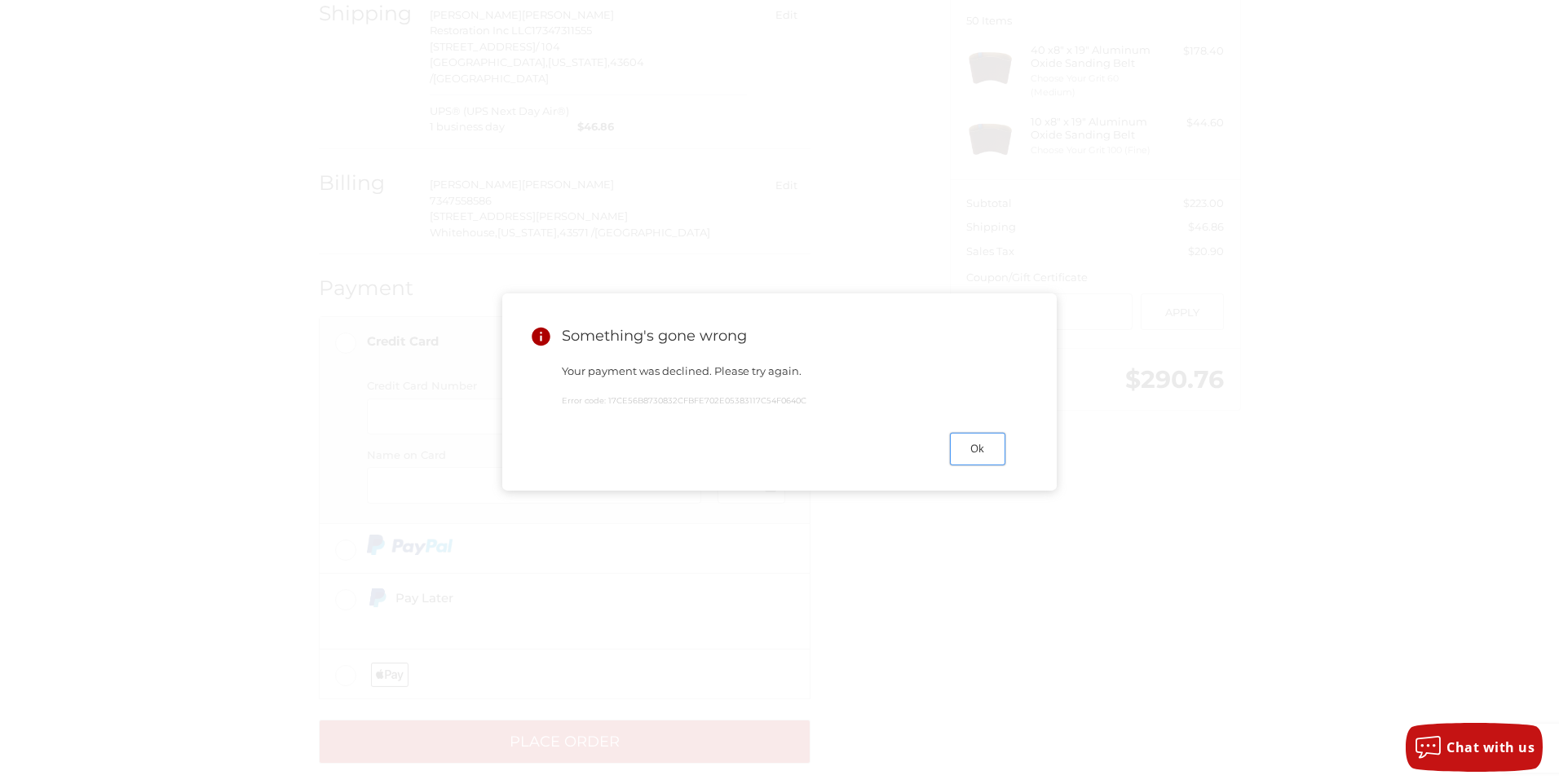
click at [967, 456] on button "Ok" at bounding box center [977, 449] width 55 height 32
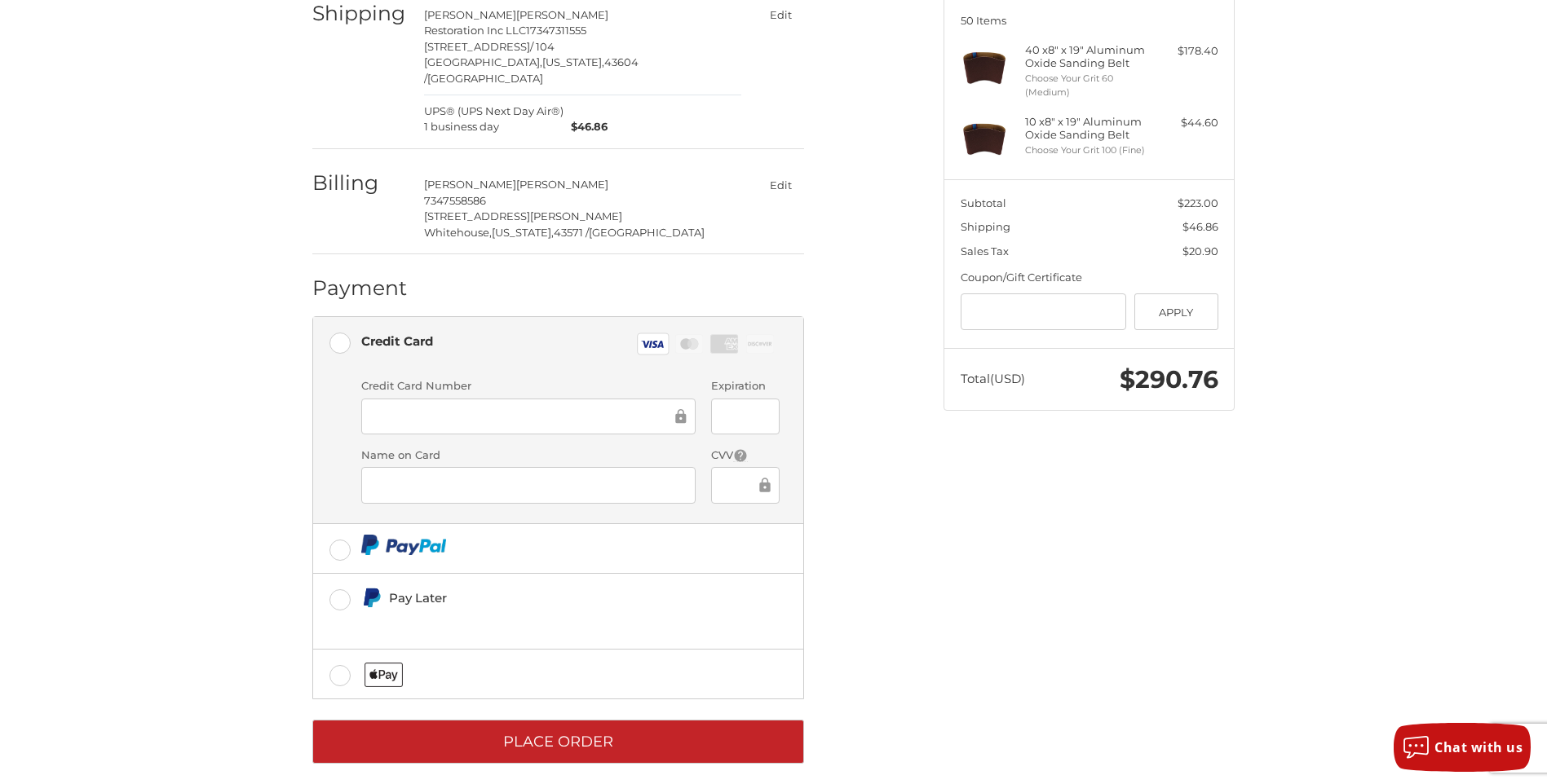
click at [861, 435] on ol "Customer [EMAIL_ADDRESS][DOMAIN_NAME] Edit Shipping [PERSON_NAME] Restoration I…" at bounding box center [590, 340] width 556 height 847
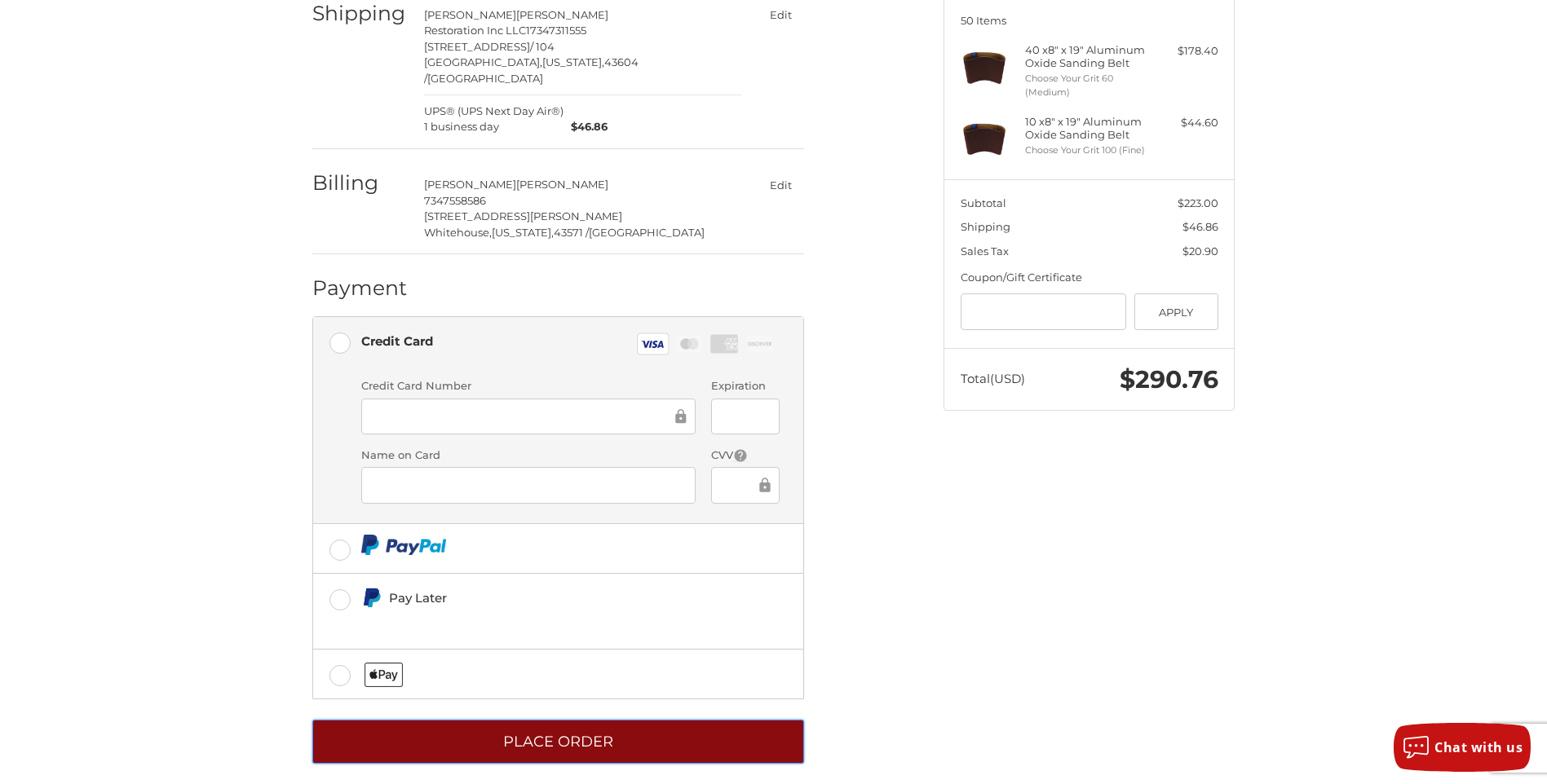
click at [614, 735] on button "Place Order" at bounding box center [557, 742] width 492 height 45
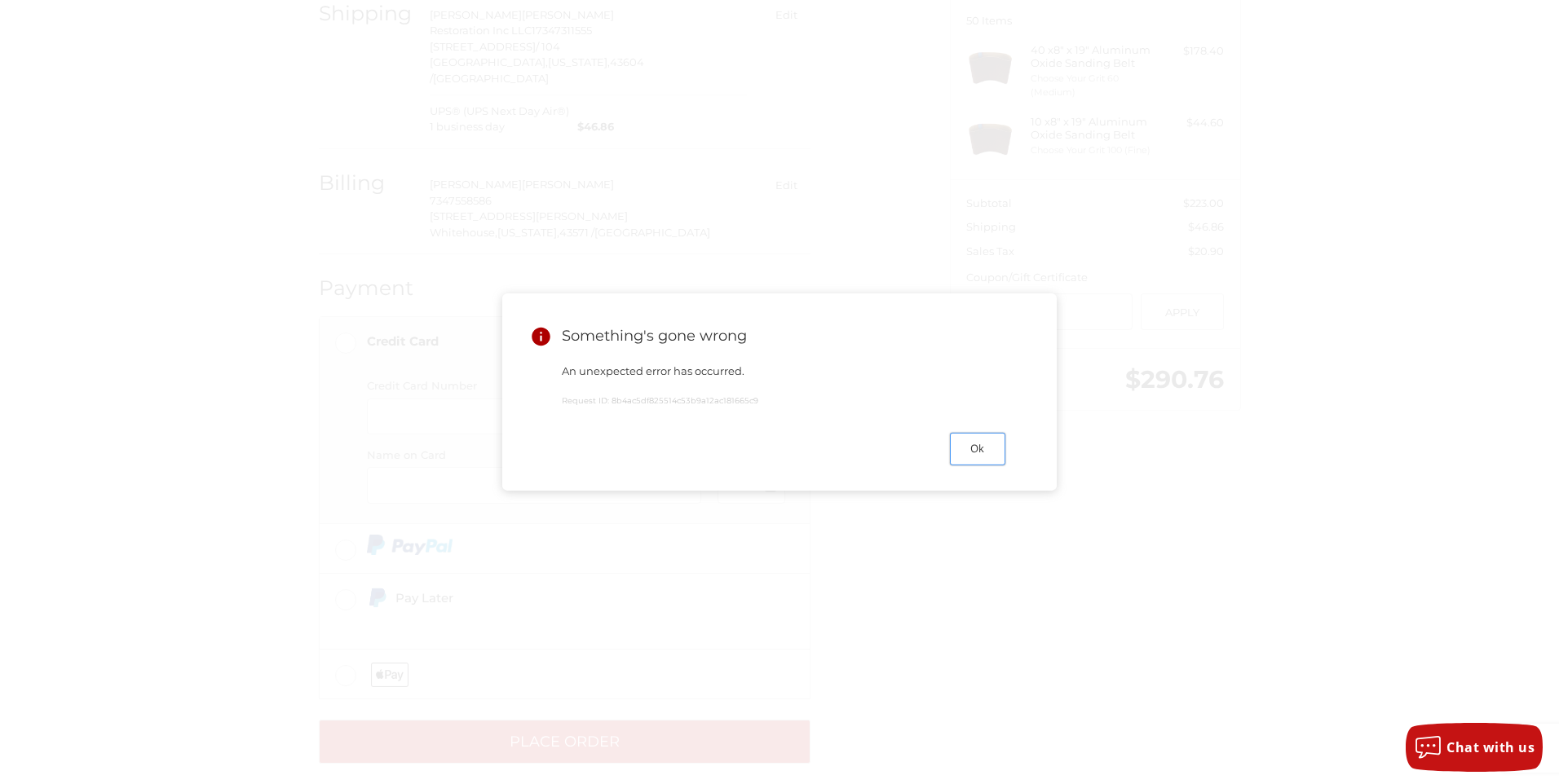
click at [972, 459] on button "Ok" at bounding box center [977, 449] width 55 height 32
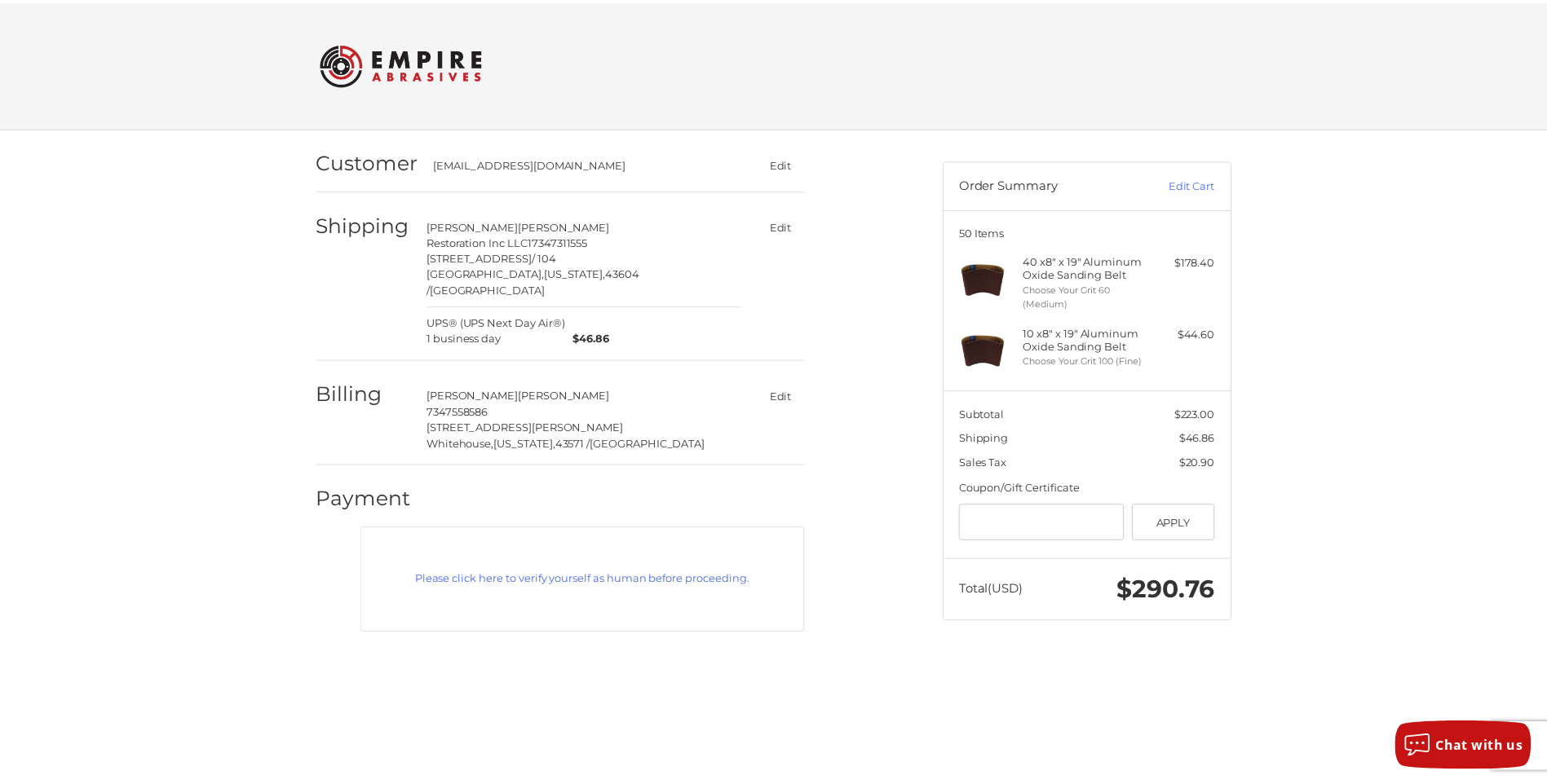
scroll to position [0, 0]
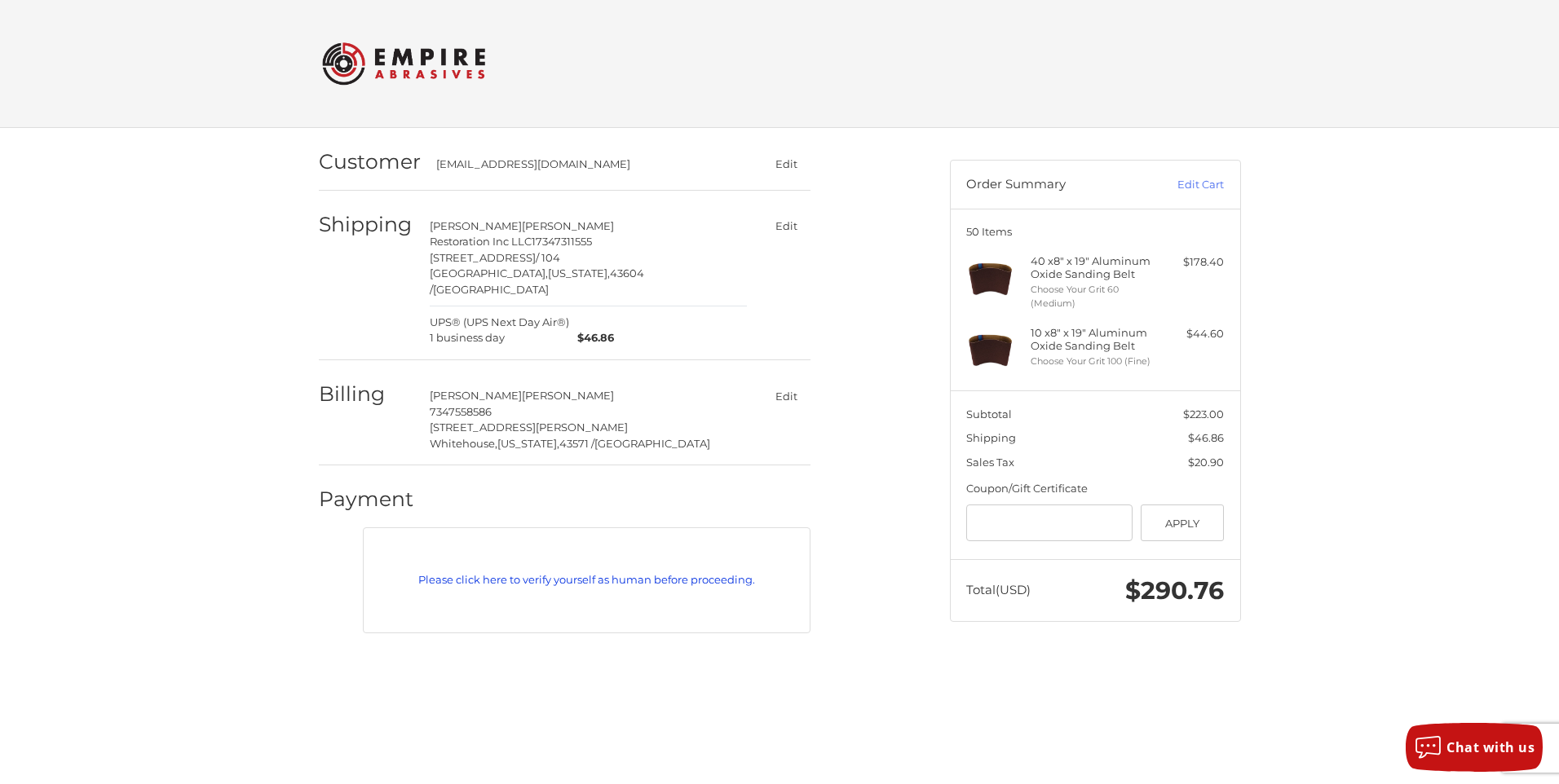
click at [556, 572] on link "Please click here to verify yourself as human before proceeding." at bounding box center [586, 580] width 429 height 17
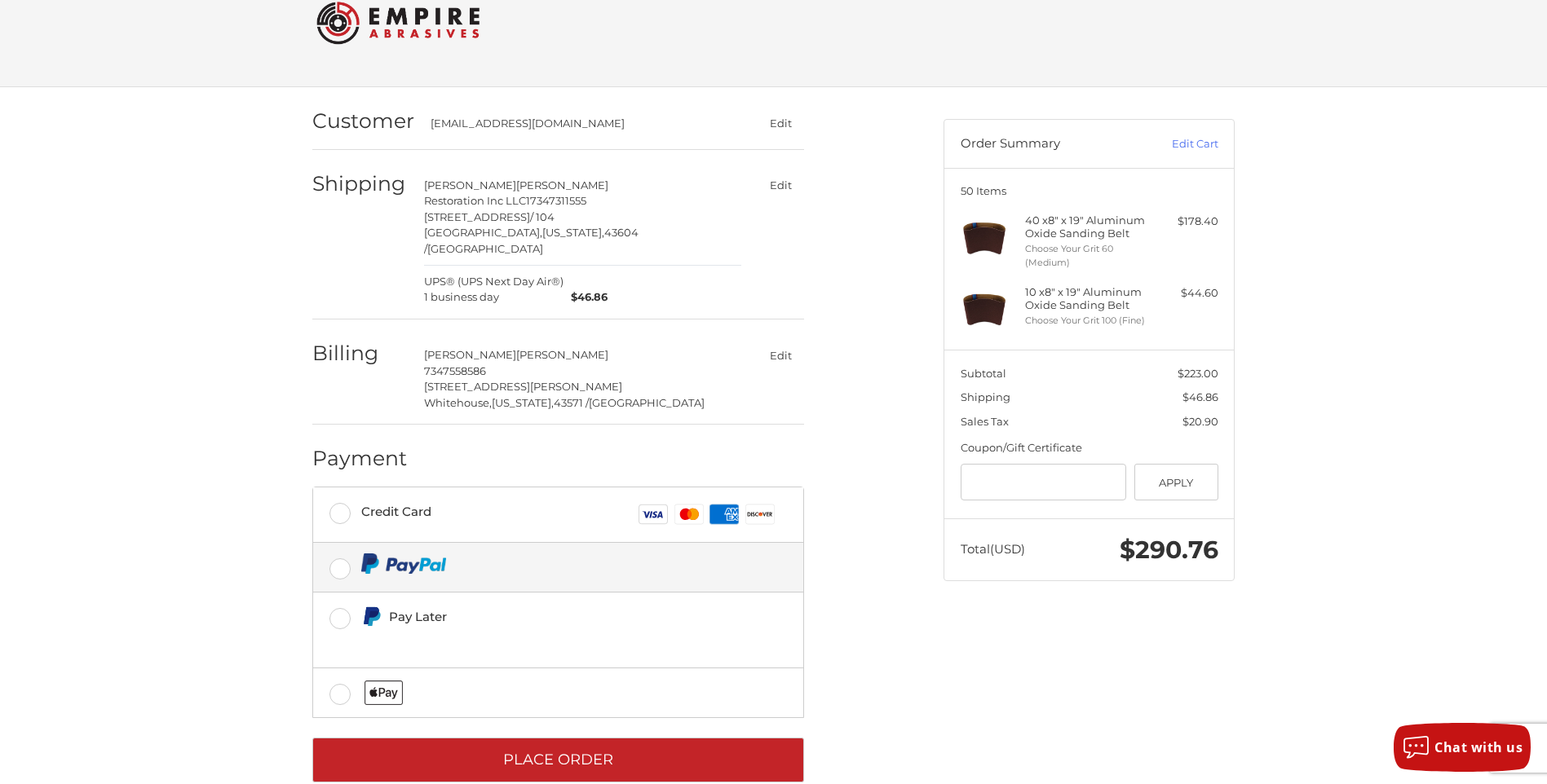
scroll to position [59, 0]
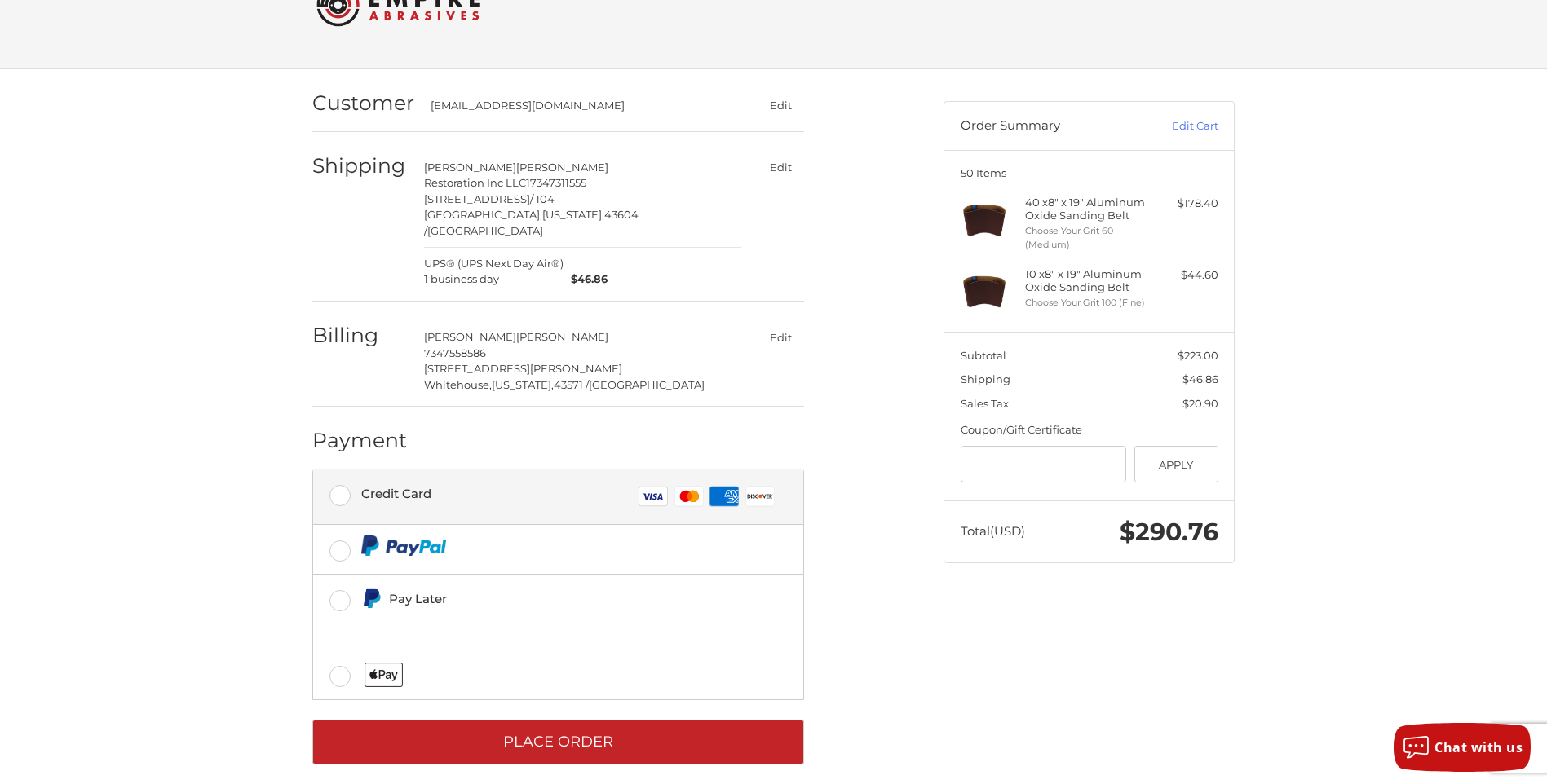
click at [347, 477] on label "Credit Card Visa Master Amex Discover" at bounding box center [557, 497] width 490 height 54
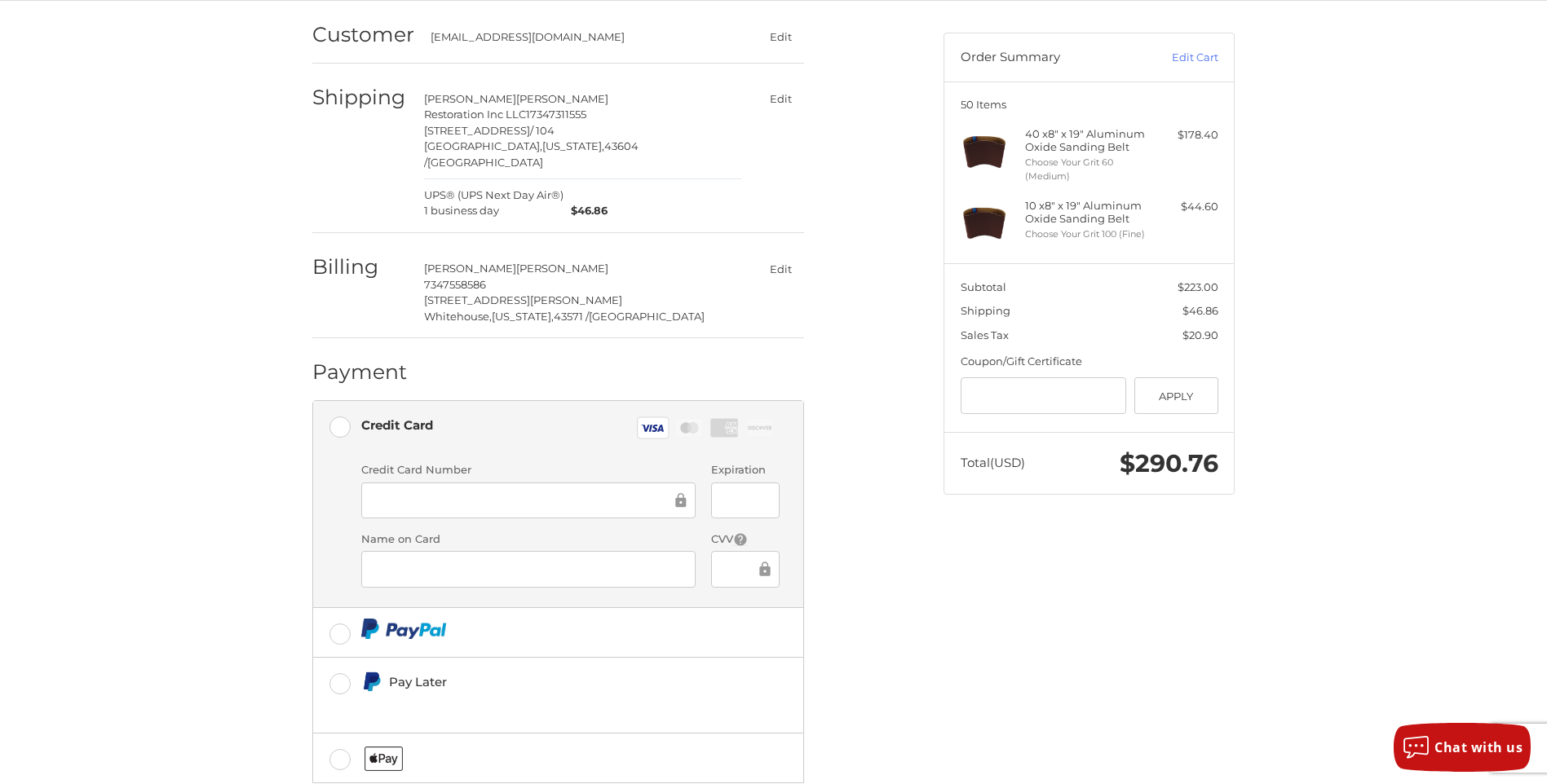
scroll to position [211, 0]
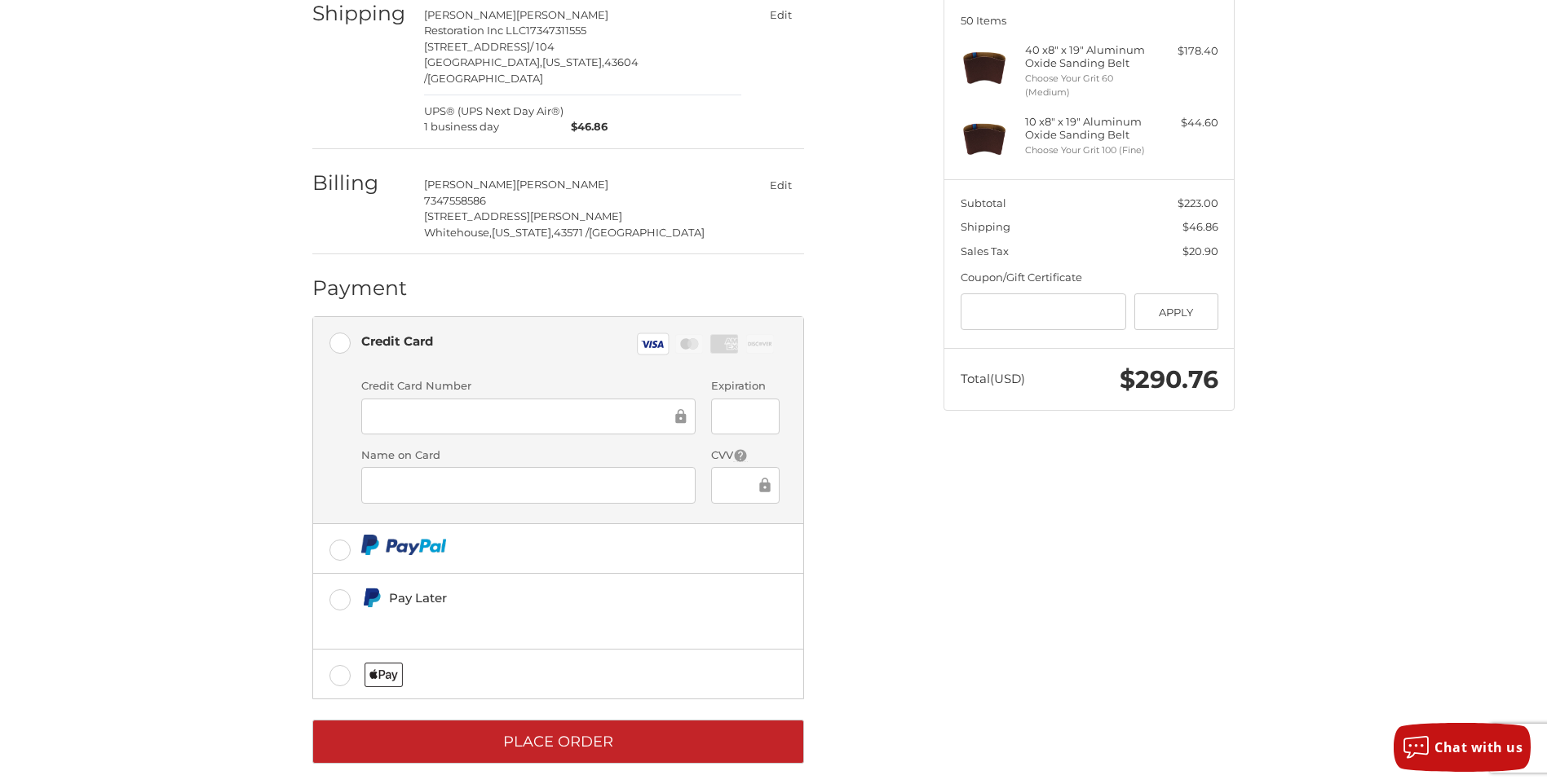
click at [874, 450] on div "Customer [EMAIL_ADDRESS][DOMAIN_NAME] Edit Shipping [PERSON_NAME] Restoration I…" at bounding box center [615, 350] width 631 height 866
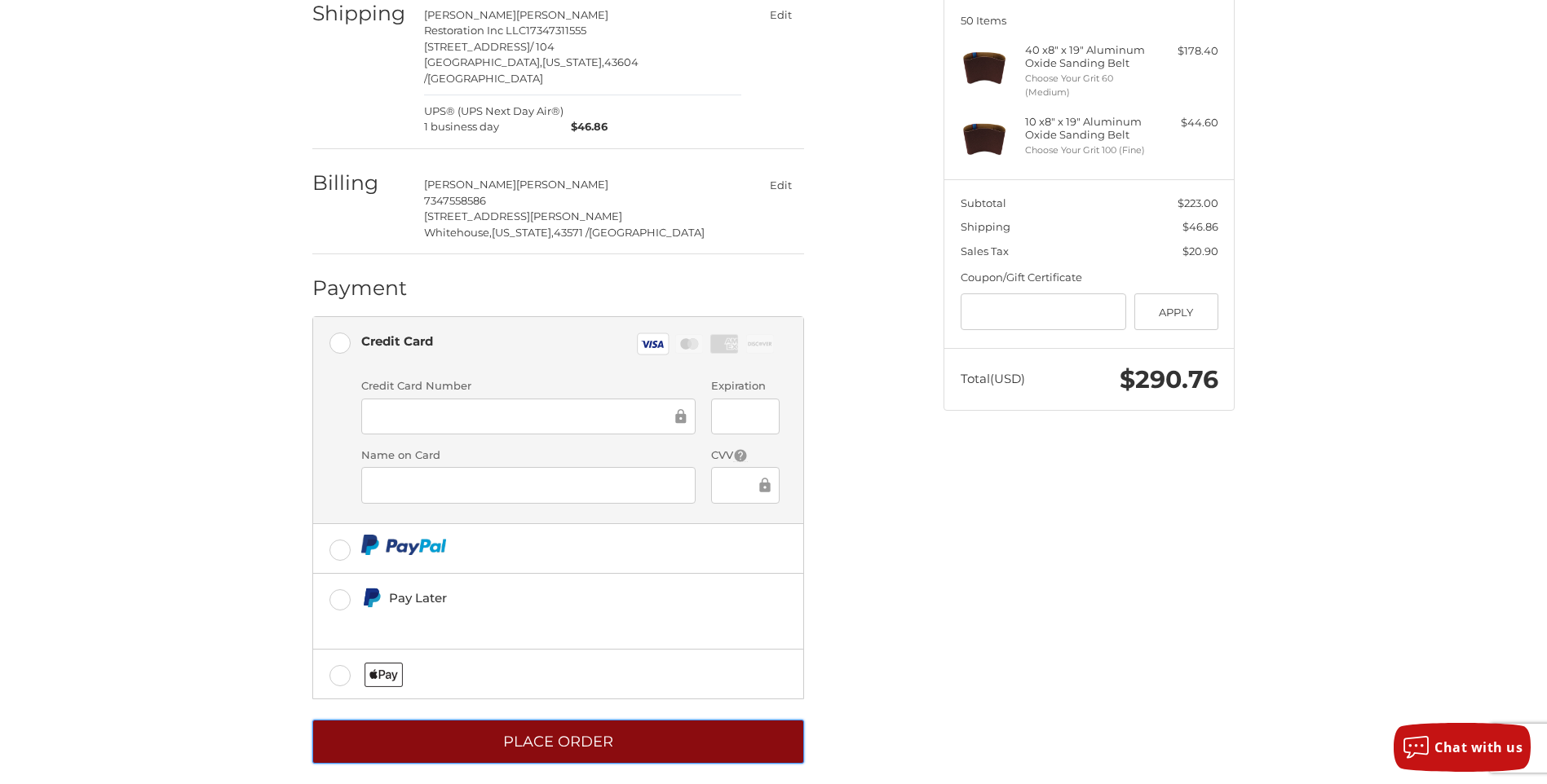
click at [551, 737] on button "Place Order" at bounding box center [557, 742] width 492 height 45
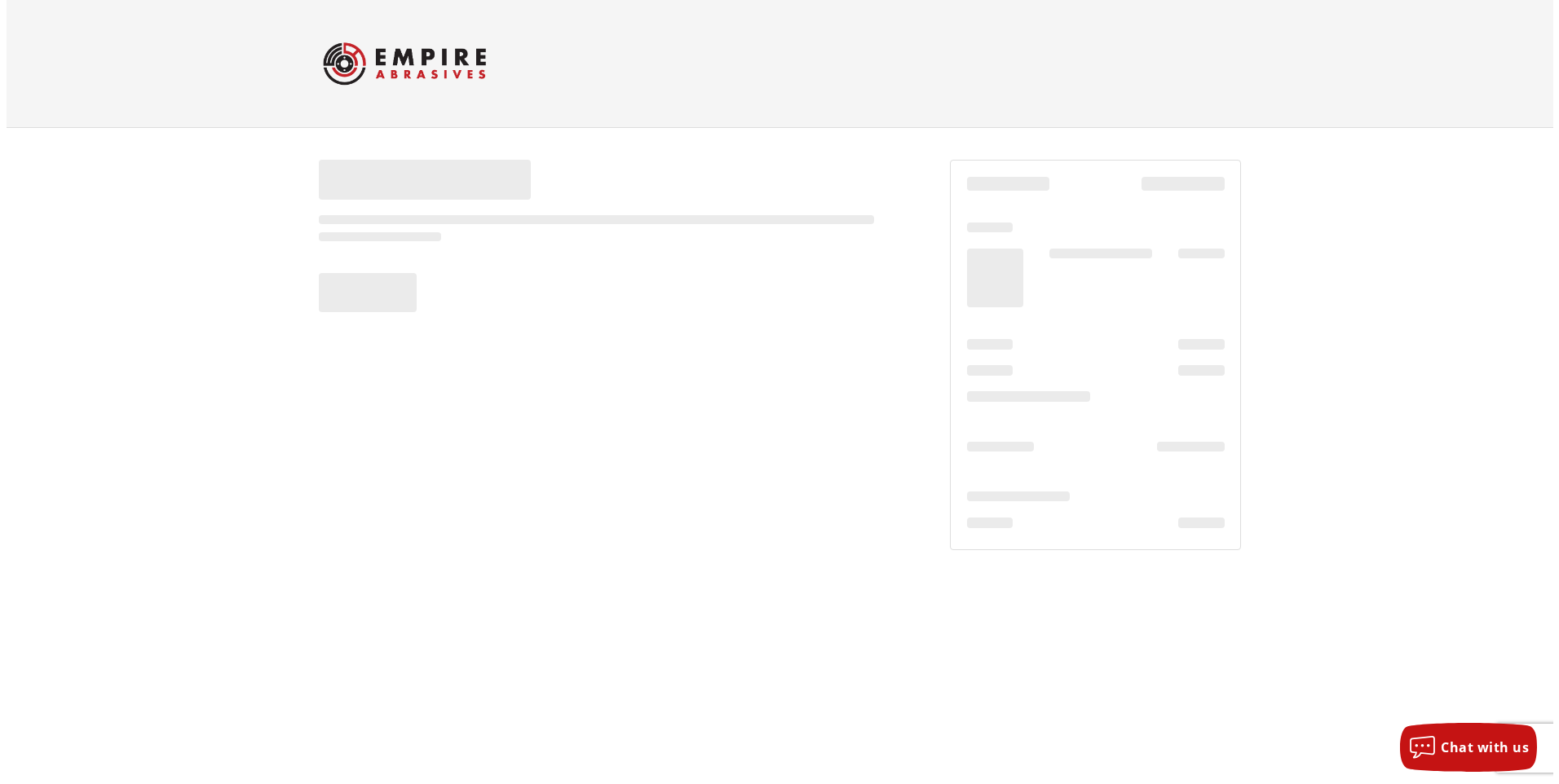
scroll to position [0, 0]
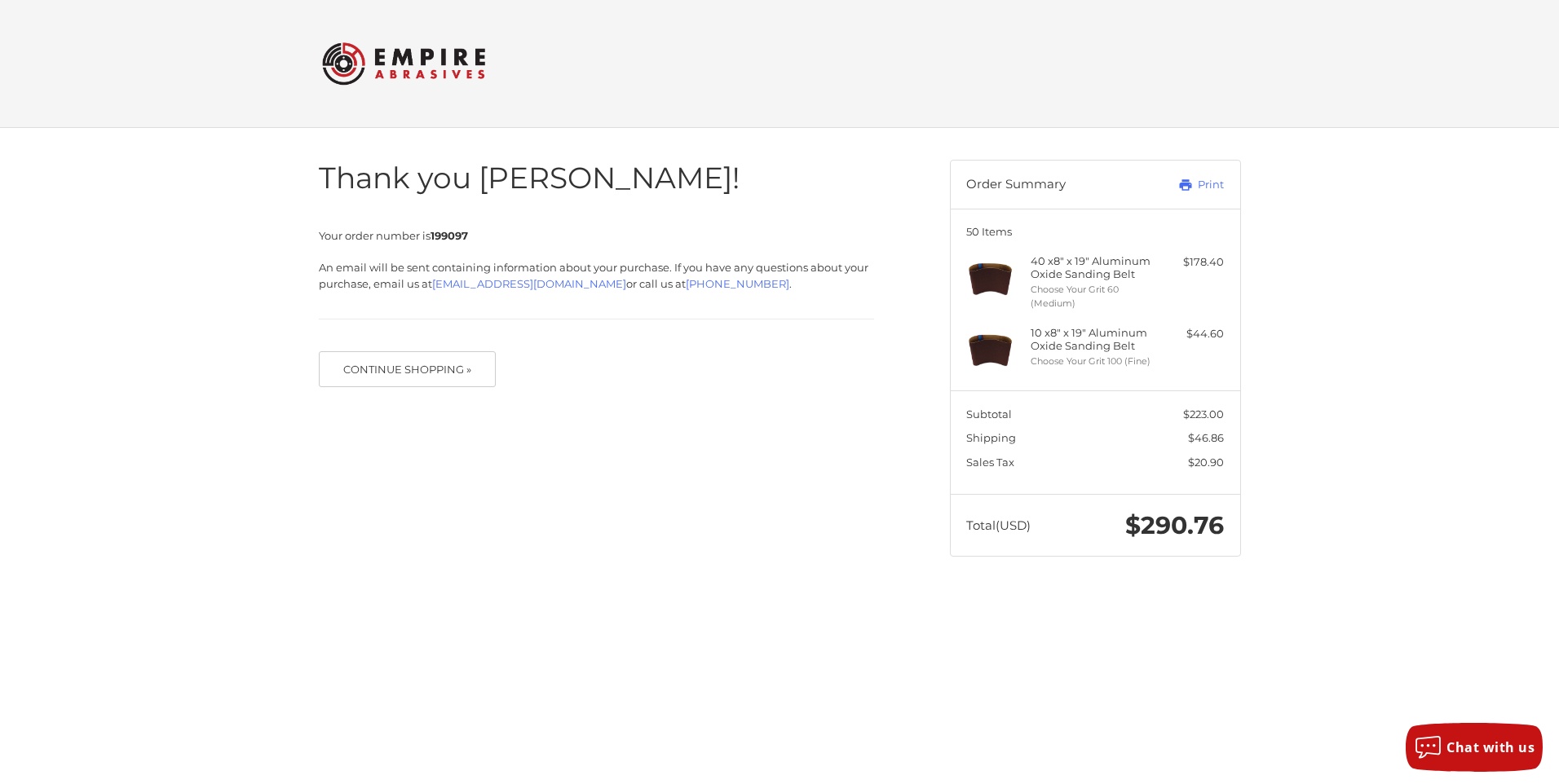
click at [1414, 273] on div "Thank you Joshua! Your order number is 199097 An email will be sent containing …" at bounding box center [779, 358] width 1559 height 461
